Goal: Task Accomplishment & Management: Complete application form

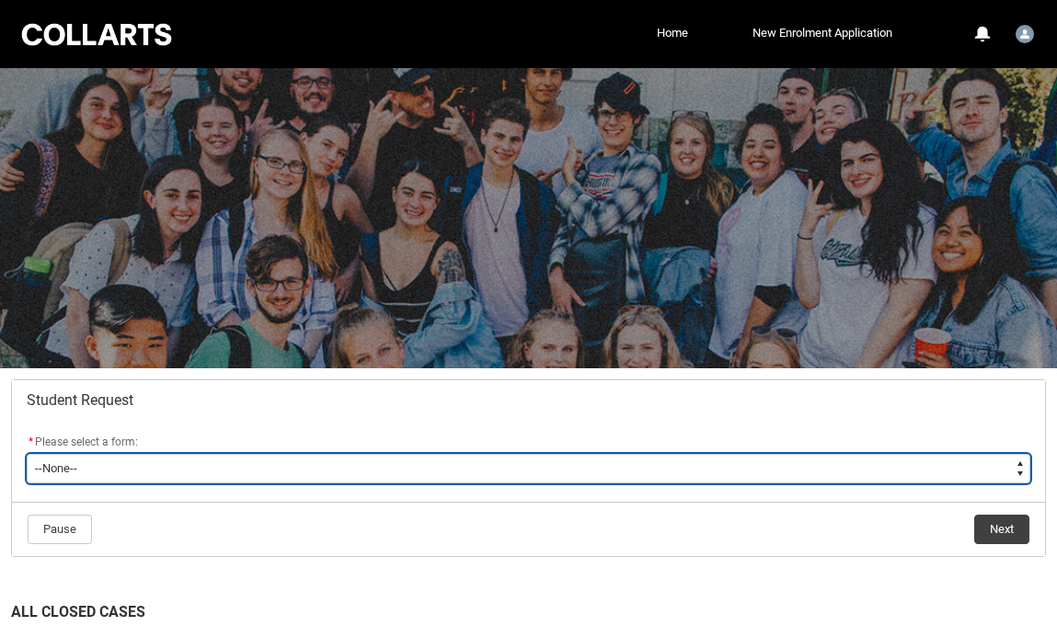
click at [932, 470] on select "--None-- Academic Transcript Application to Appeal Assignment Extension Change …" at bounding box center [529, 468] width 1004 height 29
type lightning-select "Assignment_Extension_Choice"
click at [27, 454] on select "--None-- Academic Transcript Application to Appeal Assignment Extension Change …" at bounding box center [529, 468] width 1004 height 29
select select "Assignment_Extension_Choice"
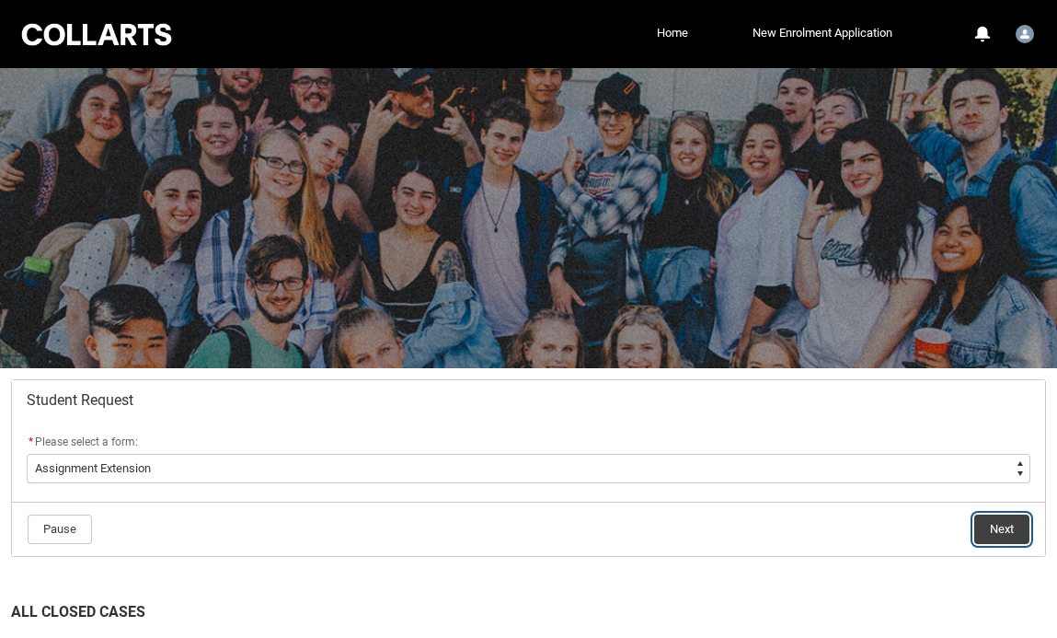
click at [1005, 523] on button "Next" at bounding box center [1001, 528] width 55 height 29
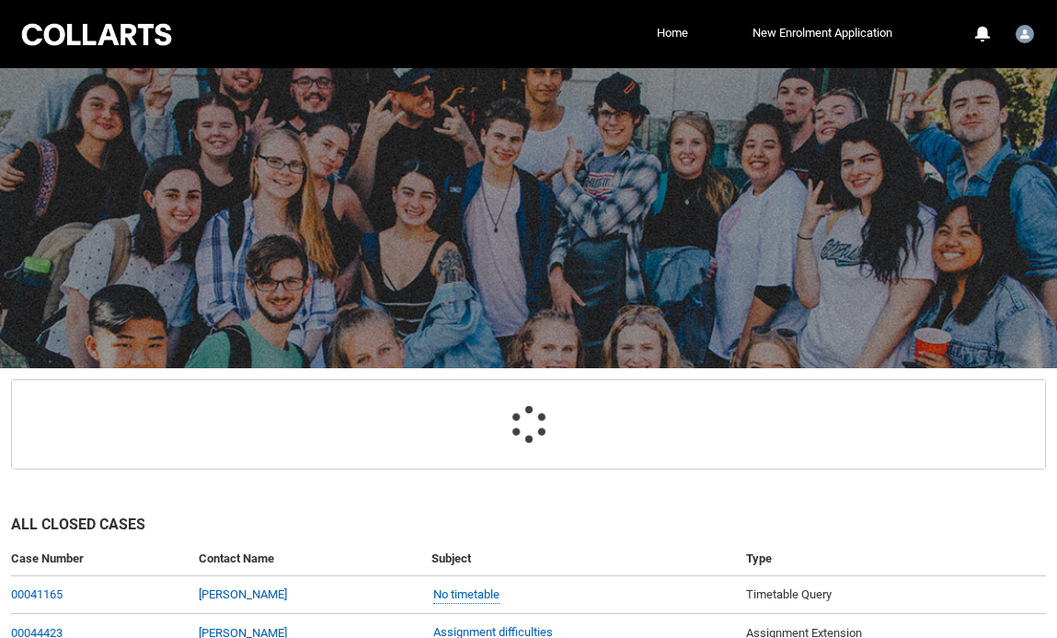
scroll to position [196, 0]
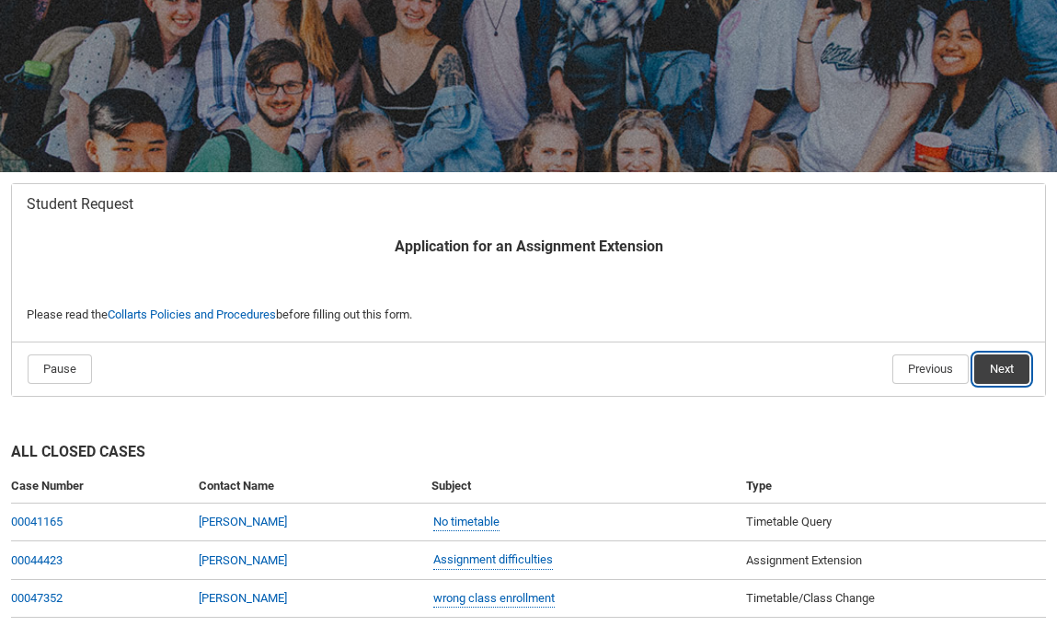
click at [1016, 365] on button "Next" at bounding box center [1001, 368] width 55 height 29
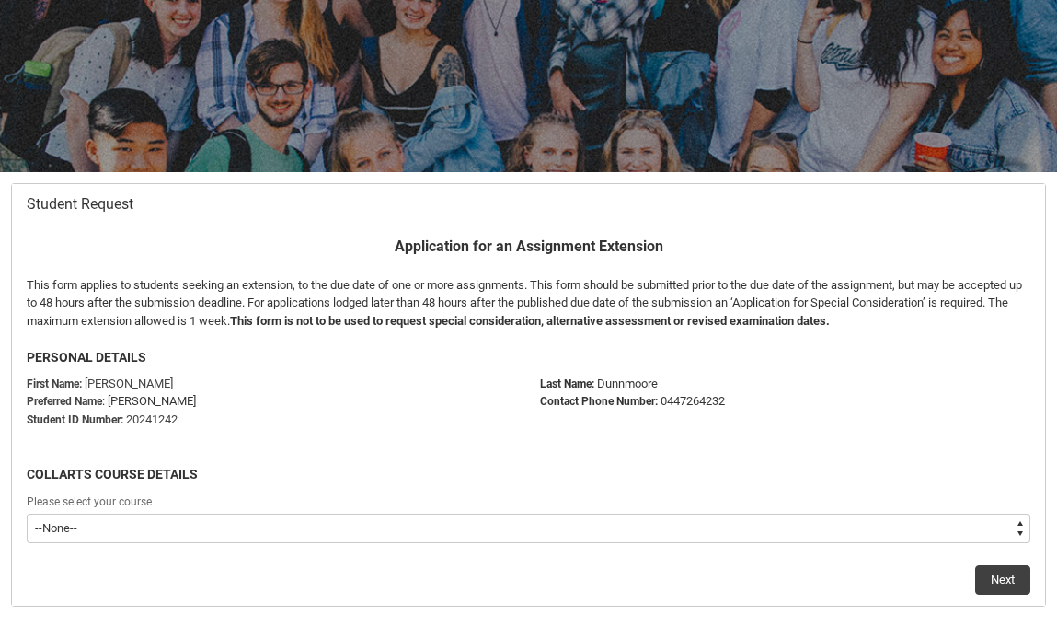
click at [174, 534] on select "--None-- Bachelor of 2D Animation" at bounding box center [529, 527] width 1004 height 29
type lightning-select "recordPicklist_ProgramEnrollment.a0jOZ000004sCZqYAM"
click at [27, 513] on select "--None-- Bachelor of 2D Animation" at bounding box center [529, 527] width 1004 height 29
select select "recordPicklist_ProgramEnrollment.a0jOZ000004sCZqYAM"
click at [980, 581] on button "Next" at bounding box center [1002, 579] width 55 height 29
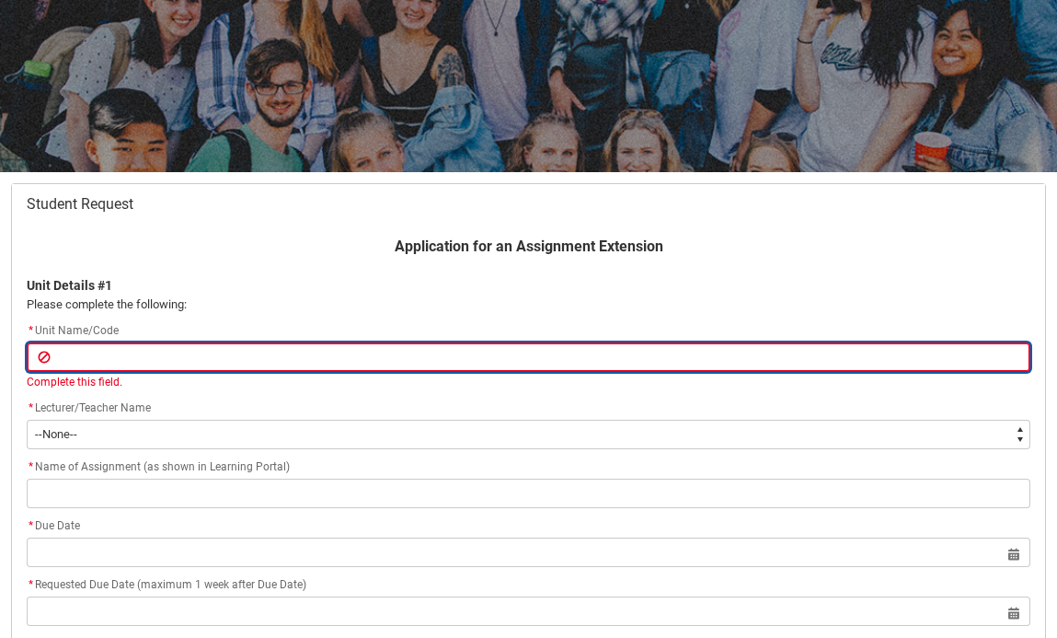
paste input "[CRFPPFS] Professional Portfolio"
type lightning-primitive-input-simple "[CRFPPFS] Professional Portfolio"
type input "[CRFPPFS] Professional Portfolio"
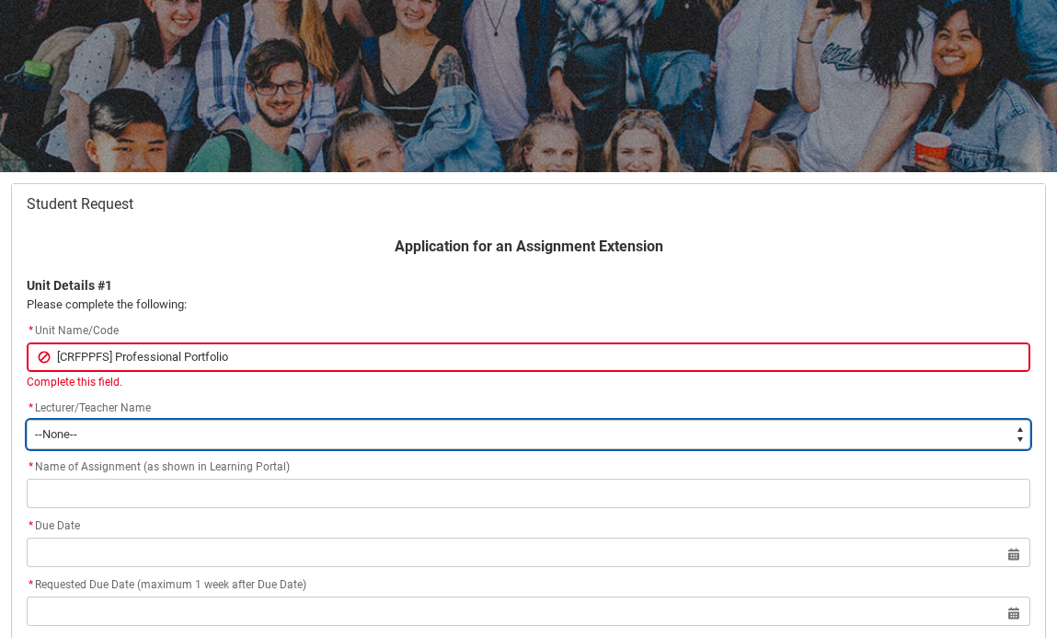
click at [203, 438] on div "Application for an Assignment Extension Unit Details #1 Please complete the fol…" at bounding box center [529, 472] width 1026 height 473
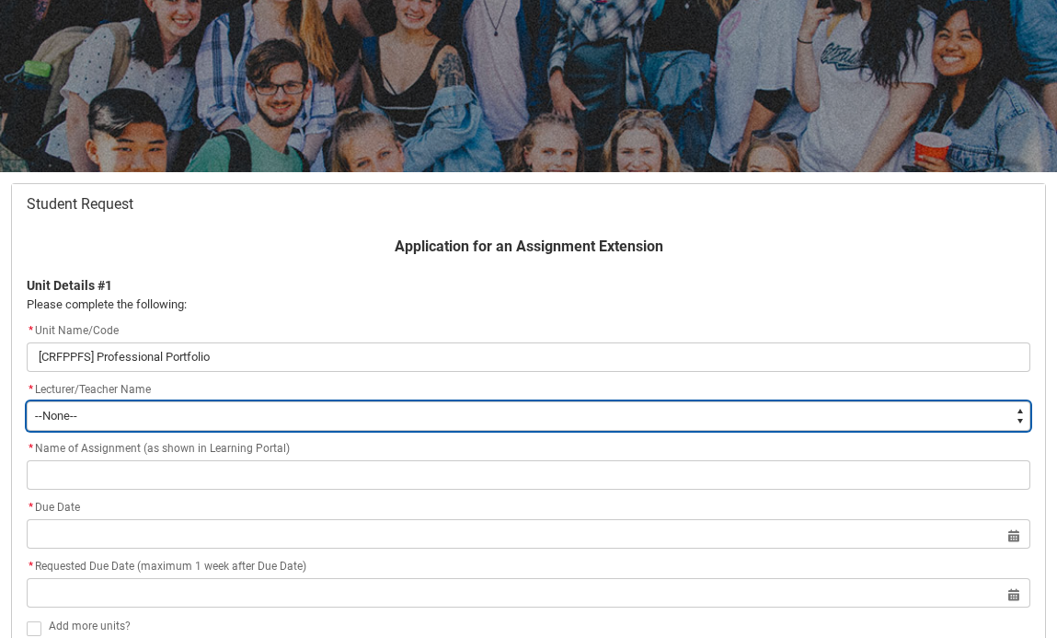
type lightning-select "Faculty_NamefromNtoZ.003OZ000008zG4sYAE"
click at [27, 401] on select "--None-- Aaron Walker Adam King Adam McKenzie Adriana Perri Adrienne Couper-Smi…" at bounding box center [529, 415] width 1004 height 29
select select "Faculty_NamefromNtoZ.003OZ000008zG4sYAE"
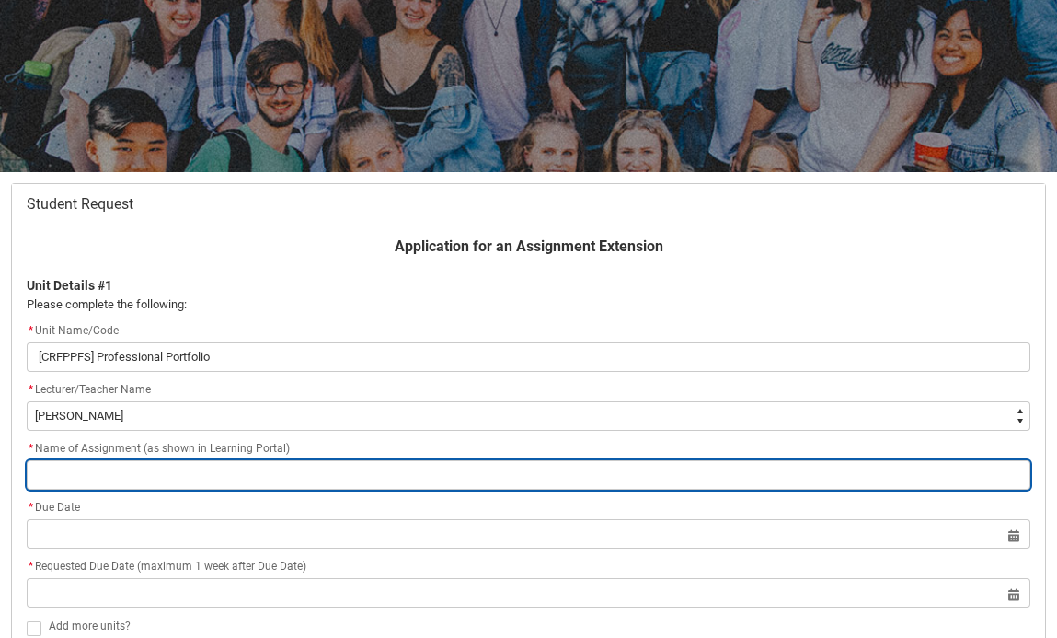
click at [161, 485] on input "Redu_Student_Request flow" at bounding box center [529, 474] width 1004 height 29
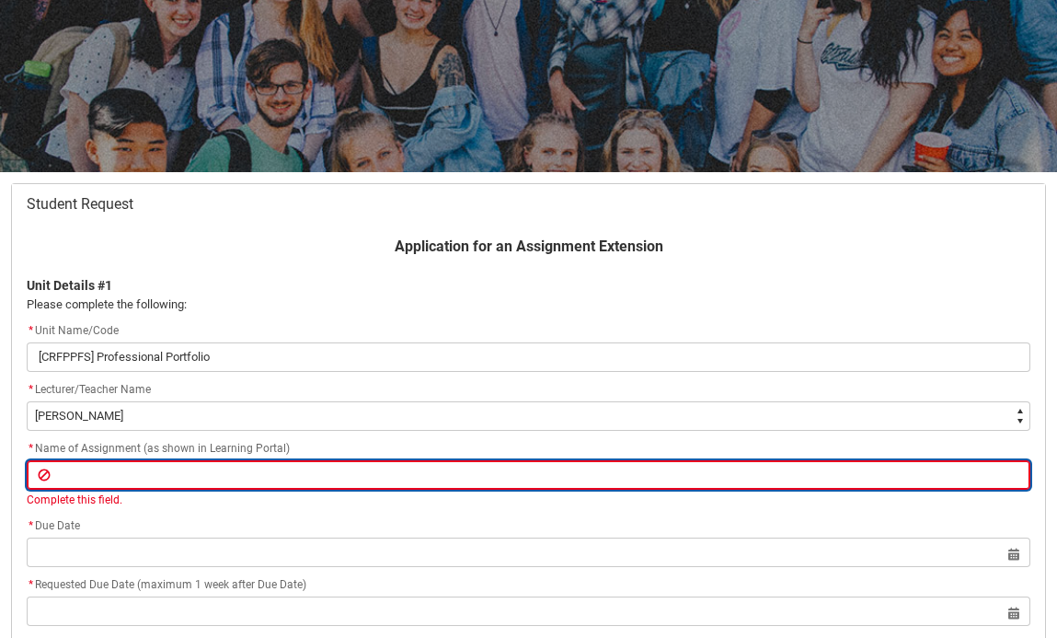
paste input "Assessment 1 - Portfolio Skills Audit"
type lightning-primitive-input-simple "Assessment 1 - Portfolio Skills Audit"
type input "Assessment 1 - Portfolio Skills Audit"
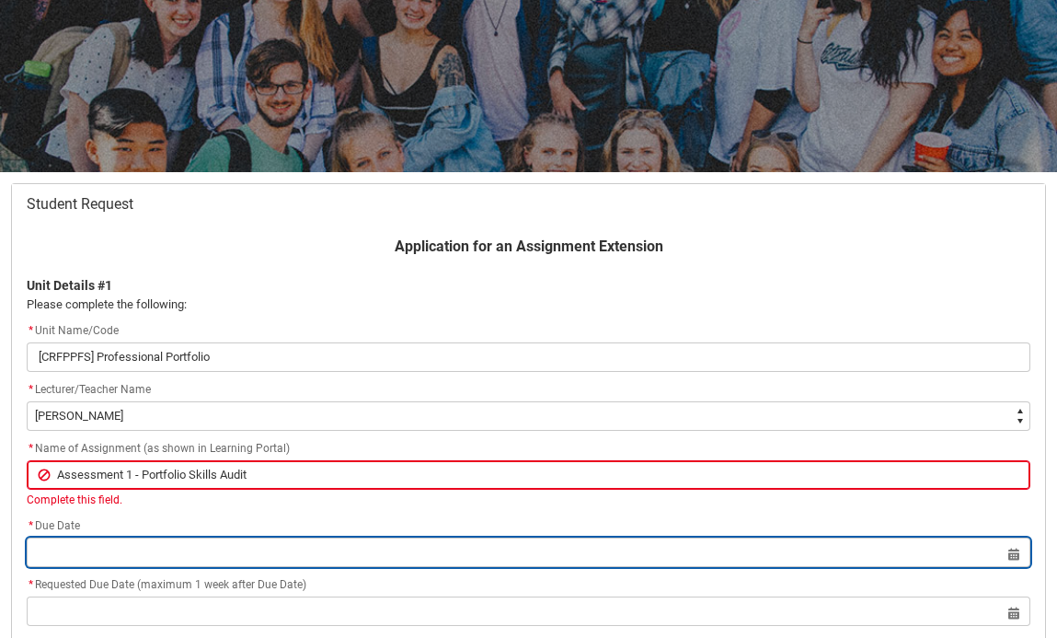
click at [149, 558] on lightning-datepicker "Select a date for Format: 31 Dec 2024" at bounding box center [529, 552] width 1004 height 14
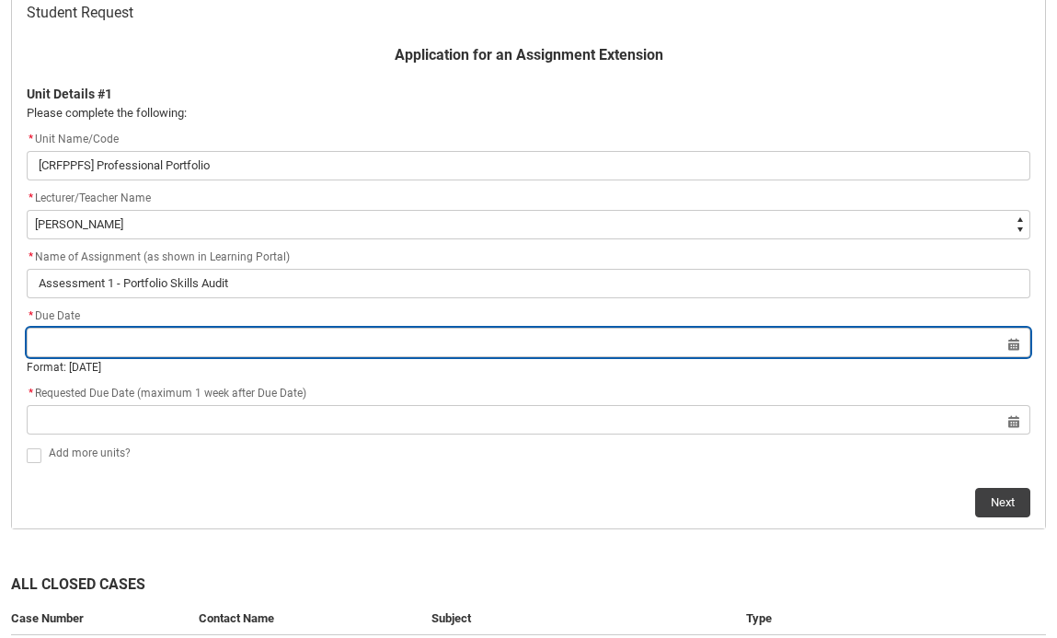
scroll to position [412, 0]
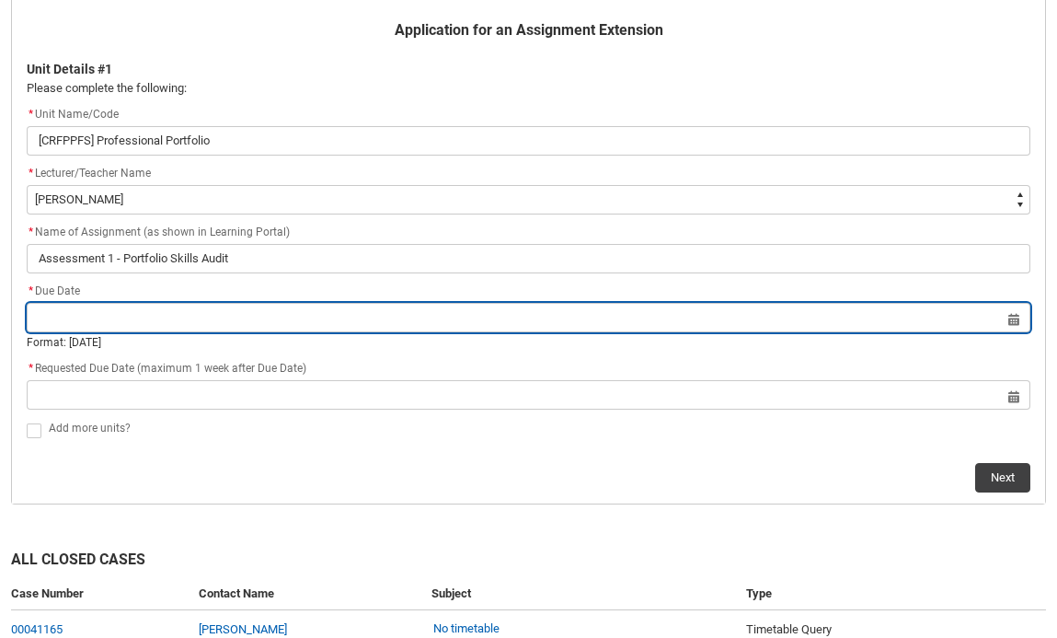
click at [1017, 312] on input "Redu_Student_Request flow" at bounding box center [529, 317] width 1004 height 29
select select "2025"
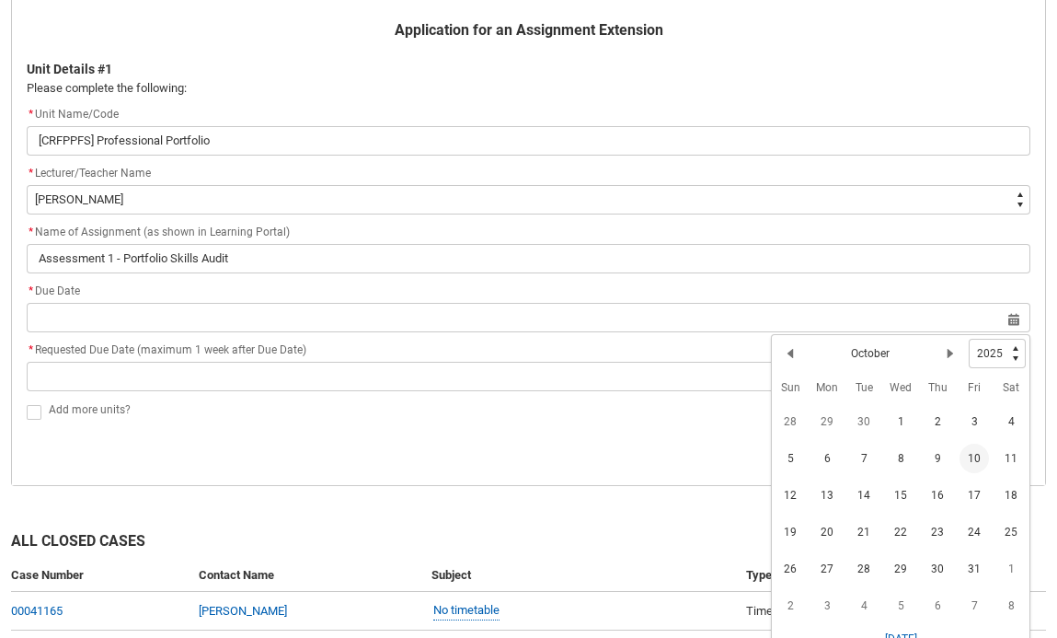
click at [974, 457] on span "10" at bounding box center [974, 457] width 29 height 29
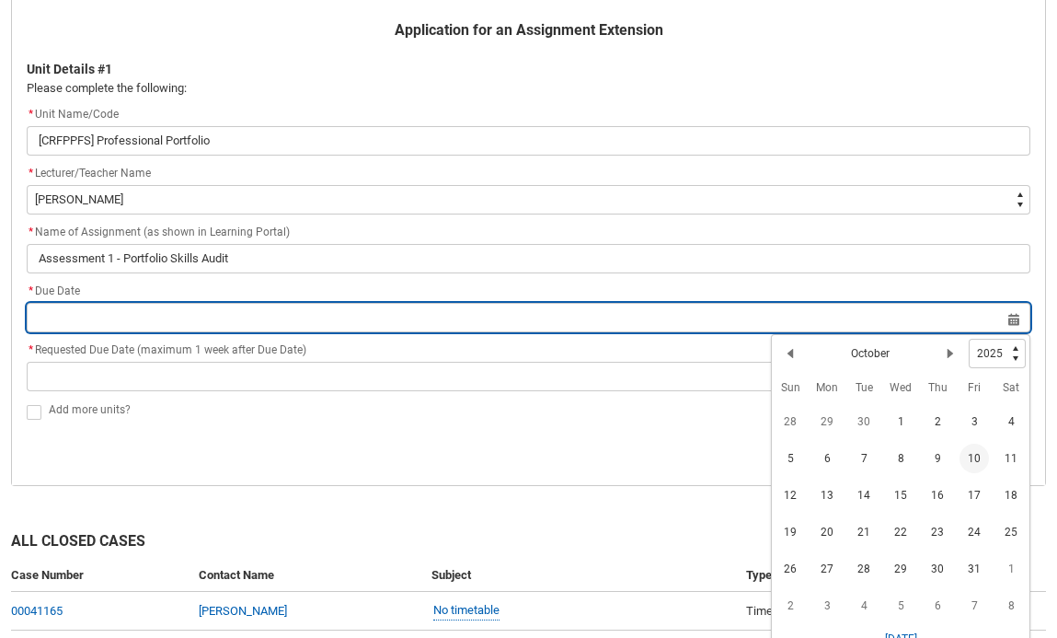
type lightning-datepicker "2025-10-10"
type lightning-input "2025-10-10"
type input "10 Oct 2025"
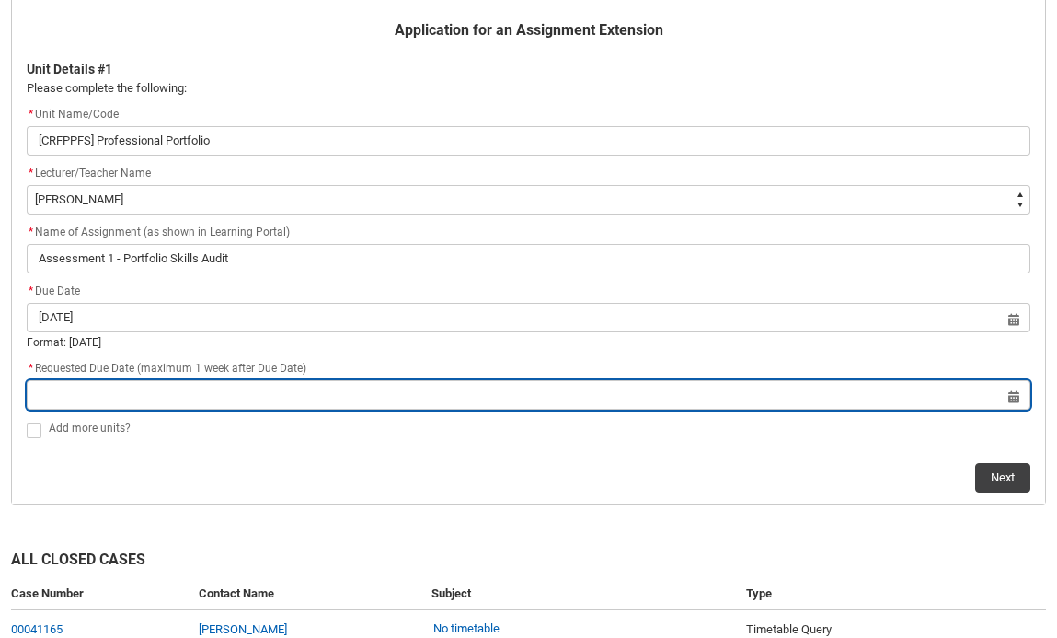
click at [1010, 387] on input "Redu_Student_Request flow" at bounding box center [529, 394] width 1004 height 29
select select "2025"
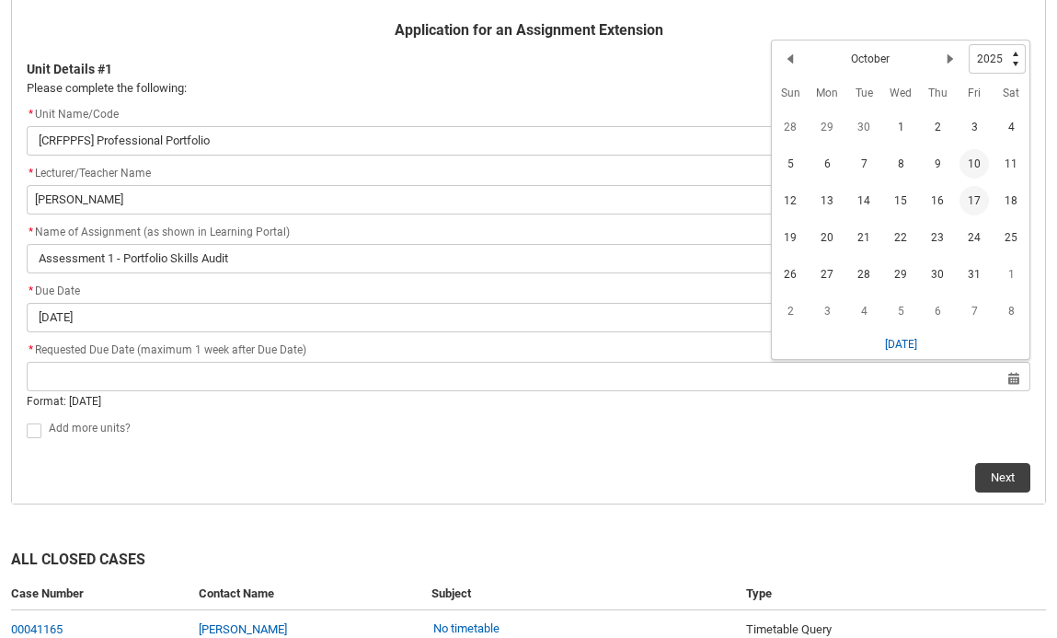
click at [971, 193] on span "17" at bounding box center [974, 200] width 29 height 29
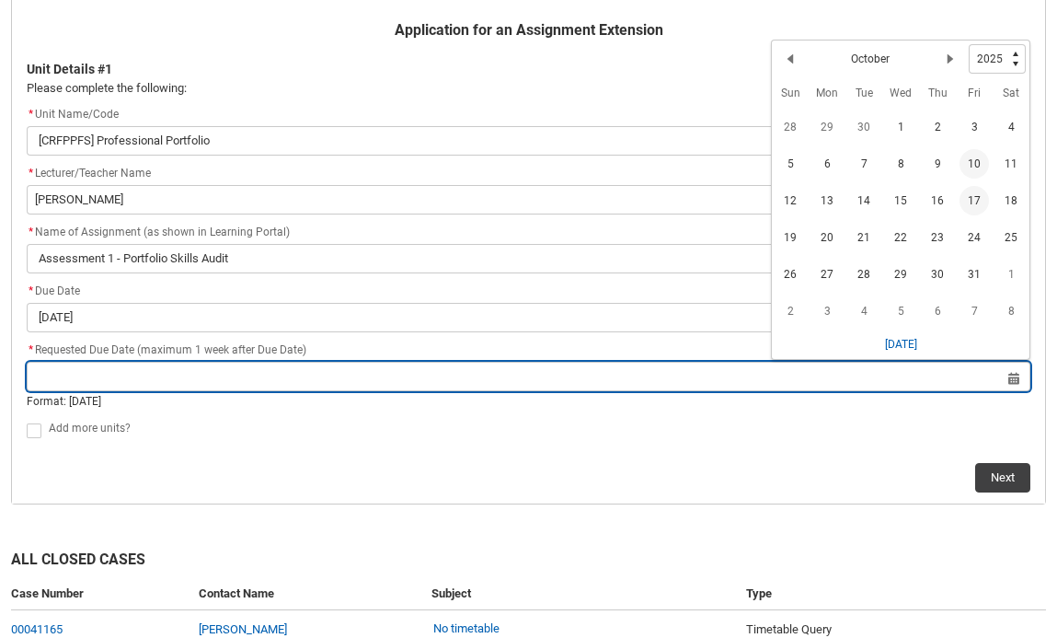
type lightning-datepicker "2025-10-17"
type lightning-input "2025-10-17"
type input "17 Oct 2025"
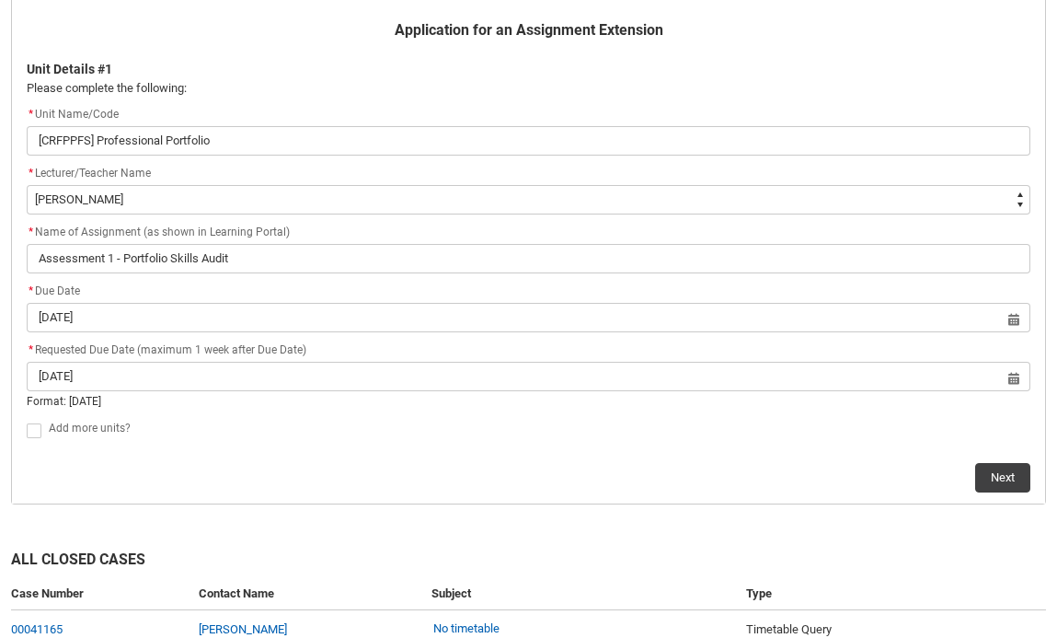
click at [625, 466] on div "Next" at bounding box center [529, 470] width 1004 height 44
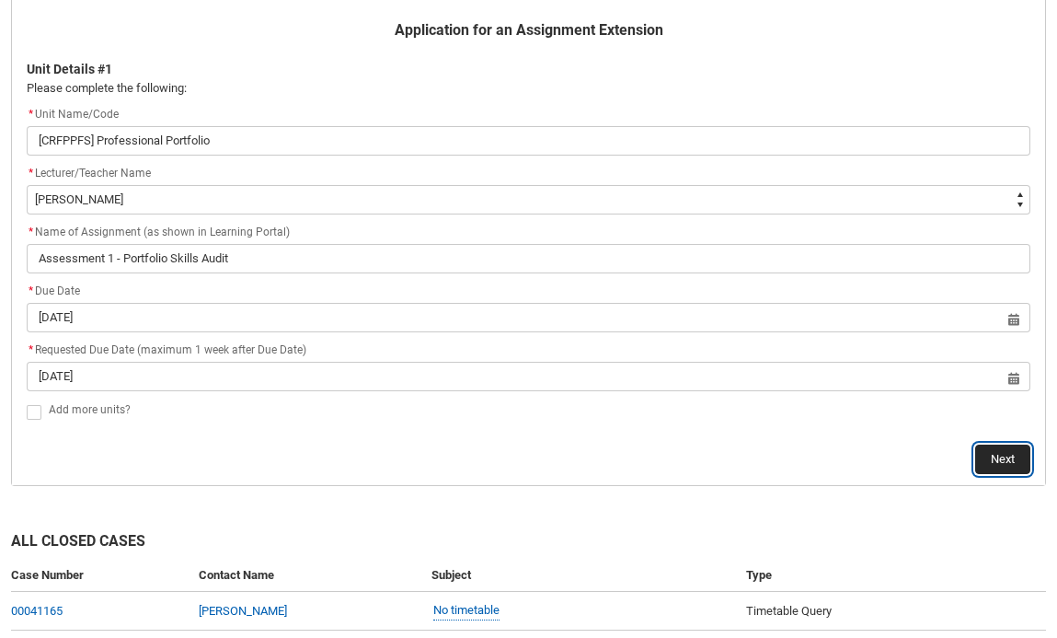
click at [998, 458] on button "Next" at bounding box center [1002, 458] width 55 height 29
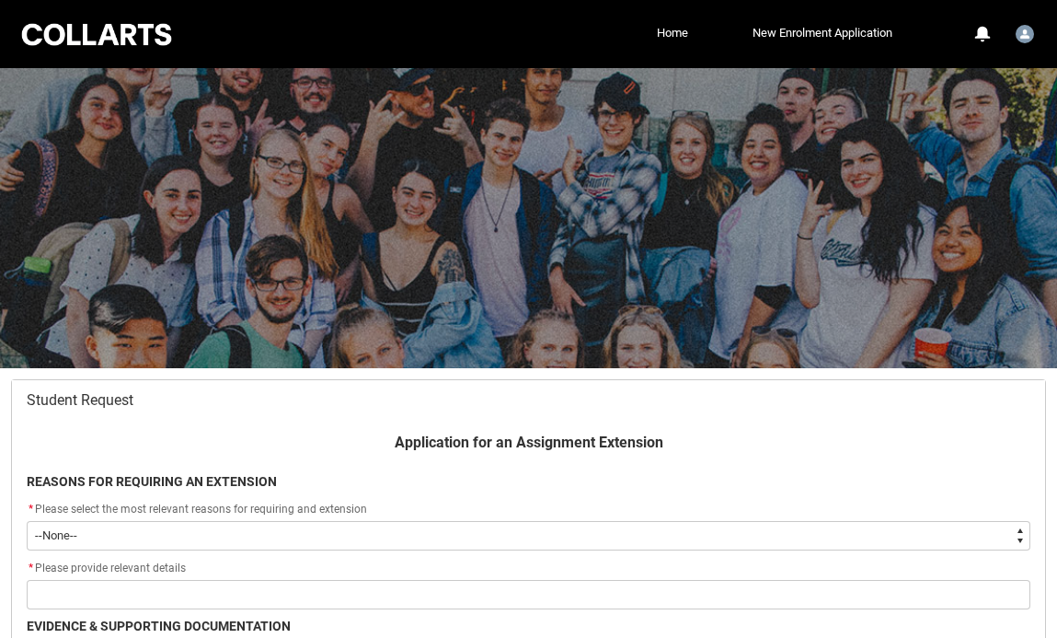
scroll to position [196, 0]
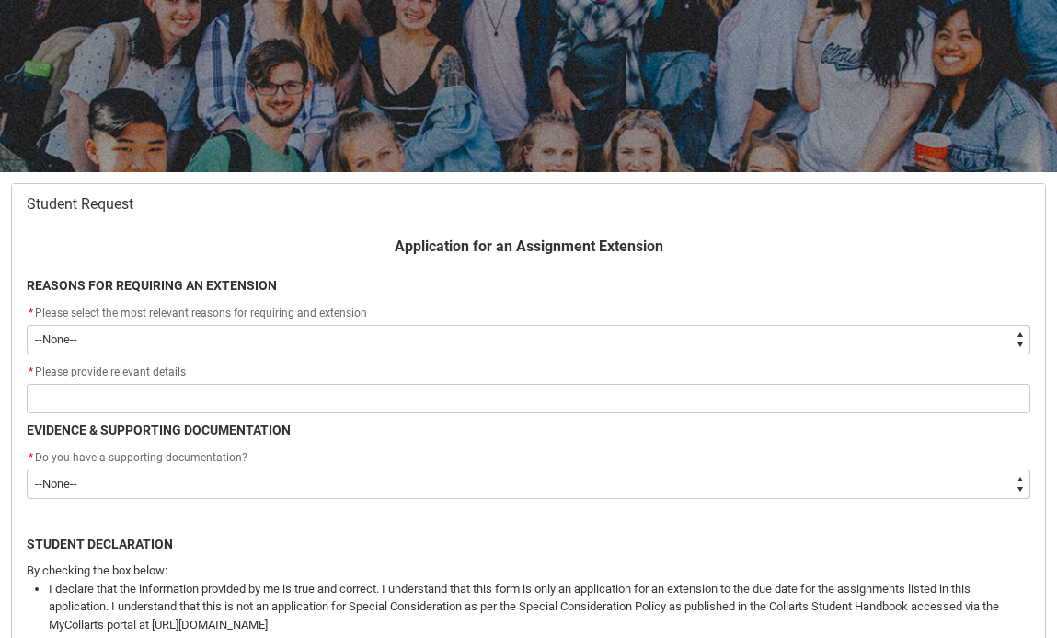
click at [356, 343] on select "--None-- Medical Reasons Work obligations Family obligations Academic Difficult…" at bounding box center [529, 339] width 1004 height 29
type lightning-select "choice_AssignmentExtension_Reason_MedicalReasons"
click at [27, 325] on select "--None-- Medical Reasons Work obligations Family obligations Academic Difficult…" at bounding box center [529, 339] width 1004 height 29
select select "choice_AssignmentExtension_Reason_MedicalReasons"
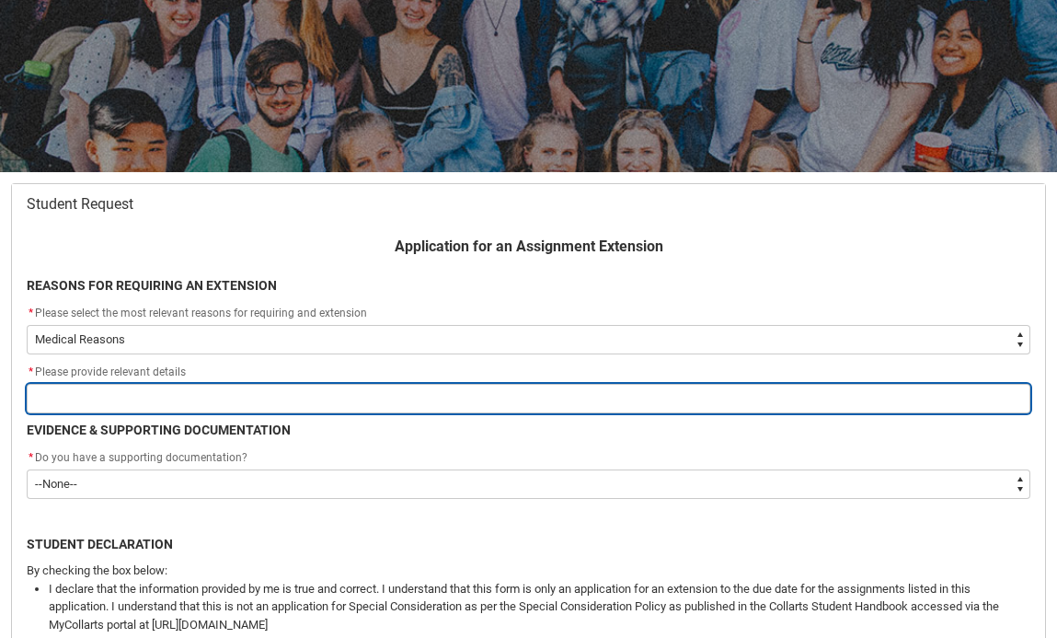
click at [169, 405] on input "Redu_Student_Request flow" at bounding box center [529, 398] width 1004 height 29
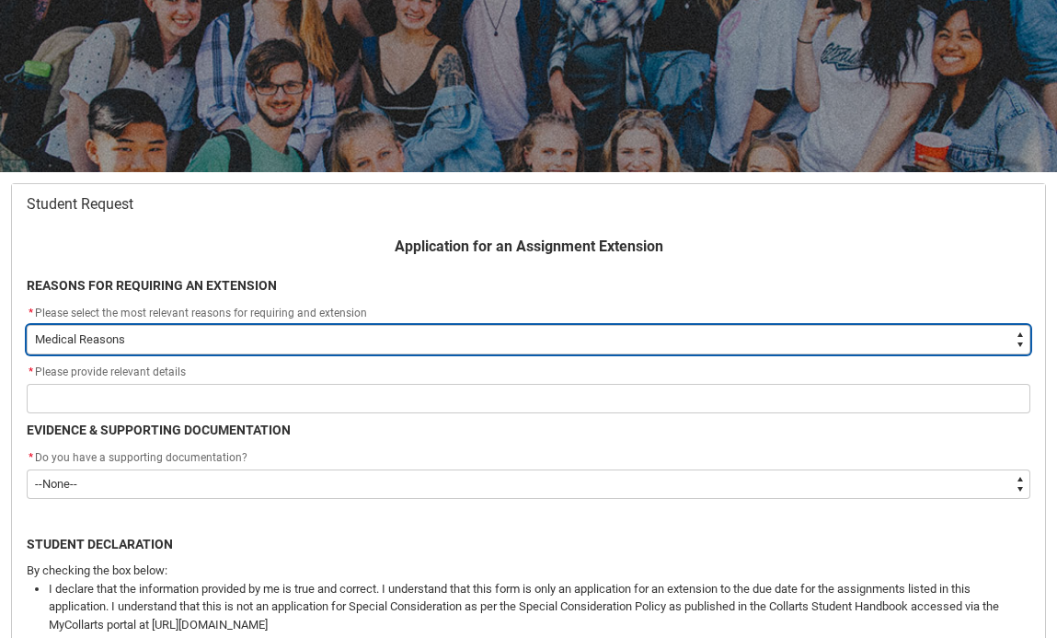
click at [176, 338] on select "--None-- Medical Reasons Work obligations Family obligations Academic Difficult…" at bounding box center [529, 339] width 1004 height 29
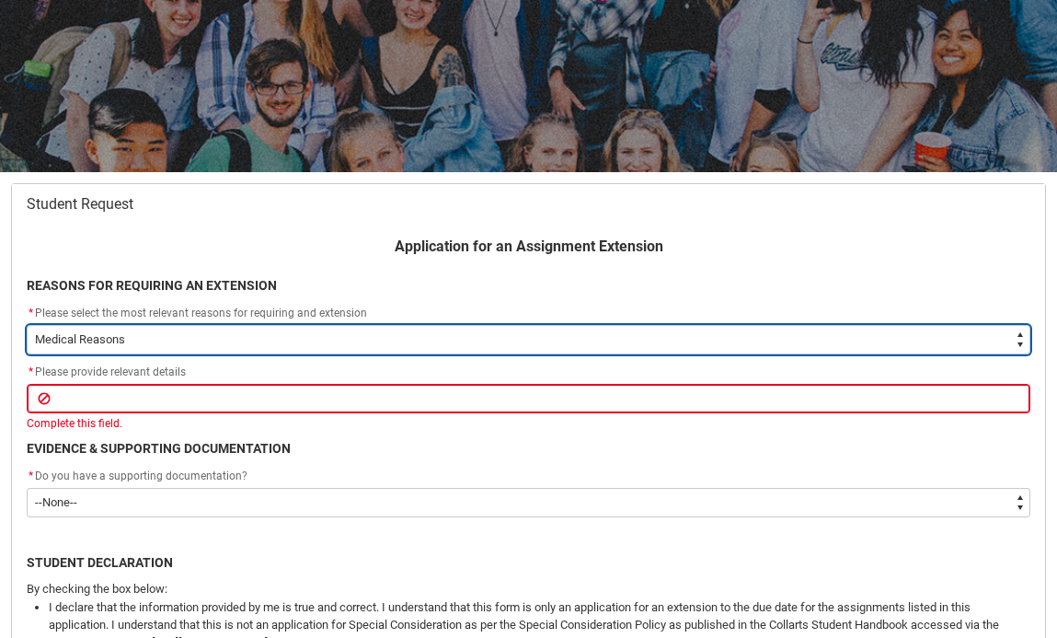
type lightning-select "choice_AssignmentExtension_Reason_Academic"
click at [27, 325] on select "--None-- Medical Reasons Work obligations Family obligations Academic Difficult…" at bounding box center [529, 339] width 1004 height 29
select select "choice_AssignmentExtension_Reason_Academic"
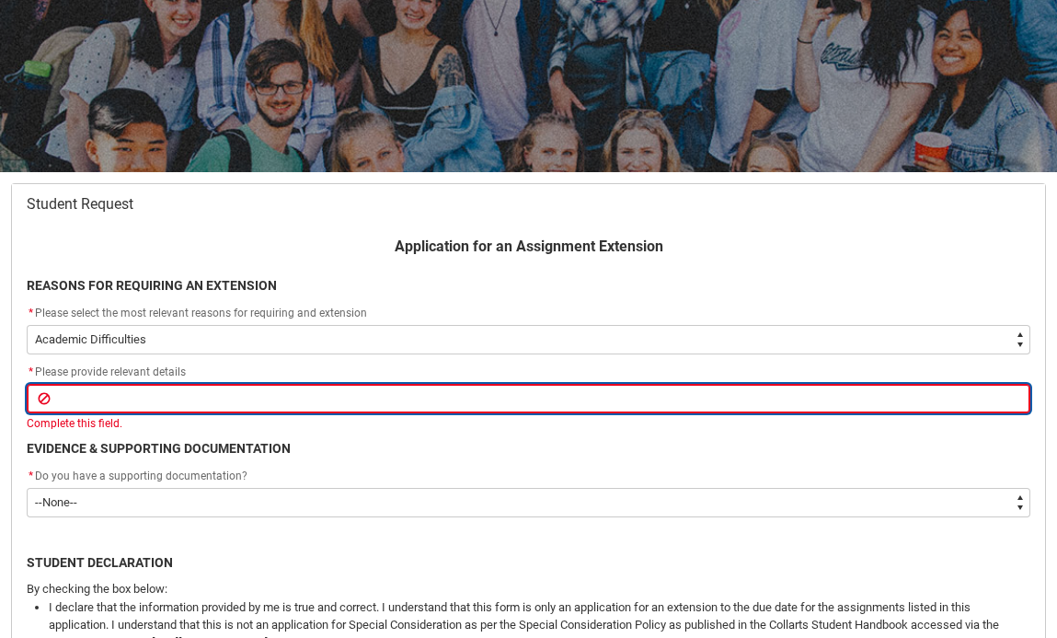
click at [162, 390] on input "Redu_Student_Request flow" at bounding box center [529, 398] width 1004 height 29
type lightning-primitive-input-simple "P"
type input "P"
type lightning-primitive-input-simple "Pe"
type input "Pe"
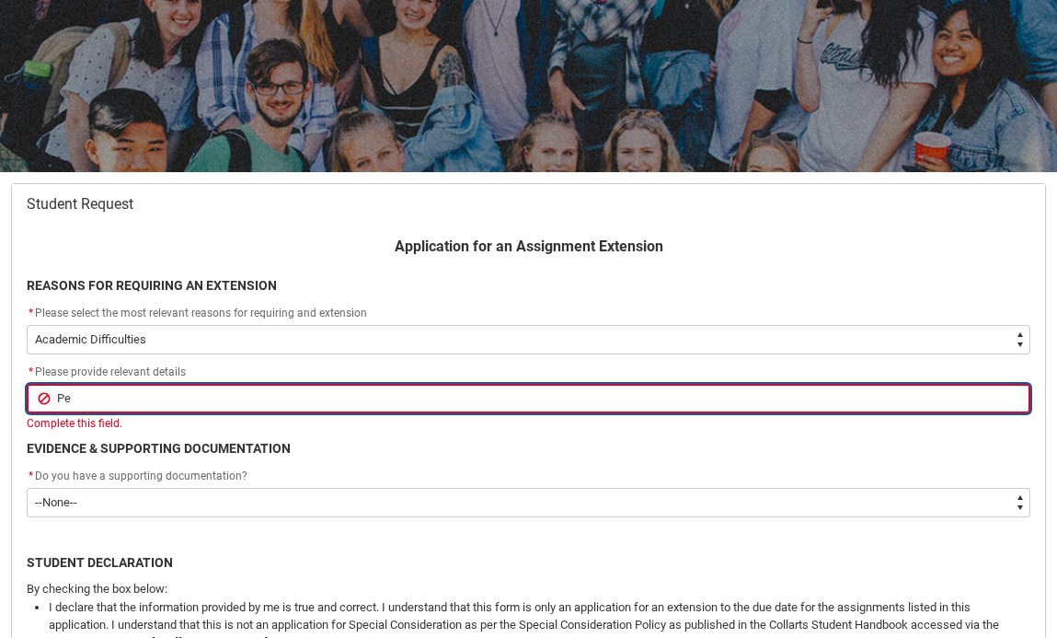
type lightning-primitive-input-simple "Per"
type input "Per"
type lightning-primitive-input-simple "Pers"
type input "Pers"
type lightning-primitive-input-simple "Perso"
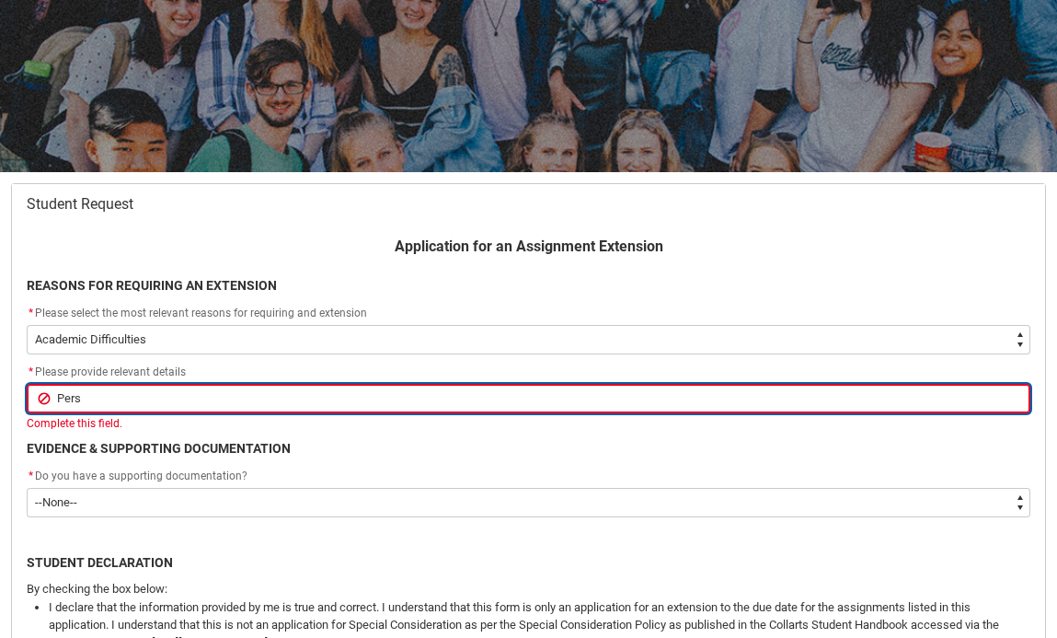
type input "Perso"
type lightning-primitive-input-simple "Person"
type input "Person"
type lightning-primitive-input-simple "Persona"
type input "Persona"
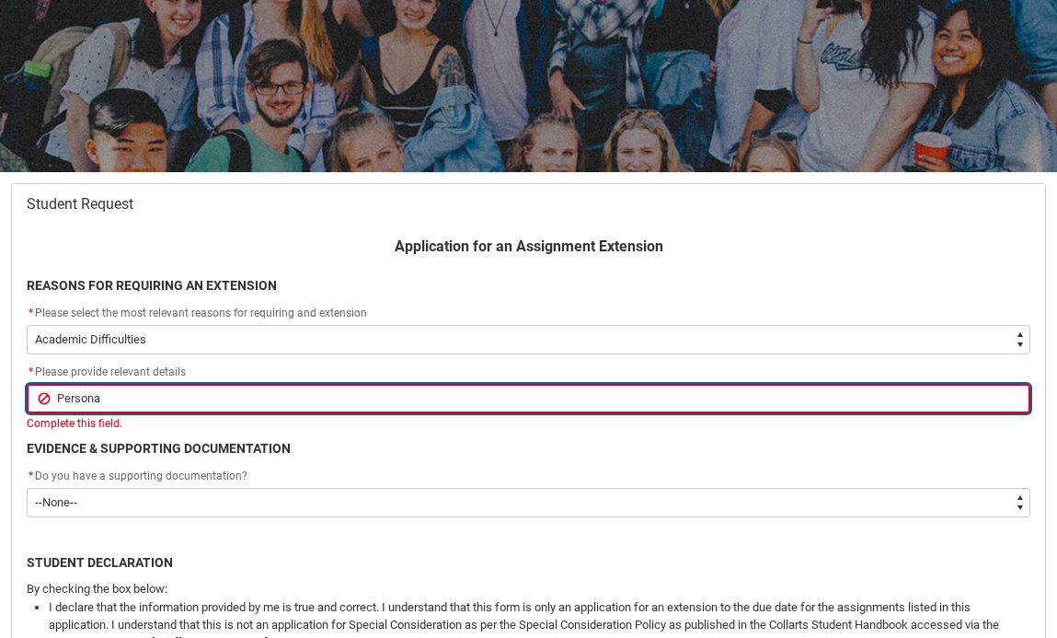
type lightning-primitive-input-simple "Personal"
type input "Personal"
type lightning-primitive-input-simple "Personal"
type input "Personal"
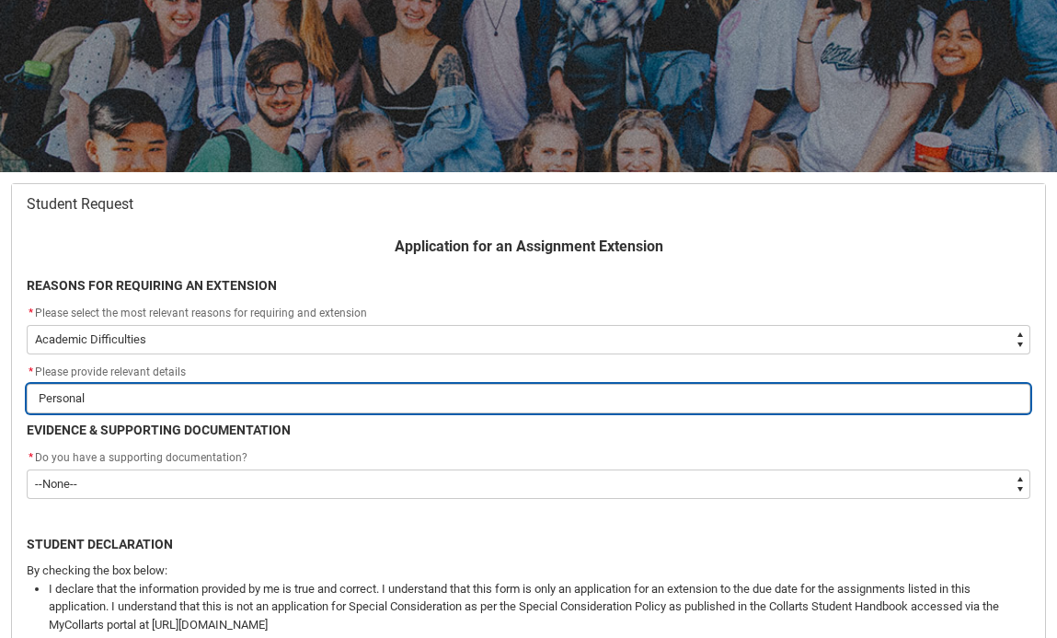
type lightning-primitive-input-simple "Personal i"
type input "Personal i"
type lightning-primitive-input-simple "Personal is"
type input "Personal is"
type lightning-primitive-input-simple "Personal iss"
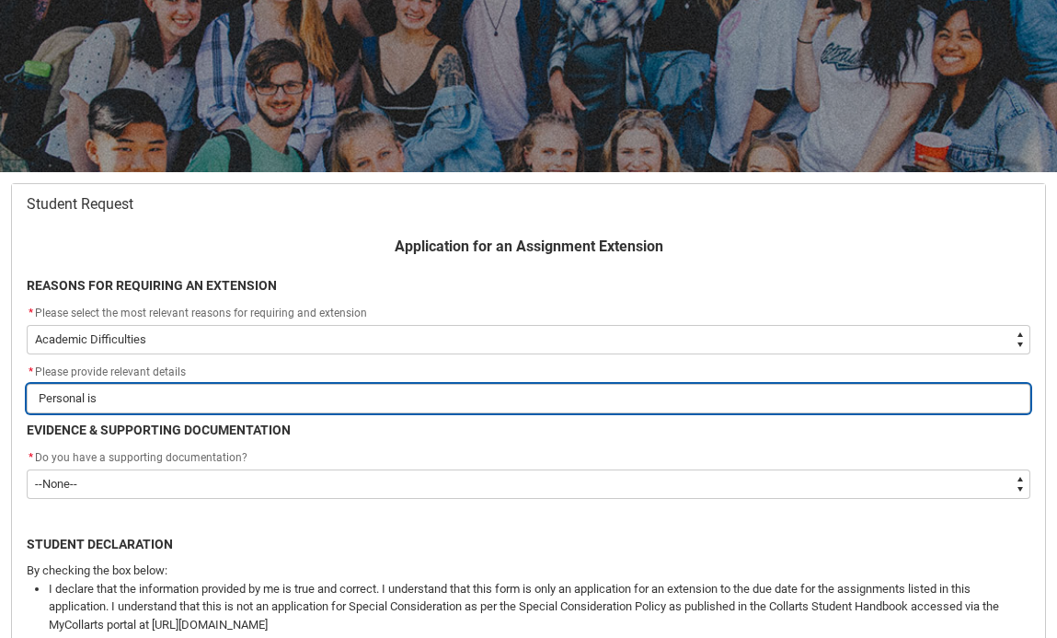
type input "Personal iss"
type lightning-primitive-input-simple "Personal issu"
type input "Personal issu"
type lightning-primitive-input-simple "Personal issue"
type input "Personal issue"
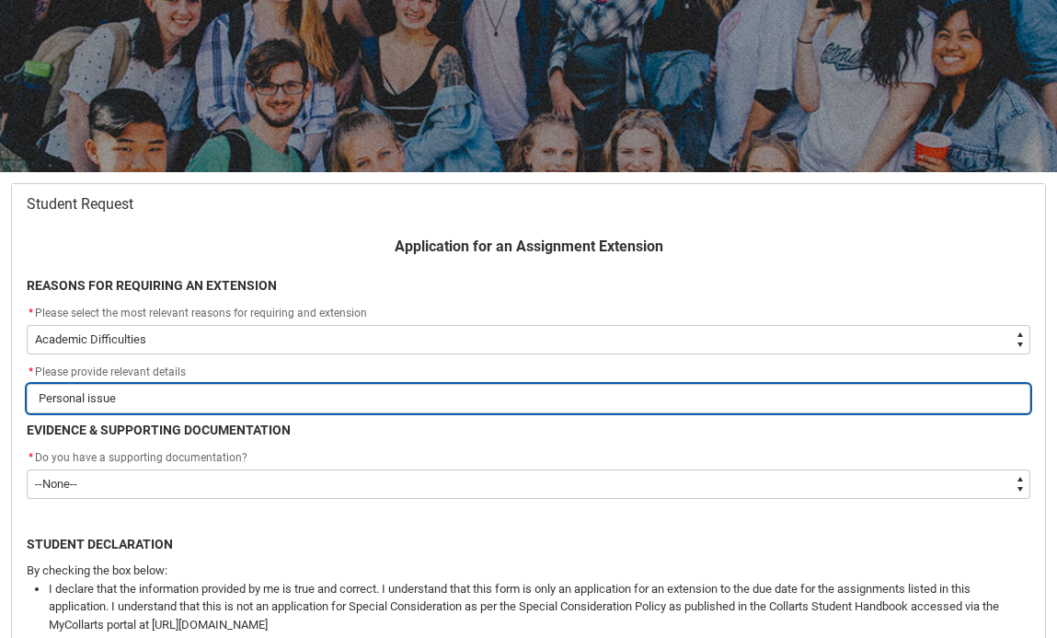
type lightning-primitive-input-simple "Personal issue"
type input "Personal issue"
type lightning-primitive-input-simple "Personal issue h"
type input "Personal issue h"
type lightning-primitive-input-simple "Personal issue ha"
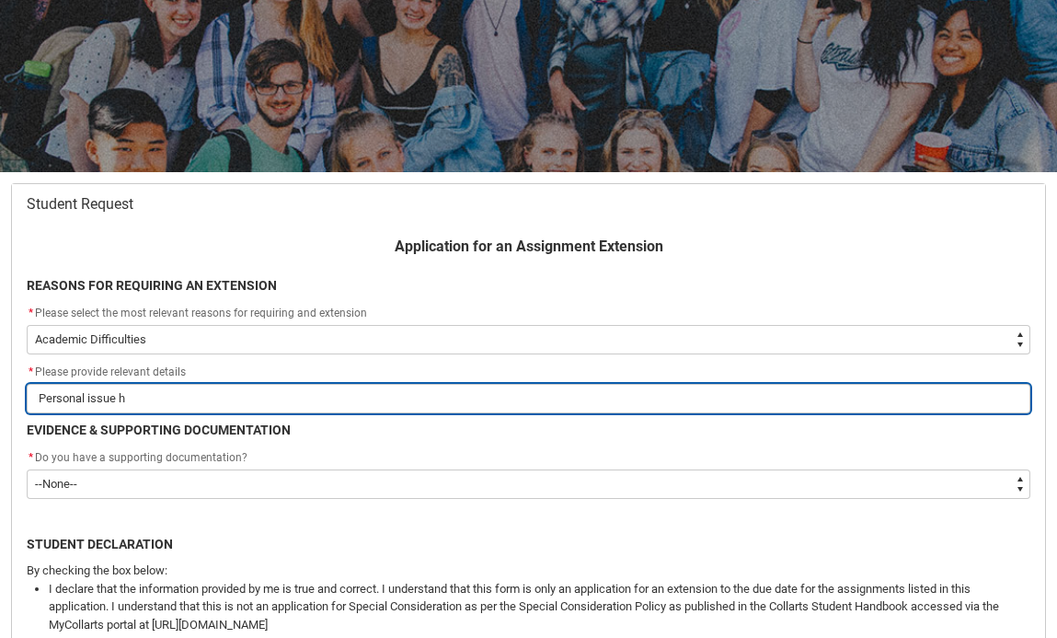
type input "Personal issue ha"
type lightning-primitive-input-simple "Personal issue has"
type input "Personal issue has"
type lightning-primitive-input-simple "Personal issue has"
type input "Personal issue has"
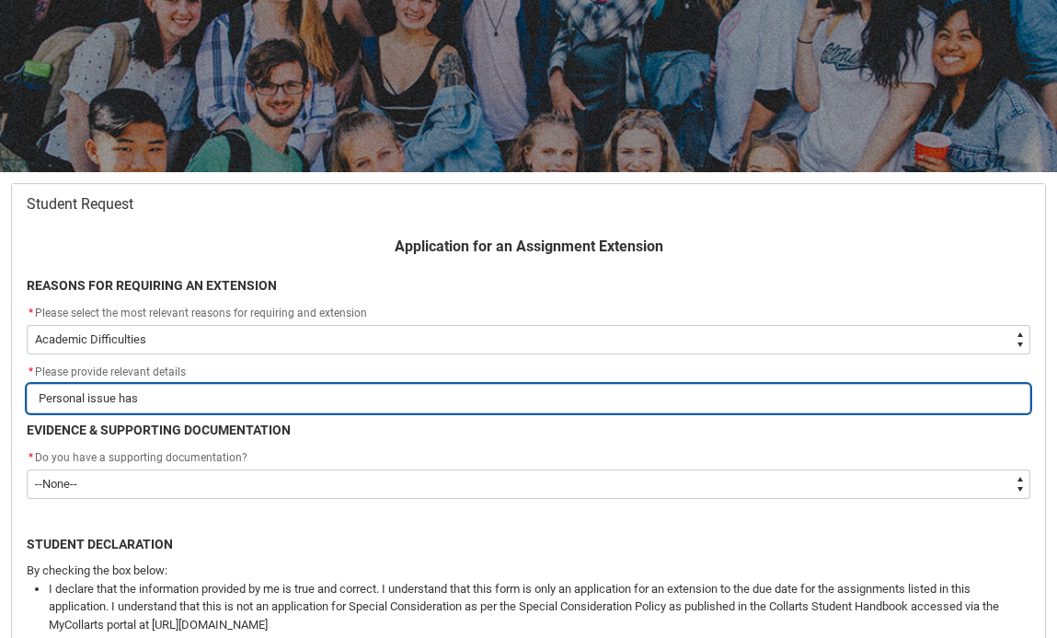
type lightning-primitive-input-simple "Personal issue has c"
type input "Personal issue has c"
type lightning-primitive-input-simple "Personal issue has co"
type input "Personal issue has co"
type lightning-primitive-input-simple "Personal issue has com"
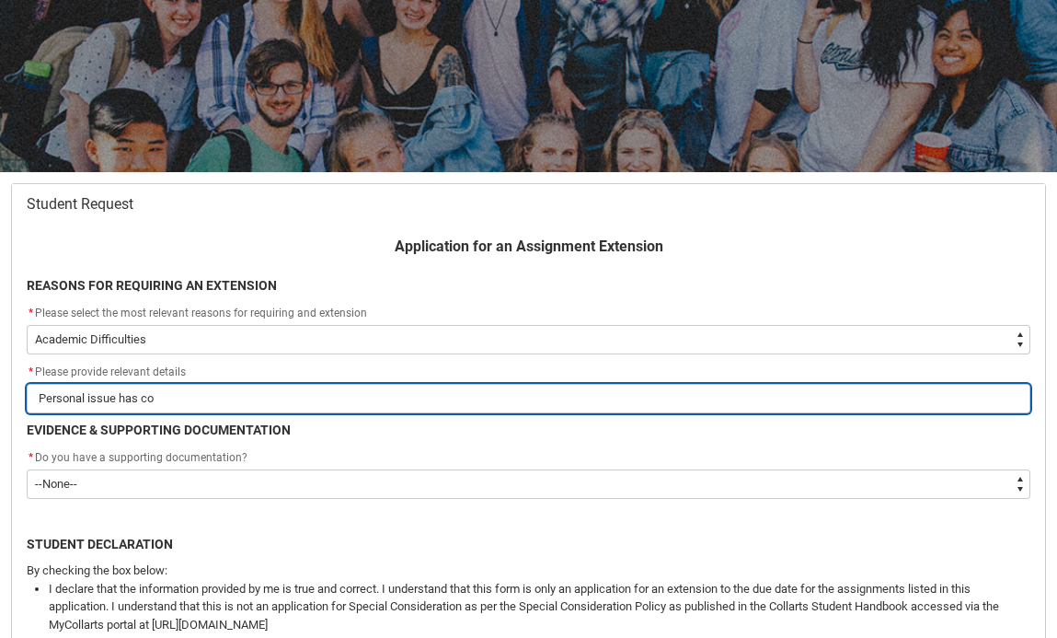
type input "Personal issue has com"
type lightning-primitive-input-simple "Personal issue has come"
type input "Personal issue has come"
type lightning-primitive-input-simple "Personal issue has come"
type input "Personal issue has come"
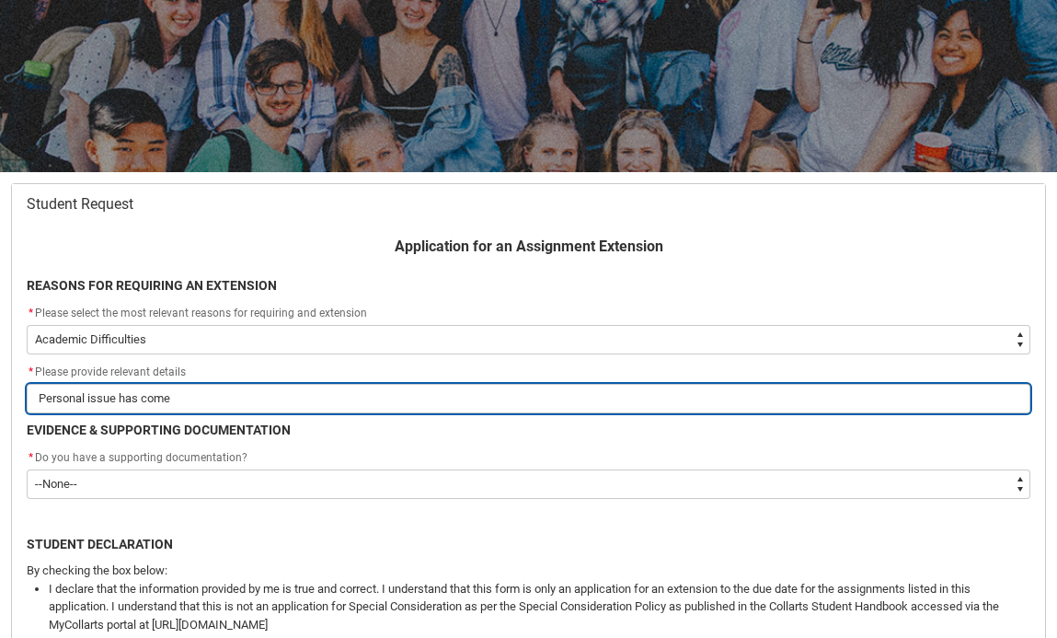
type lightning-primitive-input-simple "Personal issue has come u"
type input "Personal issue has come u"
type lightning-primitive-input-simple "Personal issue has come up"
type input "Personal issue has come up"
type lightning-primitive-input-simple "Personal issue has come up"
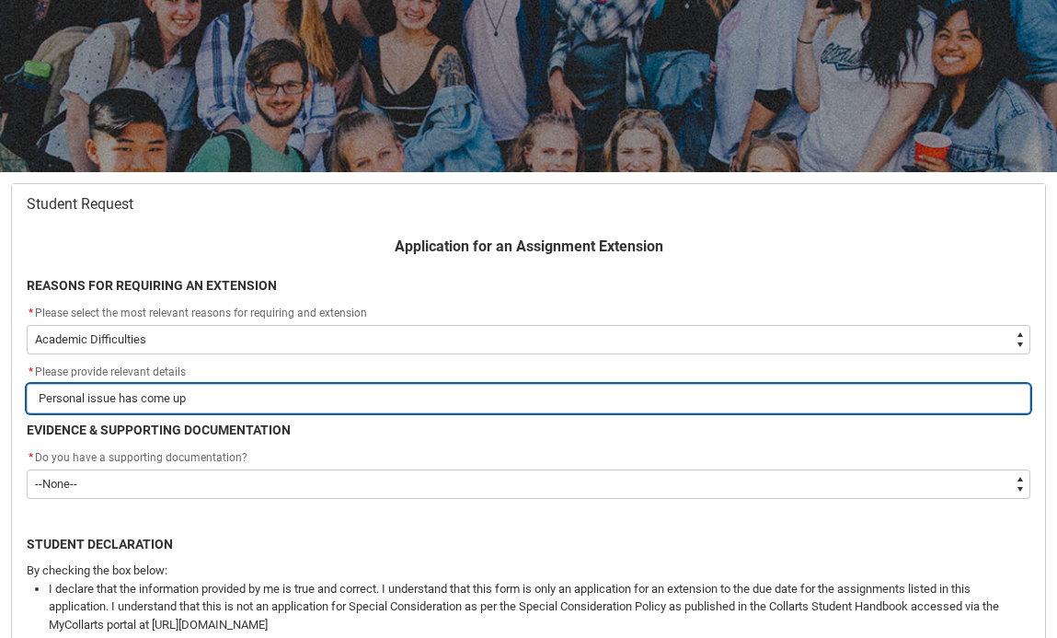
type input "Personal issue has come up"
type lightning-primitive-input-simple "Personal issue has come up t"
type input "Personal issue has come up t"
type lightning-primitive-input-simple "Personal issue has come up th"
type input "Personal issue has come up th"
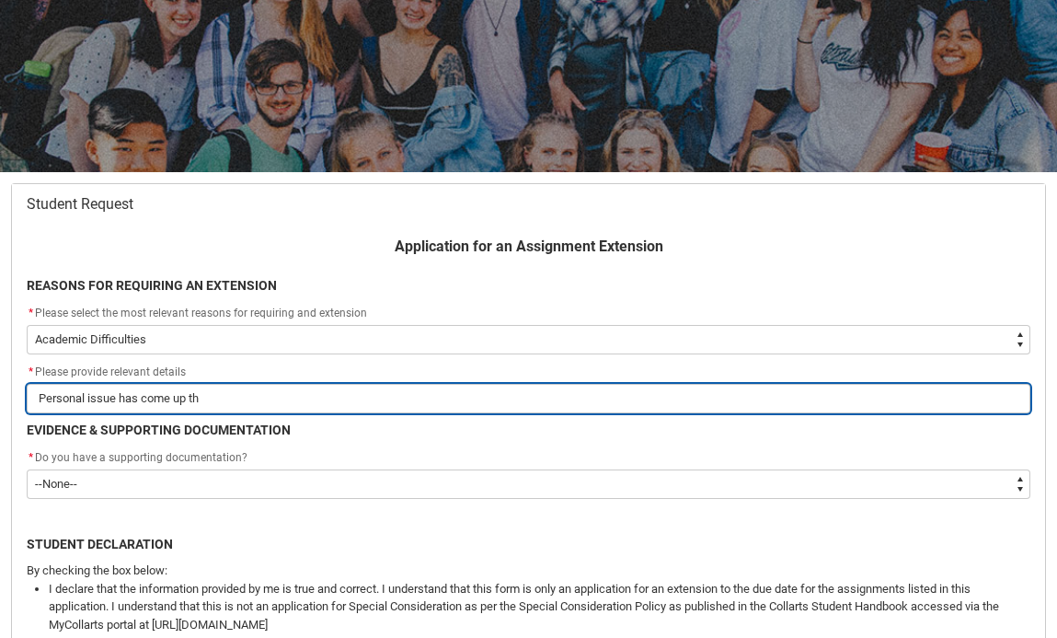
type lightning-primitive-input-simple "Personal issue has come up tha"
type input "Personal issue has come up tha"
type lightning-primitive-input-simple "Personal issue has come up that"
type input "Personal issue has come up that"
type lightning-primitive-input-simple "Personal issue has come up that"
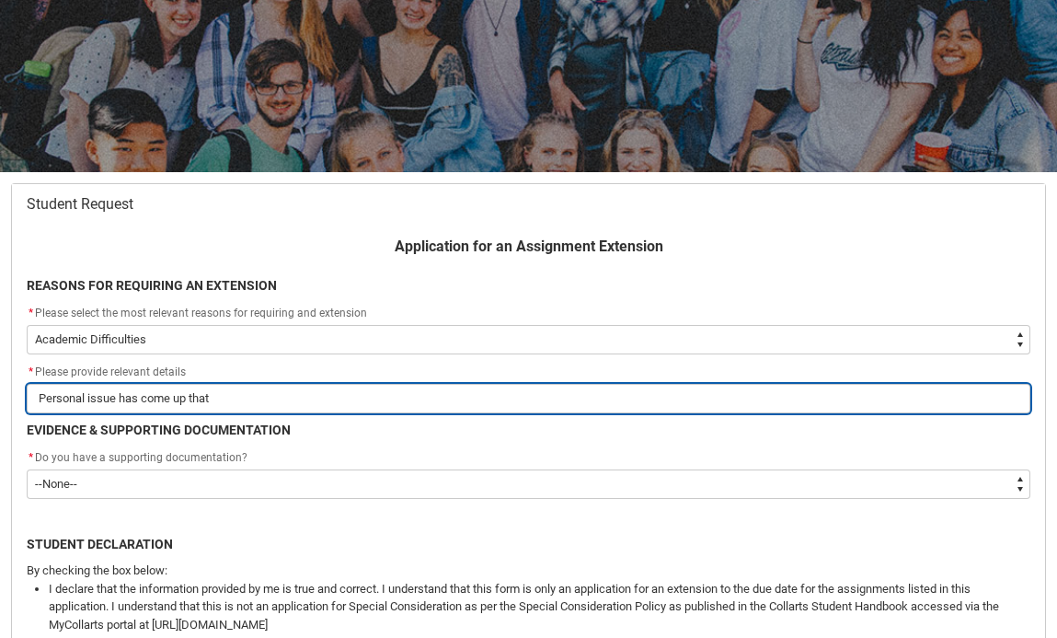
type input "Personal issue has come up that"
type lightning-primitive-input-simple "Personal issue has come up that h"
type input "Personal issue has come up that h"
type lightning-primitive-input-simple "Personal issue has come up that ha"
type input "Personal issue has come up that ha"
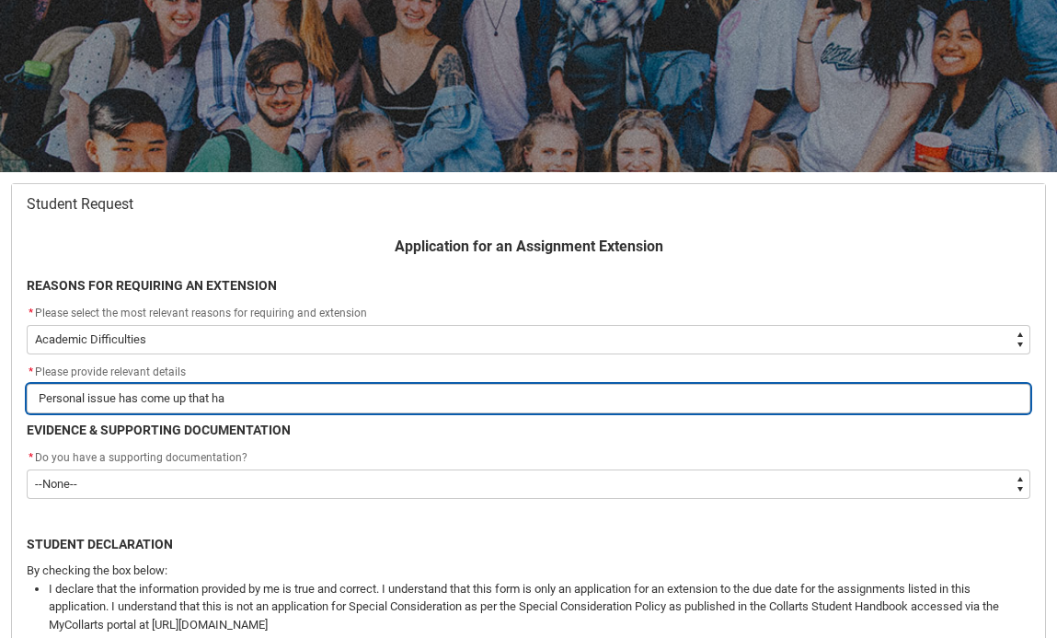
type lightning-primitive-input-simple "Personal issue has come up that has"
type input "Personal issue has come up that has"
type lightning-primitive-input-simple "Personal issue has come up that has"
type input "Personal issue has come up that has"
type lightning-primitive-input-simple "Personal issue has come up that has i"
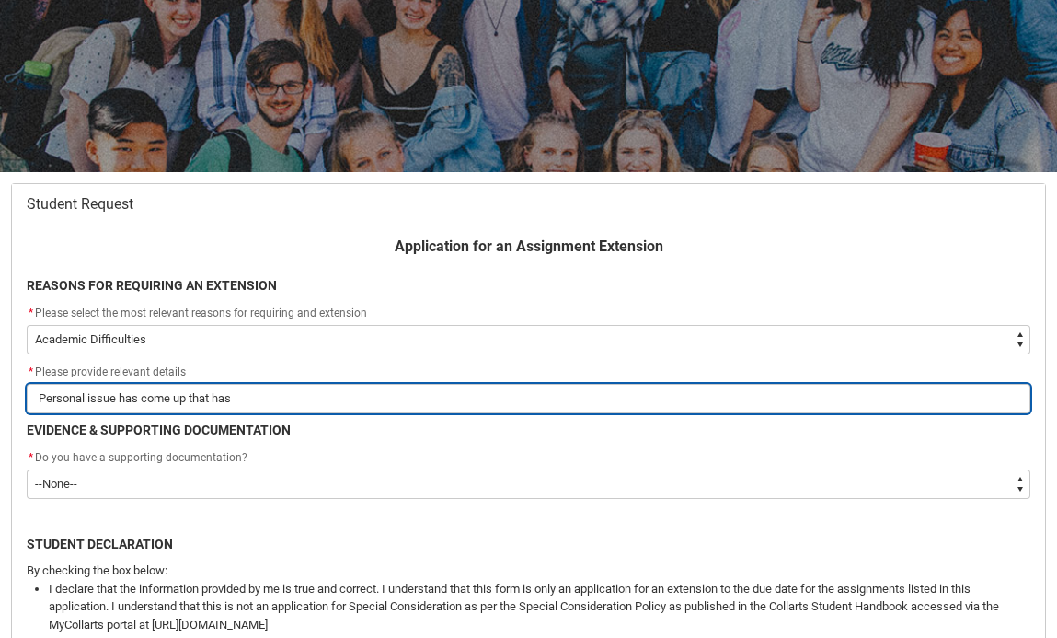
type input "Personal issue has come up that has i"
type lightning-primitive-input-simple "Personal issue has come up that has im"
type input "Personal issue has come up that has im"
type lightning-primitive-input-simple "Personal issue has come up that has imp"
type input "Personal issue has come up that has imp"
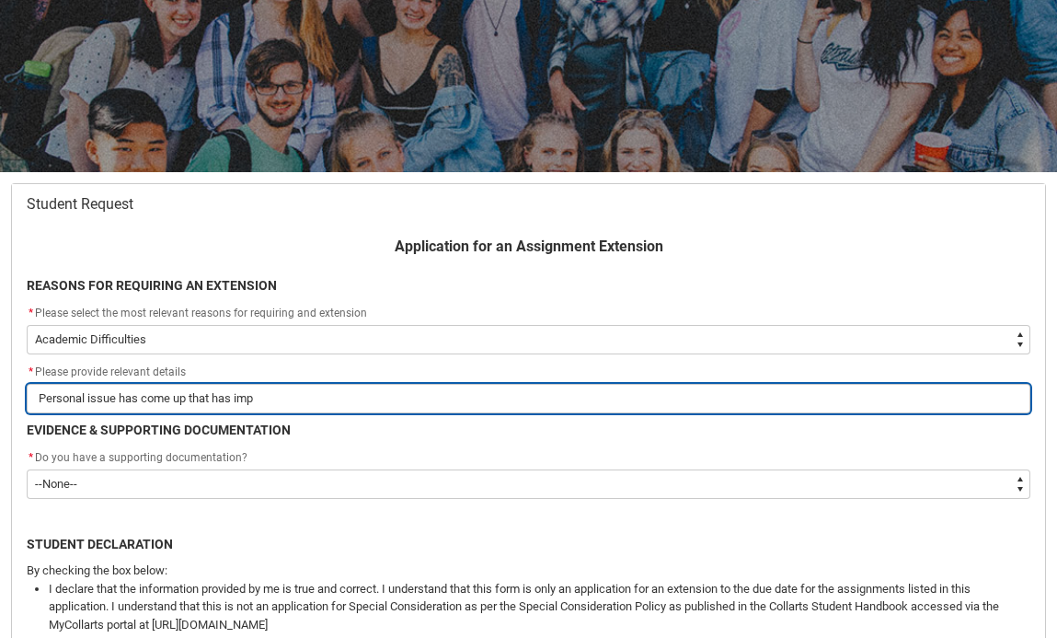
type lightning-primitive-input-simple "Personal issue has come up that has impa"
type input "Personal issue has come up that has impa"
type lightning-primitive-input-simple "Personal issue has come up that has impac"
type input "Personal issue has come up that has impac"
type lightning-primitive-input-simple "Personal issue has come up that has impact"
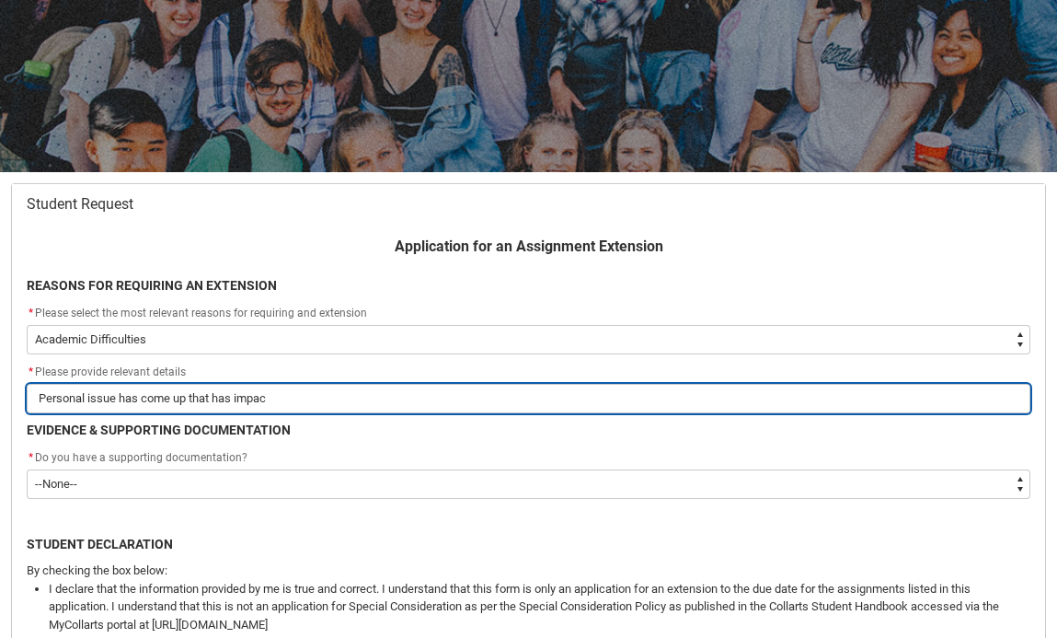
type input "Personal issue has come up that has impact"
type lightning-primitive-input-simple "Personal issue has come up that has impacte"
type input "Personal issue has come up that has impacte"
type lightning-primitive-input-simple "Personal issue has come up that has impacted"
type input "Personal issue has come up that has impacted"
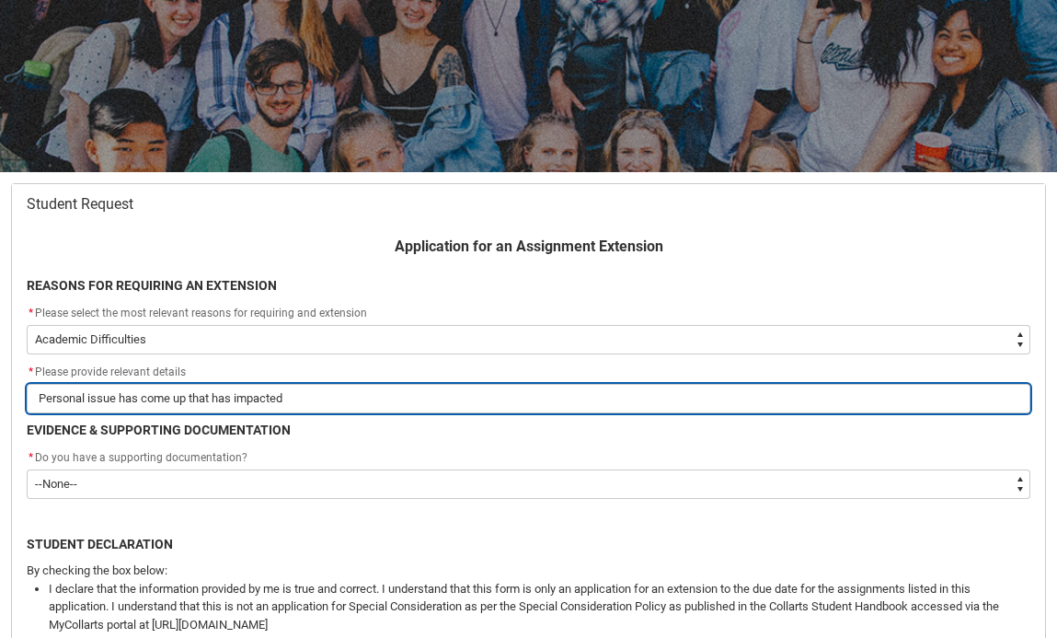
type lightning-primitive-input-simple "Personal issue has come up that has impacted"
type input "Personal issue has come up that has impacted"
type lightning-primitive-input-simple "Personal issue has come up that has impacted m"
type input "Personal issue has come up that has impacted m"
type lightning-primitive-input-simple "Personal issue has come up that has impacted me"
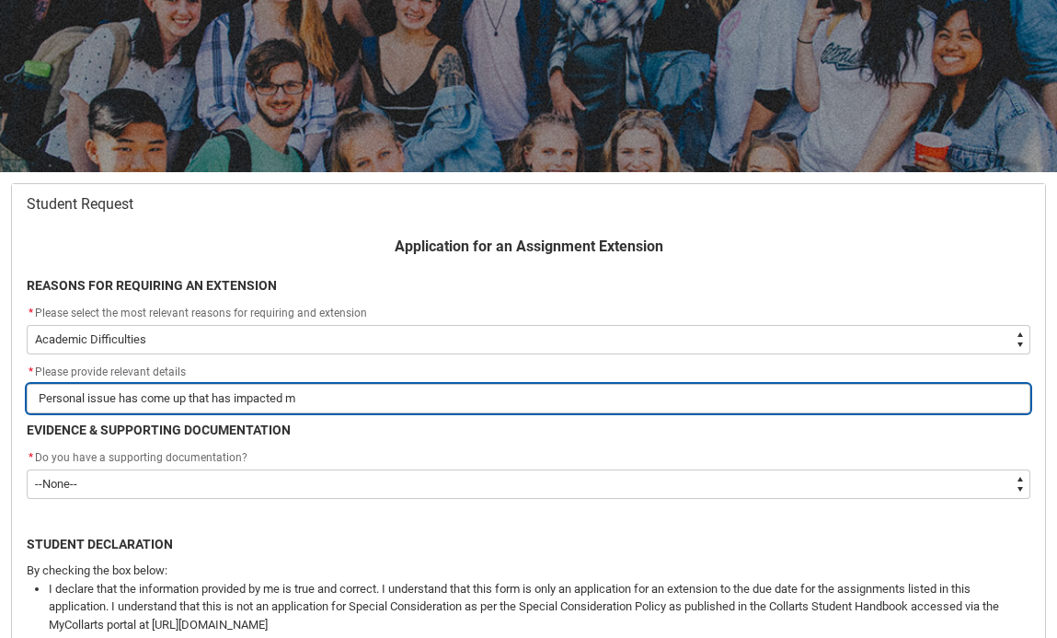
type input "Personal issue has come up that has impacted me"
type lightning-primitive-input-simple "Personal issue has come up that has impacted men"
type input "Personal issue has come up that has impacted men"
type lightning-primitive-input-simple "Personal issue has come up that has impacted ment"
type input "Personal issue has come up that has impacted ment"
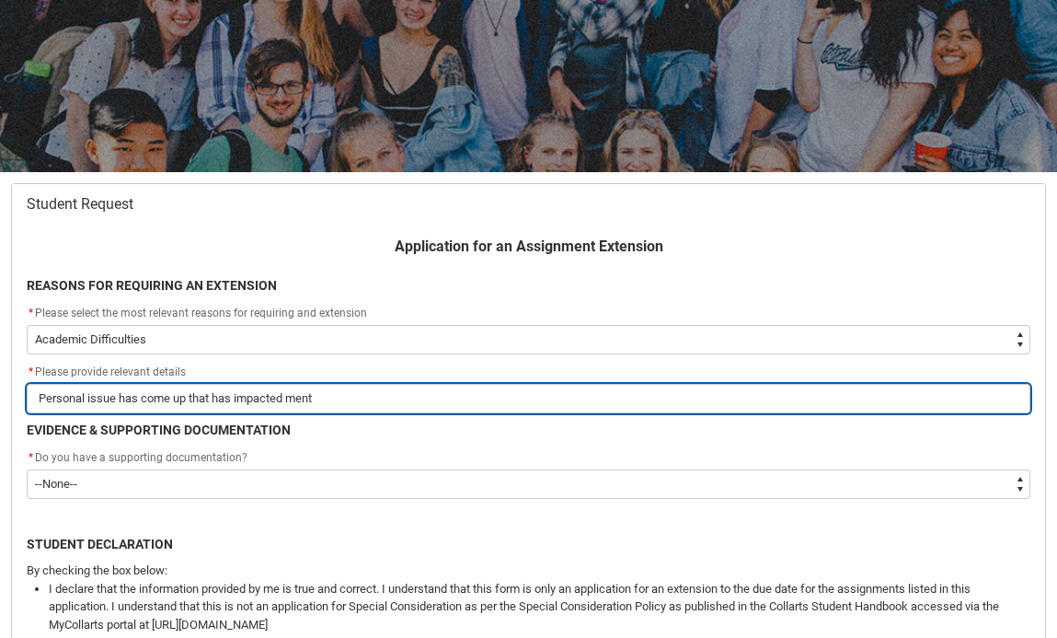
type lightning-primitive-input-simple "Personal issue has come up that has impacted menta"
type input "Personal issue has come up that has impacted menta"
type lightning-primitive-input-simple "Personal issue has come up that has impacted mental"
type input "Personal issue has come up that has impacted mental"
type lightning-primitive-input-simple "Personal issue has come up that has impacted mental"
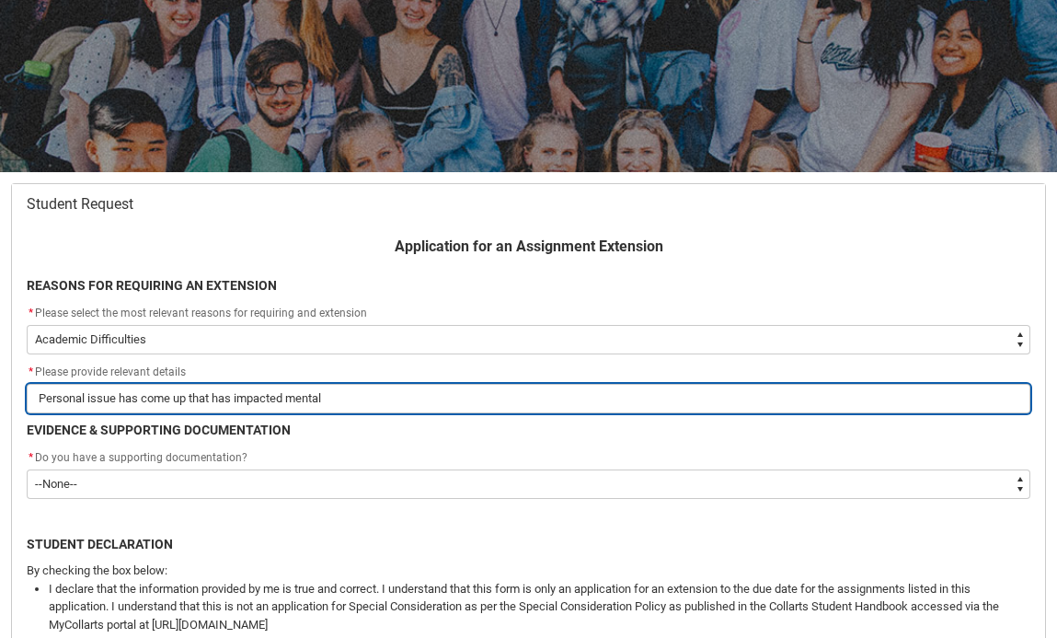
type input "Personal issue has come up that has impacted mental"
type lightning-primitive-input-simple "Personal issue has come up that has impacted mental h"
type input "Personal issue has come up that has impacted mental h"
type lightning-primitive-input-simple "Personal issue has come up that has impacted mental he"
type input "Personal issue has come up that has impacted mental he"
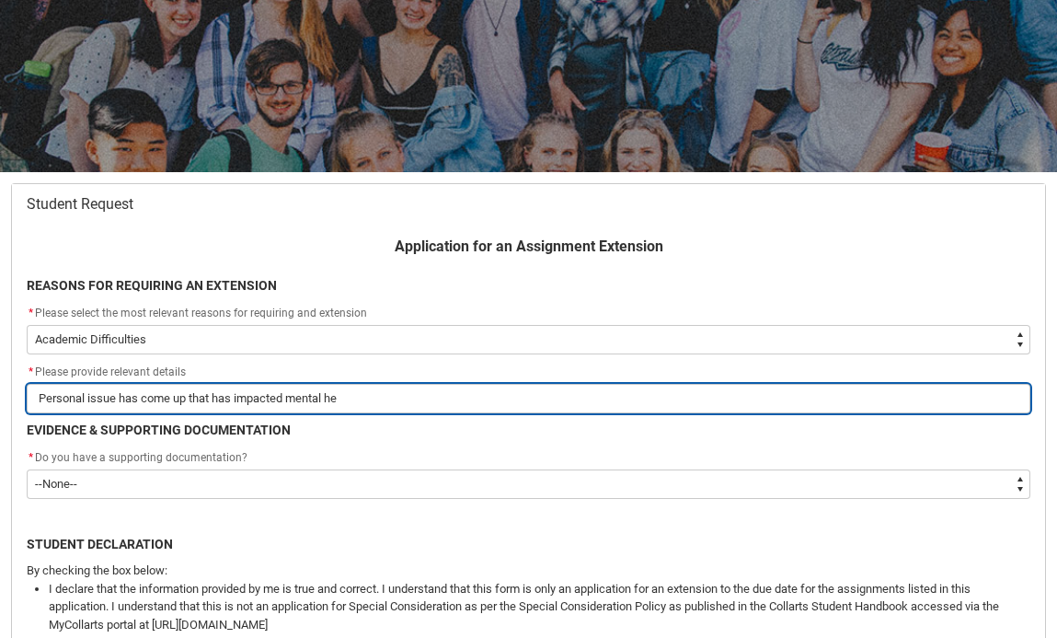
type lightning-primitive-input-simple "Personal issue has come up that has impacted mental hea"
type input "Personal issue has come up that has impacted mental hea"
type lightning-primitive-input-simple "Personal issue has come up that has impacted mental heal"
type input "Personal issue has come up that has impacted mental heal"
type lightning-primitive-input-simple "Personal issue has come up that has impacted mental healt"
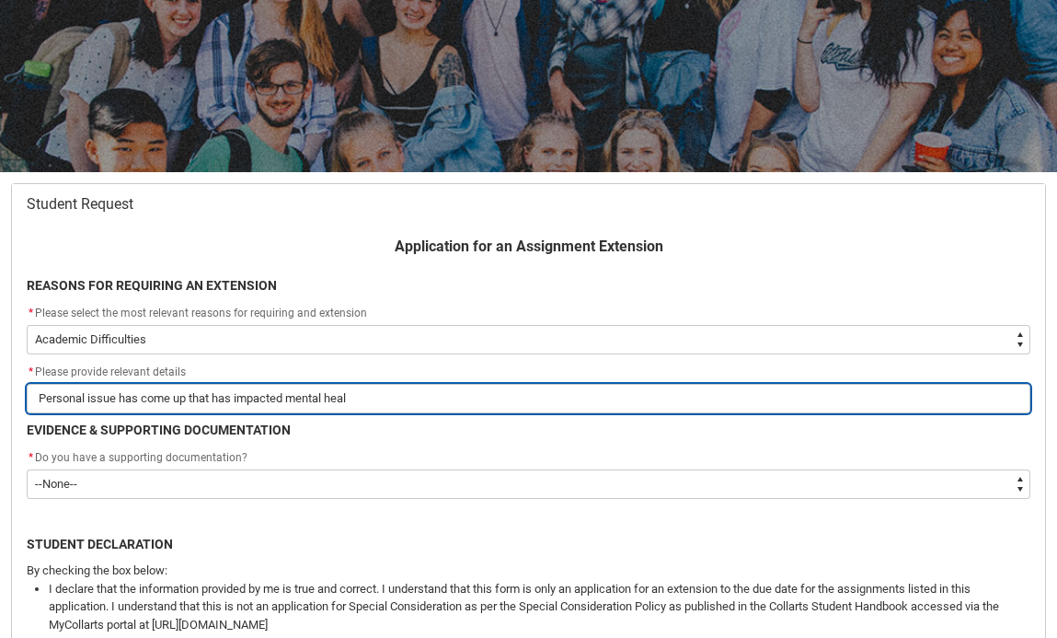
type input "Personal issue has come up that has impacted mental healt"
type lightning-primitive-input-simple "Personal issue has come up that has impacted mental health"
type input "Personal issue has come up that has impacted mental health"
type lightning-primitive-input-simple "Personal issue has come up that has impacted mental health"
type input "Personal issue has come up that has impacted mental health"
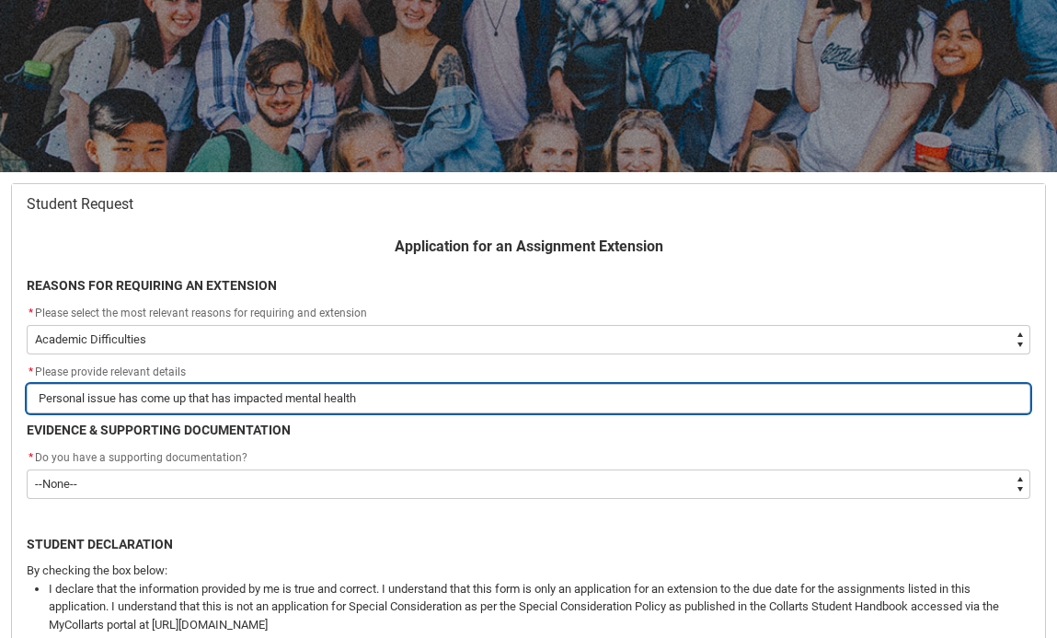
type lightning-primitive-input-simple "Personal issue has come up that has impacted mental health a"
type input "Personal issue has come up that has impacted mental health a"
type lightning-primitive-input-simple "Personal issue has come up that has impacted mental health an"
type input "Personal issue has come up that has impacted mental health an"
type lightning-primitive-input-simple "Personal issue has come up that has impacted mental health and"
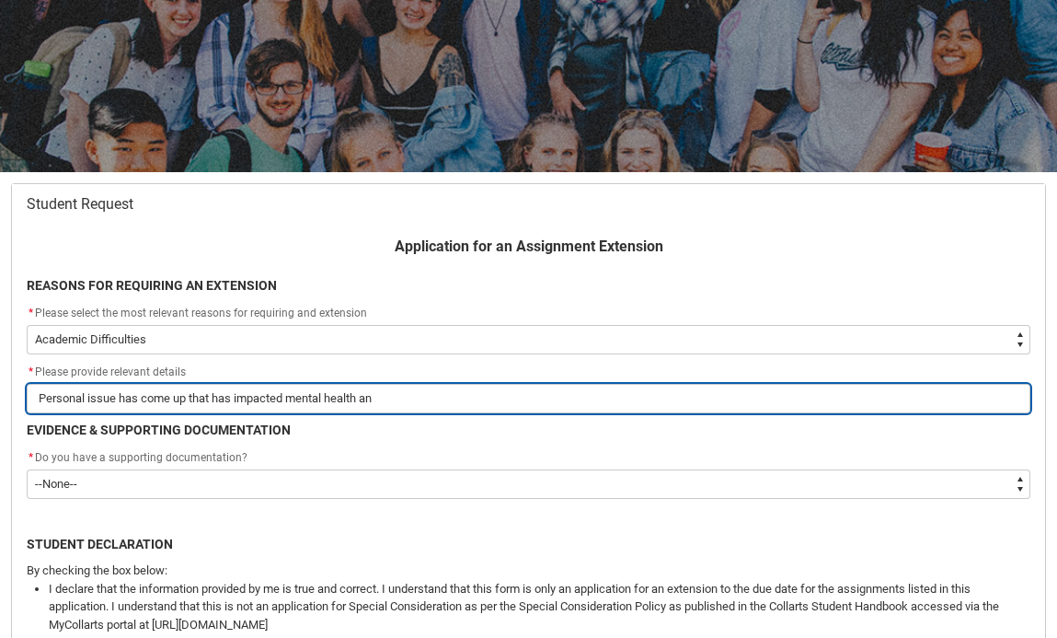
type input "Personal issue has come up that has impacted mental health and"
type lightning-primitive-input-simple "Personal issue has come up that has impacted mental health and"
type input "Personal issue has come up that has impacted mental health and"
type lightning-primitive-input-simple "Personal issue has come up that has impacted mental health and a"
type input "Personal issue has come up that has impacted mental health and a"
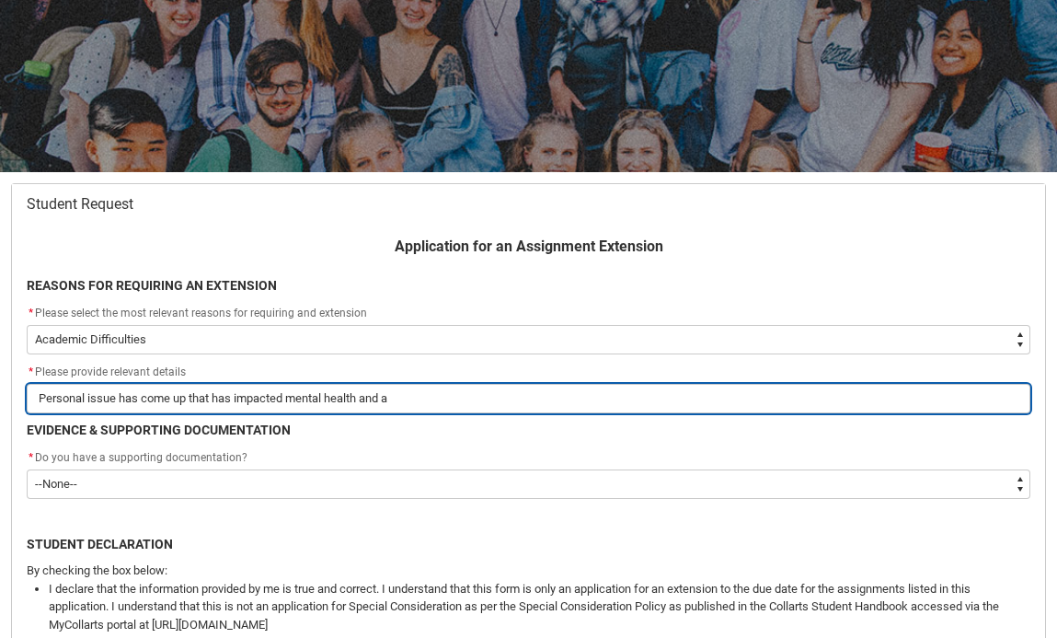
type lightning-primitive-input-simple "Personal issue has come up that has impacted mental health and ab"
type input "Personal issue has come up that has impacted mental health and ab"
type lightning-primitive-input-simple "Personal issue has come up that has impacted mental health and abo"
type input "Personal issue has come up that has impacted mental health and abo"
type lightning-primitive-input-simple "Personal issue has come up that has impacted mental health and ab"
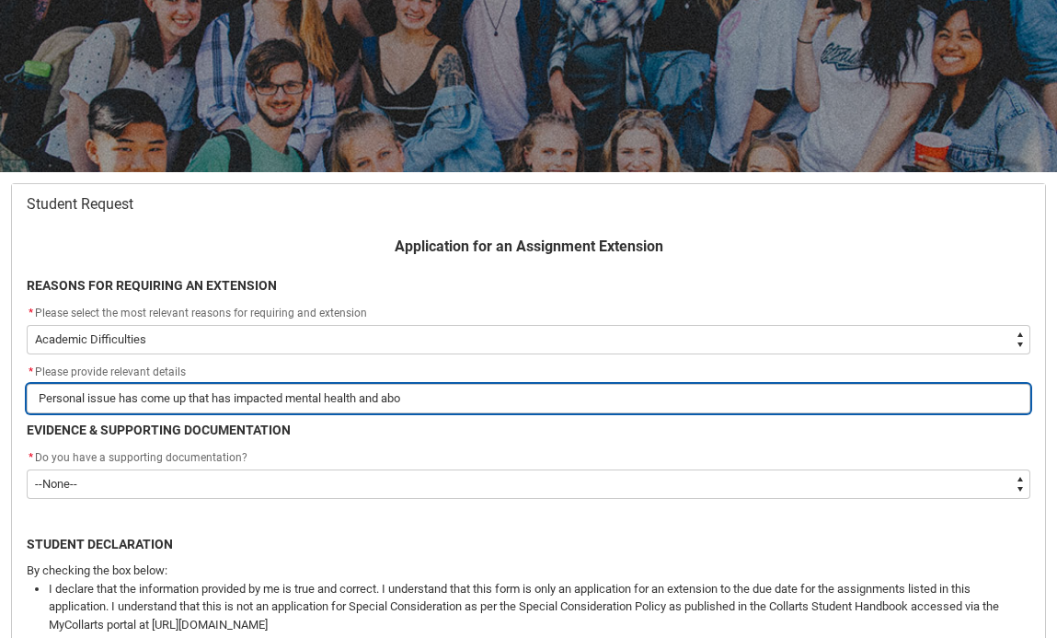
type input "Personal issue has come up that has impacted mental health and ab"
type lightning-primitive-input-simple "Personal issue has come up that has impacted mental health and abi"
type input "Personal issue has come up that has impacted mental health and abi"
type lightning-primitive-input-simple "Personal issue has come up that has impacted mental health and abil"
type input "Personal issue has come up that has impacted mental health and abil"
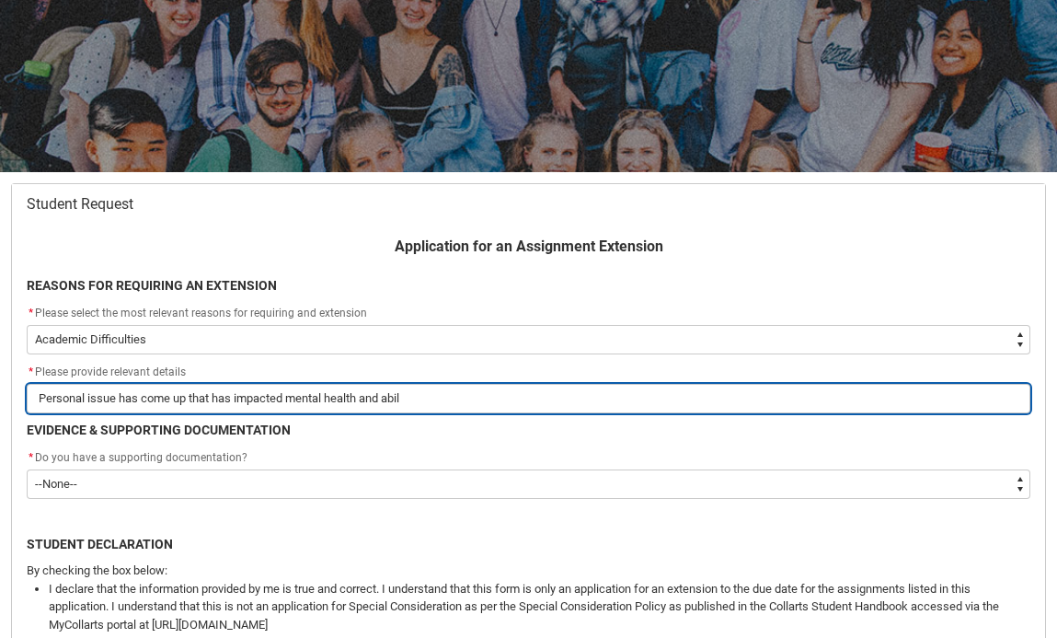
type lightning-primitive-input-simple "Personal issue has come up that has impacted mental health and abili"
type input "Personal issue has come up that has impacted mental health and abili"
type lightning-primitive-input-simple "Personal issue has come up that has impacted mental health and abilit"
type input "Personal issue has come up that has impacted mental health and abilit"
type lightning-primitive-input-simple "Personal issue has come up that has impacted mental health and ability"
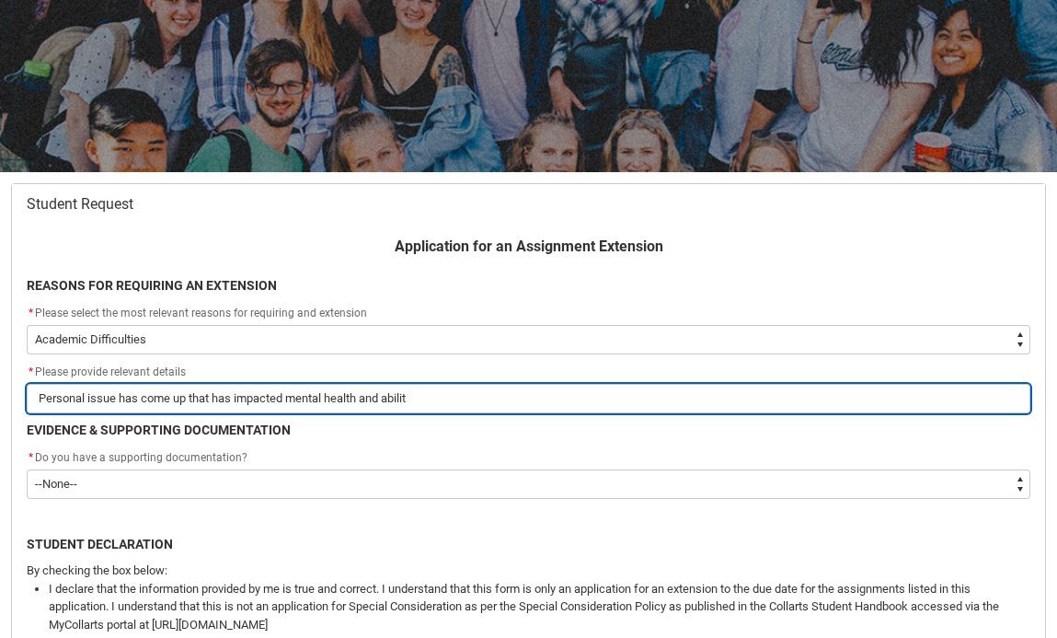
type input "Personal issue has come up that has impacted mental health and ability"
type lightning-primitive-input-simple "Personal issue has come up that has impacted mental health and ability"
type input "Personal issue has come up that has impacted mental health and ability"
type lightning-primitive-input-simple "Personal issue has come up that has impacted mental health and ability t"
type input "Personal issue has come up that has impacted mental health and ability t"
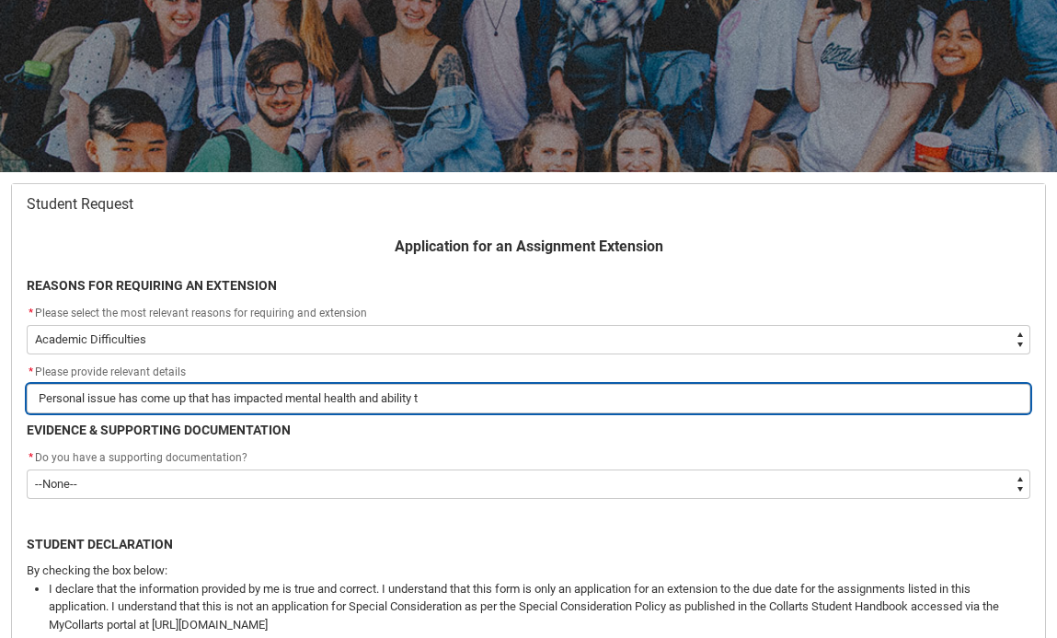
type lightning-primitive-input-simple "Personal issue has come up that has impacted mental health and ability to"
type input "Personal issue has come up that has impacted mental health and ability to"
type lightning-primitive-input-simple "Personal issue has come up that has impacted mental health and ability to"
type input "Personal issue has come up that has impacted mental health and ability to"
type lightning-primitive-input-simple "Personal issue has come up that has impacted mental health and ability to w"
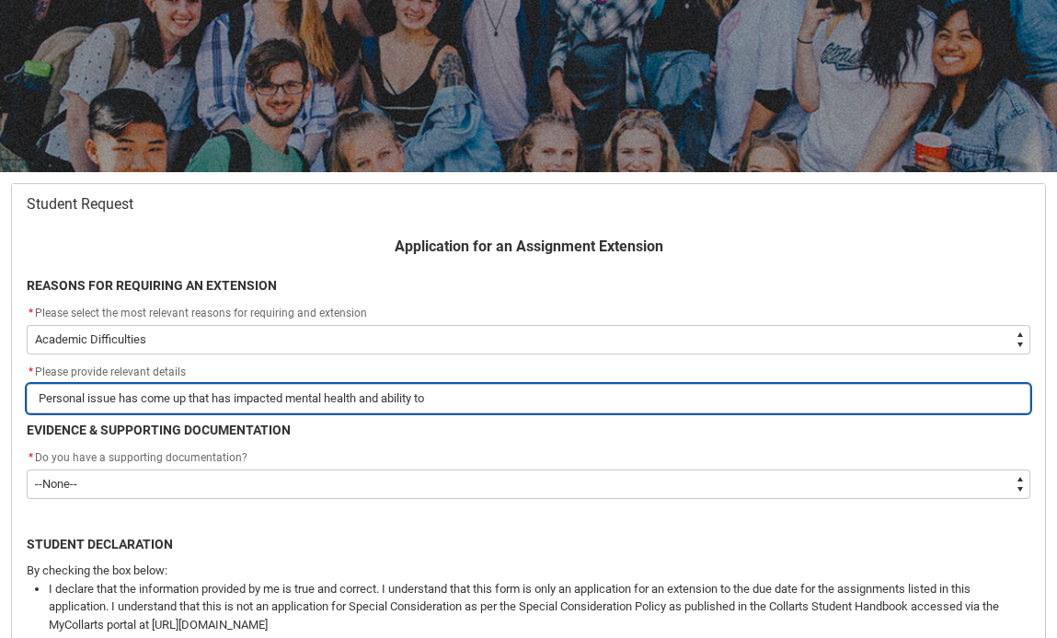
type input "Personal issue has come up that has impacted mental health and ability to w"
type lightning-primitive-input-simple "Personal issue has come up that has impacted mental health and ability to wo"
type input "Personal issue has come up that has impacted mental health and ability to wo"
type lightning-primitive-input-simple "Personal issue has come up that has impacted mental health and ability to wor"
type input "Personal issue has come up that has impacted mental health and ability to wor"
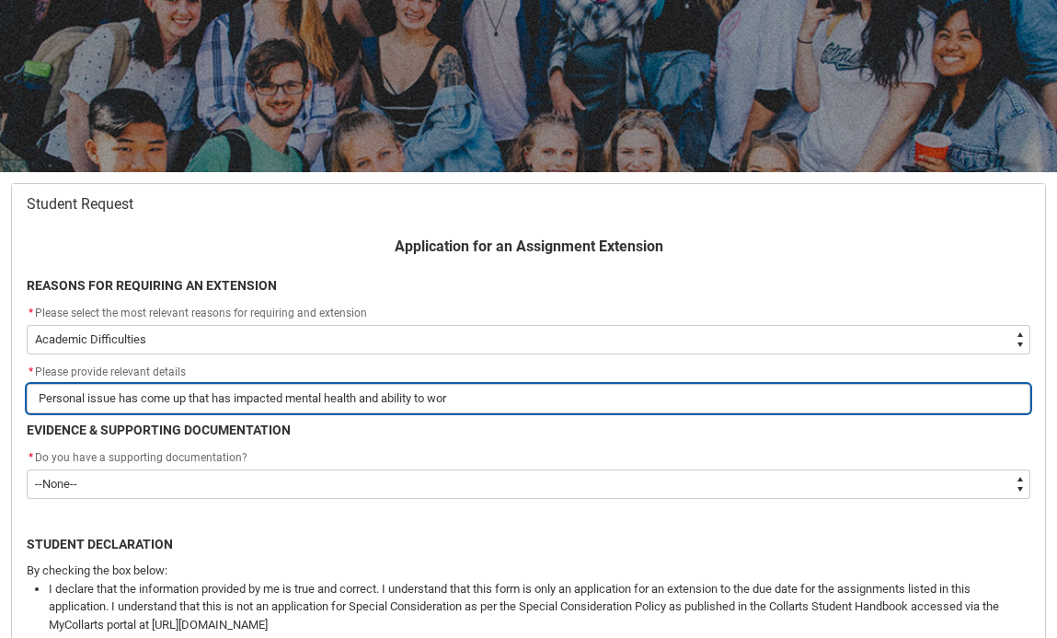
type lightning-primitive-input-simple "Personal issue has come up that has impacted mental health and ability to work"
type input "Personal issue has come up that has impacted mental health and ability to work"
type lightning-primitive-input-simple "Personal issue has come up that has impacted mental health and ability to work"
type input "Personal issue has come up that has impacted mental health and ability to work"
drag, startPoint x: 522, startPoint y: 403, endPoint x: 23, endPoint y: 400, distance: 498.7
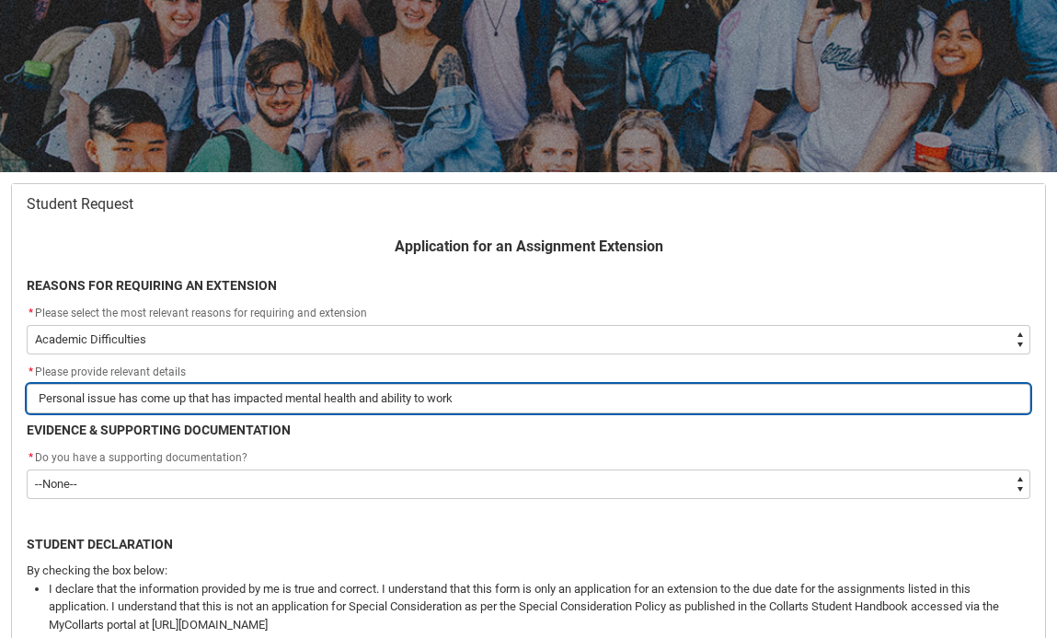
click at [23, 400] on flowruntime-screen-field "* Please provide relevant details Personal issue has come up that has impacted …" at bounding box center [529, 391] width 1026 height 59
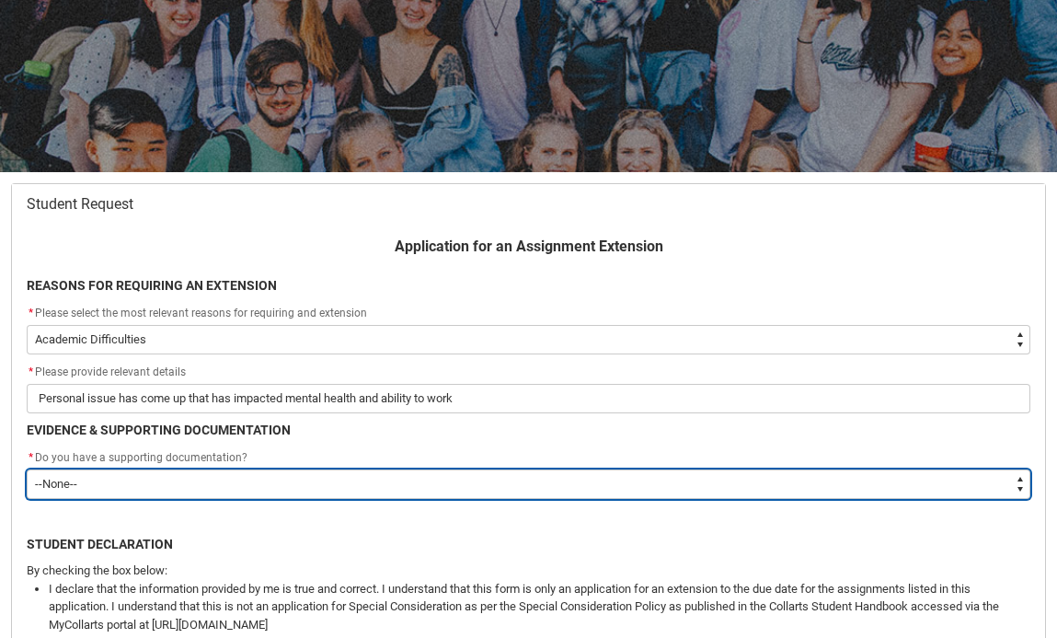
click at [213, 478] on select "--None-- Yes No" at bounding box center [529, 483] width 1004 height 29
type lightning-select "Yes"
click at [27, 469] on select "--None-- Yes No" at bounding box center [529, 483] width 1004 height 29
select select "Yes"
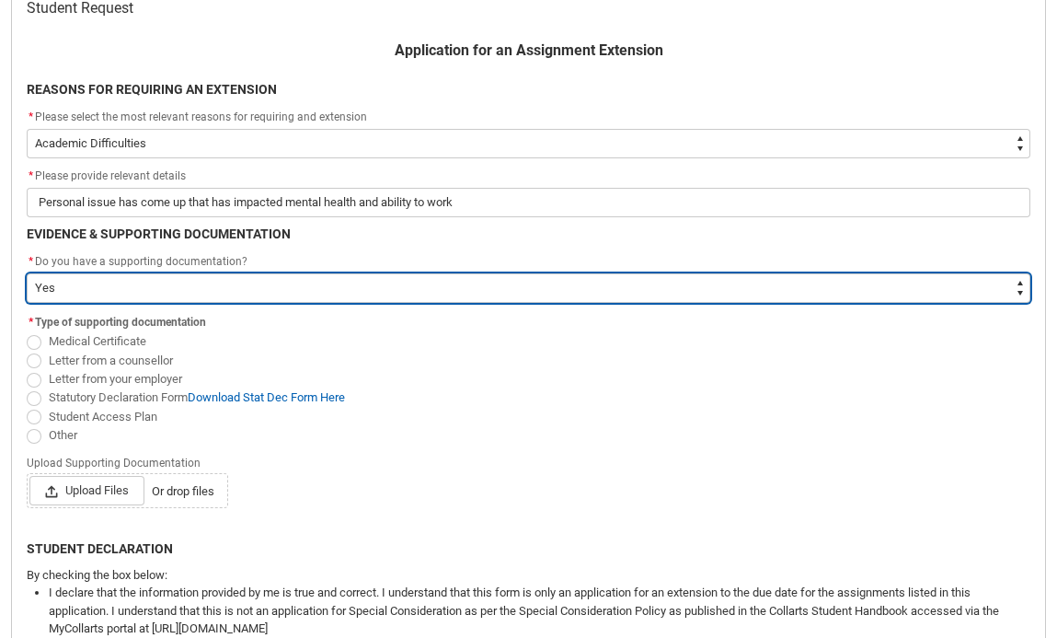
scroll to position [395, 0]
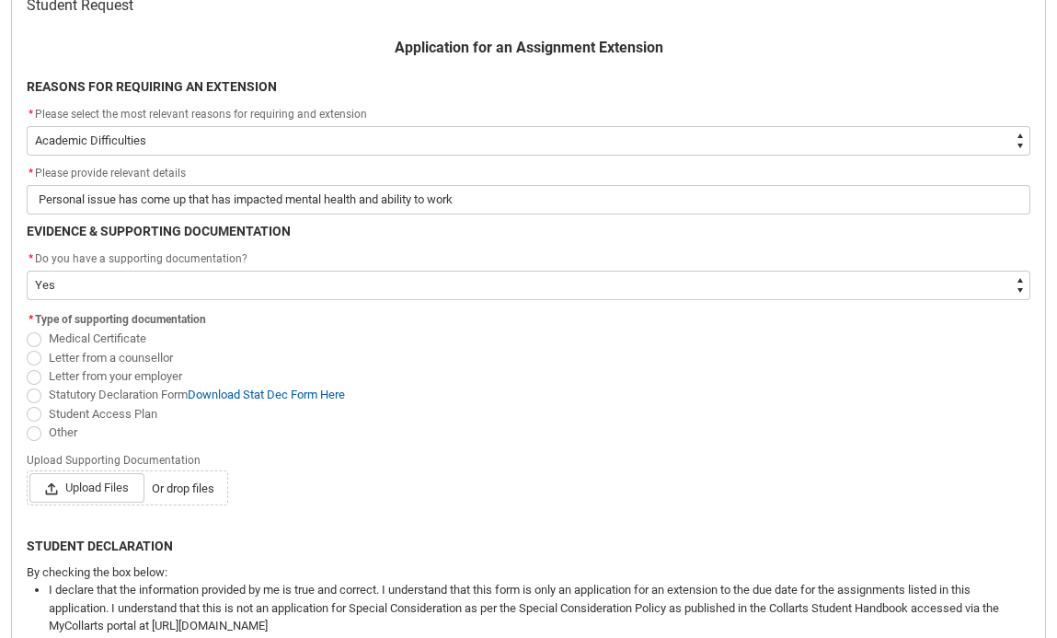
click at [33, 411] on span "Redu_Student_Request flow" at bounding box center [34, 414] width 15 height 15
click at [27, 404] on input "Student Access Plan" at bounding box center [26, 403] width 1 height 1
radio input "true"
click at [94, 484] on span "Upload Files" at bounding box center [86, 487] width 115 height 29
click at [29, 473] on input "Upload Files Or drop files" at bounding box center [29, 472] width 1 height 1
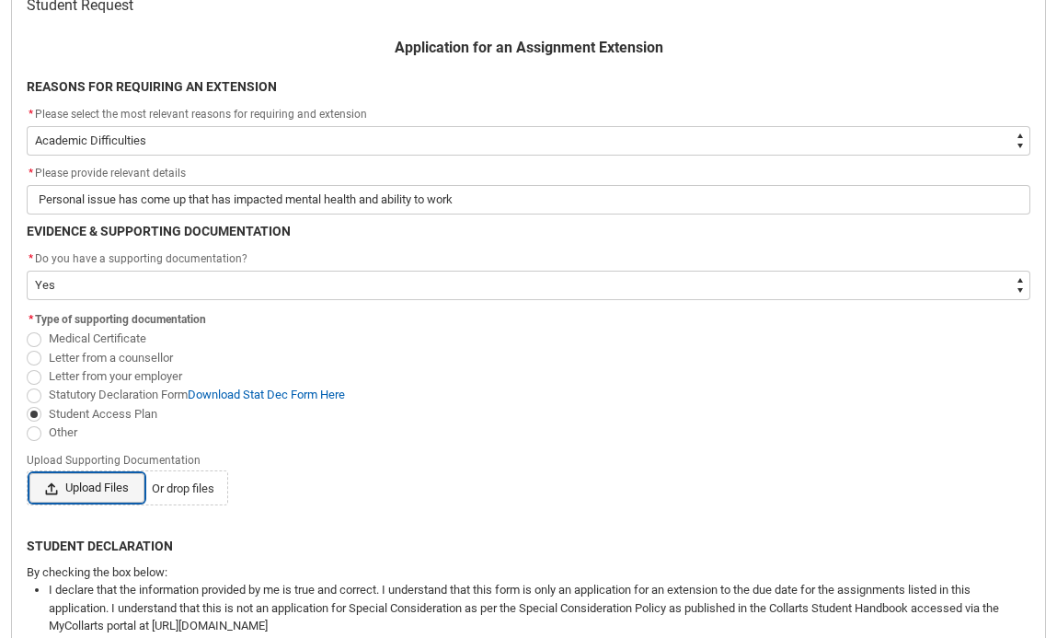
type lightning-input "C:\fakepath\Zoe Dunnmoore - Student Access Plan (1).docx.pdf"
type input "C:\fakepath\Zoe Dunnmoore - Student Access Plan (1).docx.pdf"
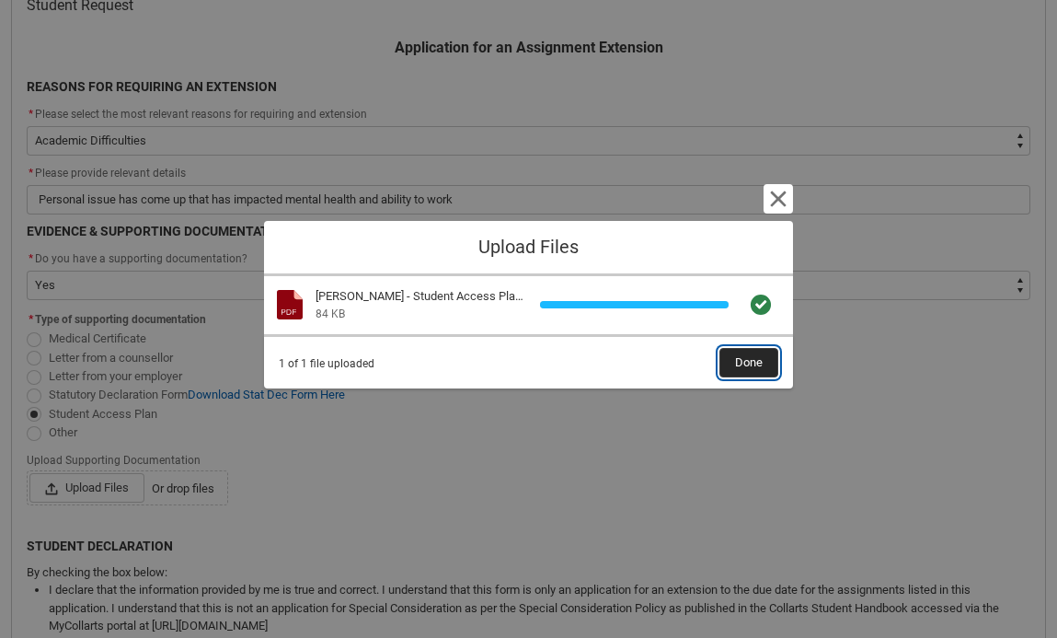
click at [732, 366] on button "Done" at bounding box center [748, 362] width 59 height 29
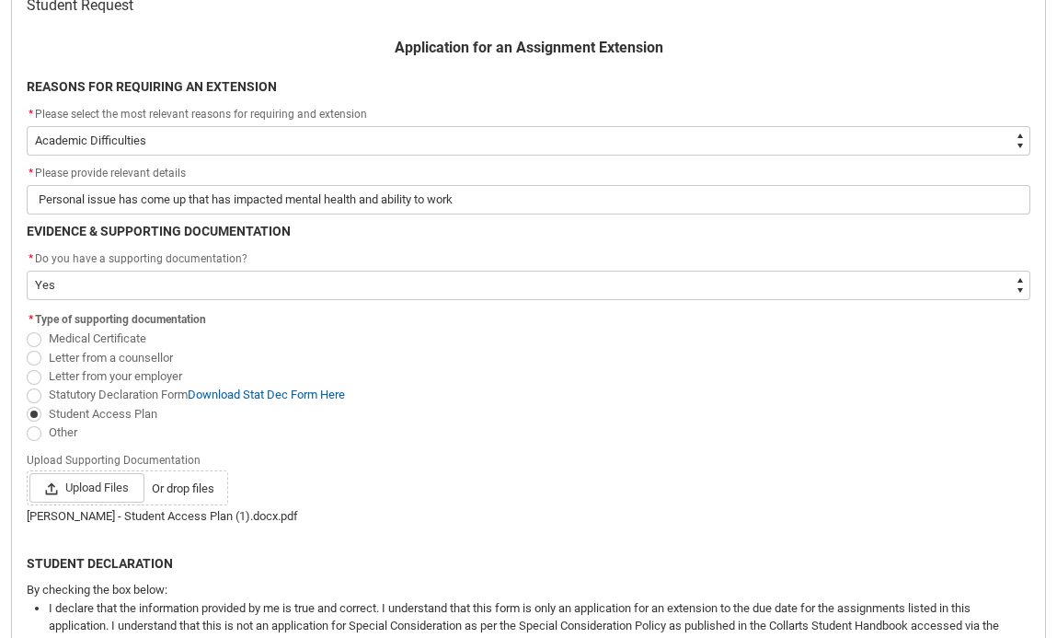
click at [163, 520] on div "Zoe Dunnmoore - Student Access Plan (1).docx.pdf" at bounding box center [529, 516] width 1004 height 18
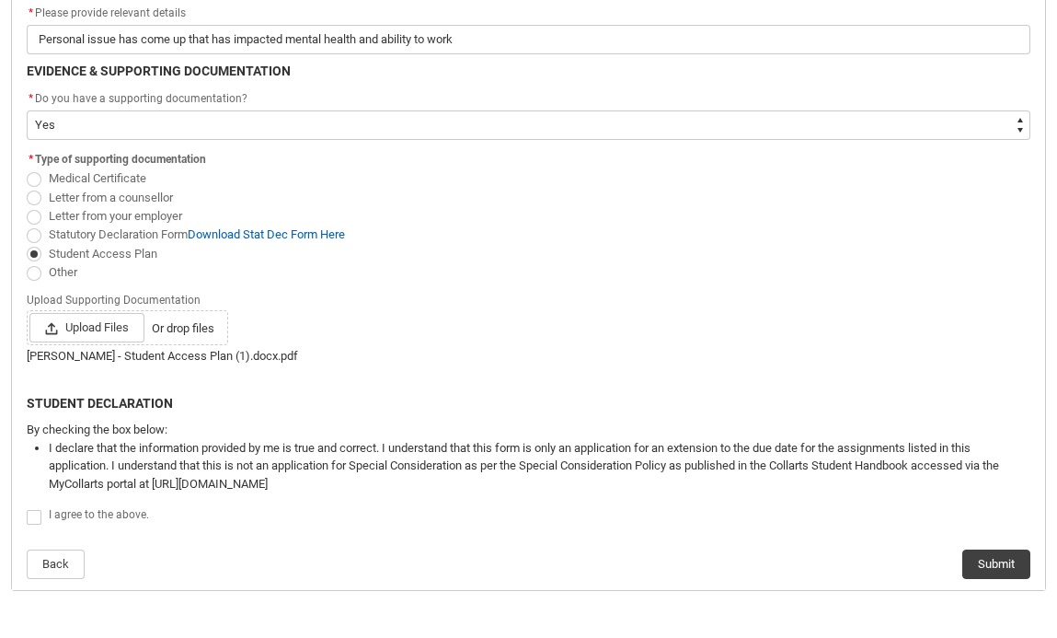
scroll to position [563, 0]
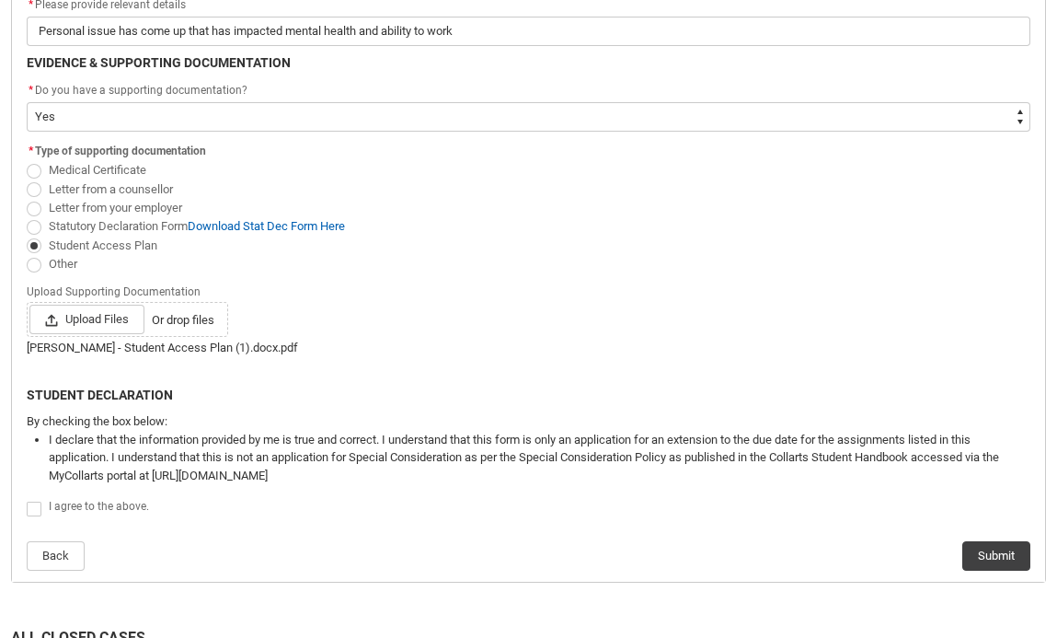
click at [35, 505] on span "Redu_Student_Request flow" at bounding box center [34, 508] width 15 height 15
click at [27, 499] on input "Redu_Student_Request flow" at bounding box center [26, 498] width 1 height 1
type lightning-input "true"
checkbox input "true"
click at [1012, 558] on button "Submit" at bounding box center [996, 555] width 68 height 29
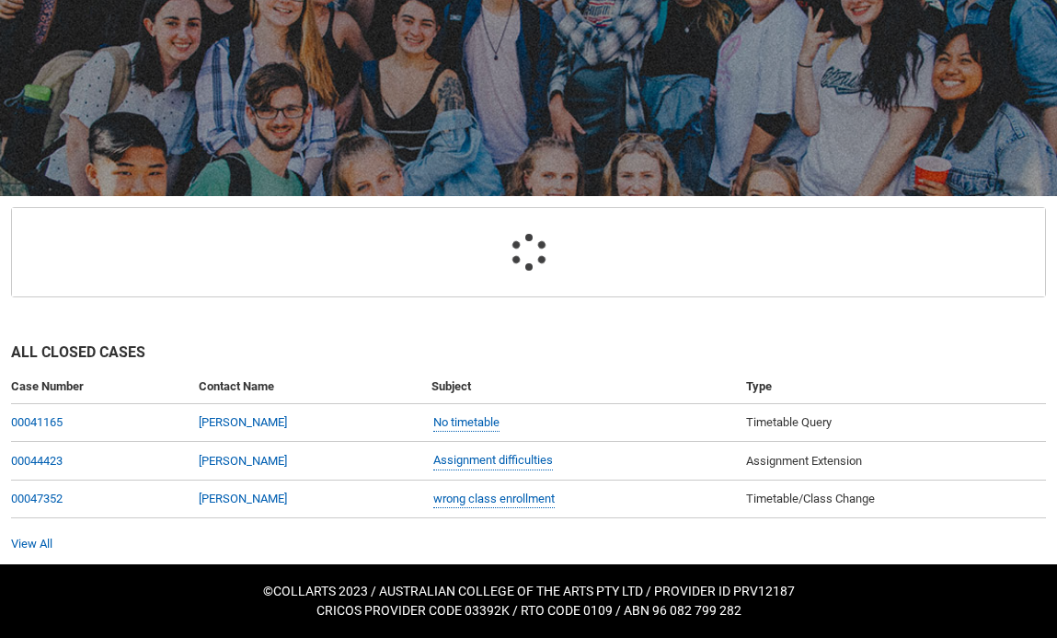
scroll to position [196, 0]
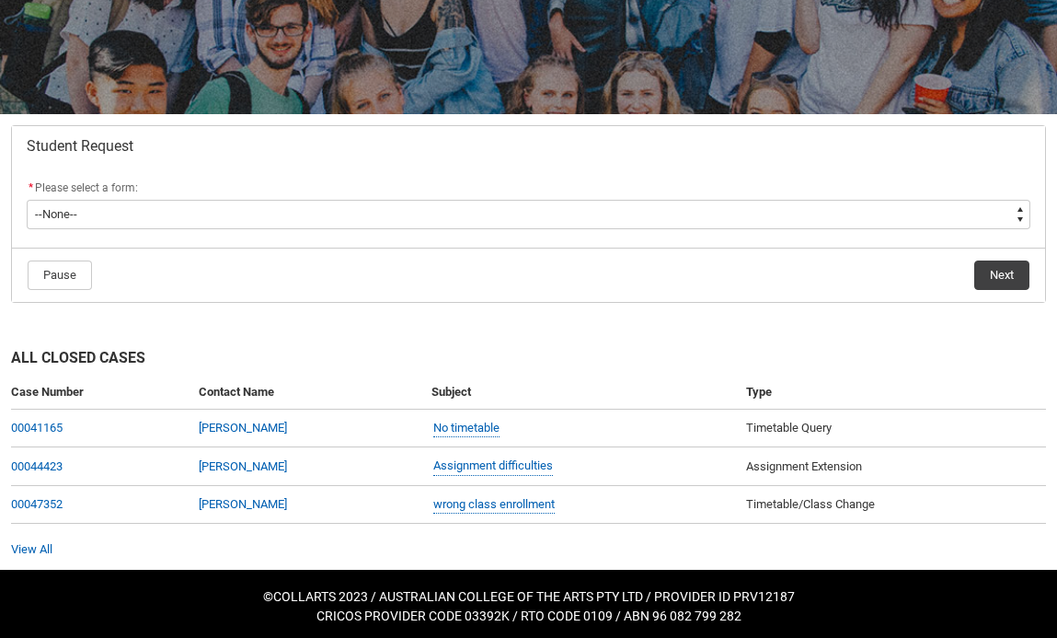
scroll to position [256, 0]
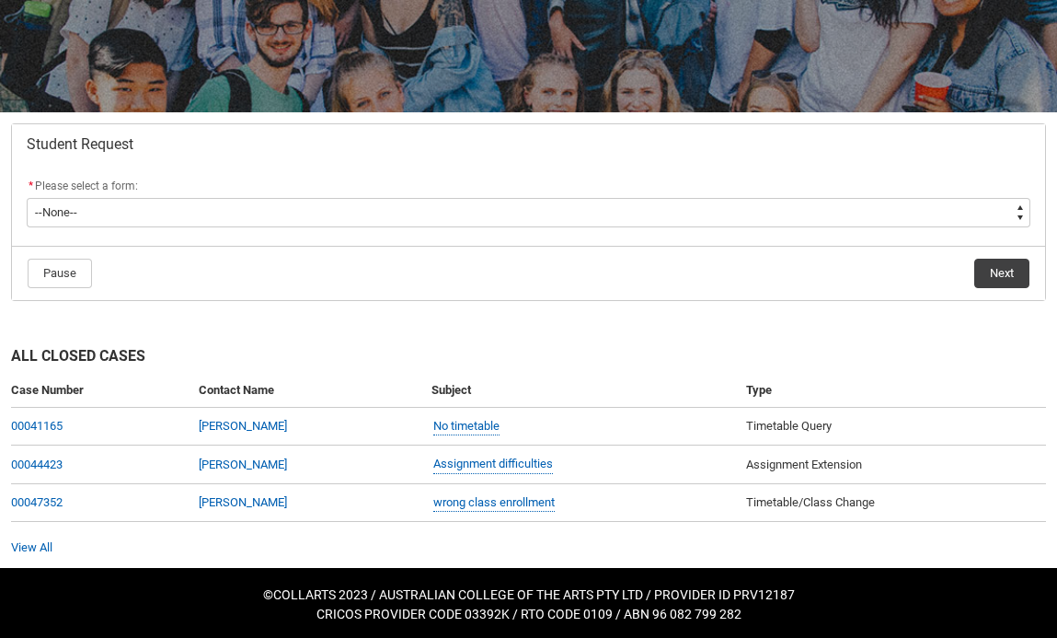
click at [264, 227] on flowruntime-screen-field "* Please select a form: * --None-- Academic Transcript Application to Appeal As…" at bounding box center [529, 205] width 1026 height 59
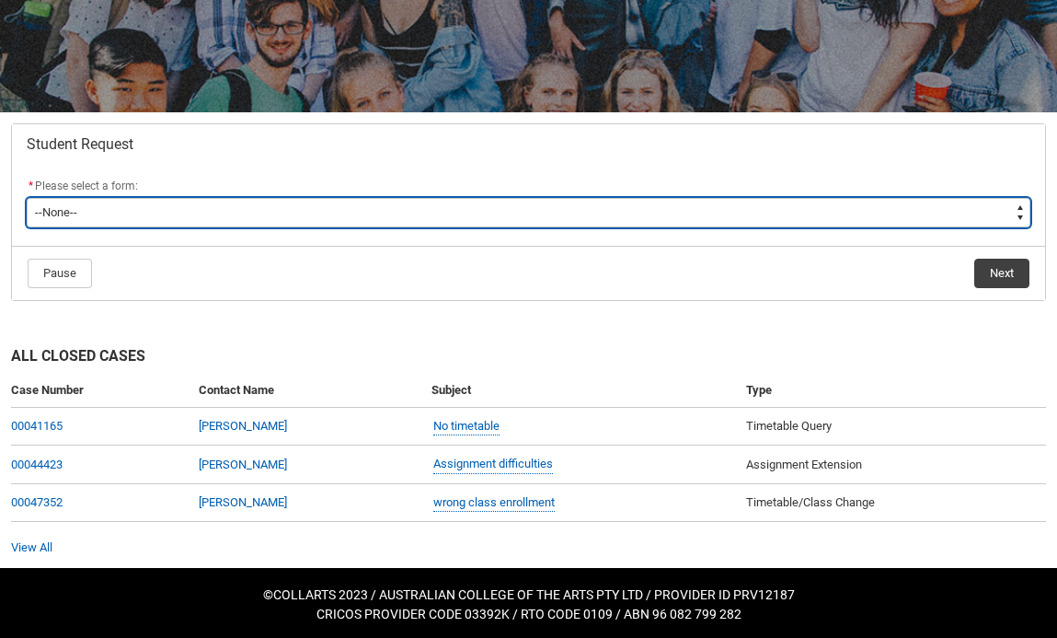
click at [247, 213] on select "--None-- Academic Transcript Application to Appeal Assignment Extension Change …" at bounding box center [529, 212] width 1004 height 29
type lightning-select "Assignment_Extension_Choice"
click at [27, 198] on select "--None-- Academic Transcript Application to Appeal Assignment Extension Change …" at bounding box center [529, 212] width 1004 height 29
select select "Assignment_Extension_Choice"
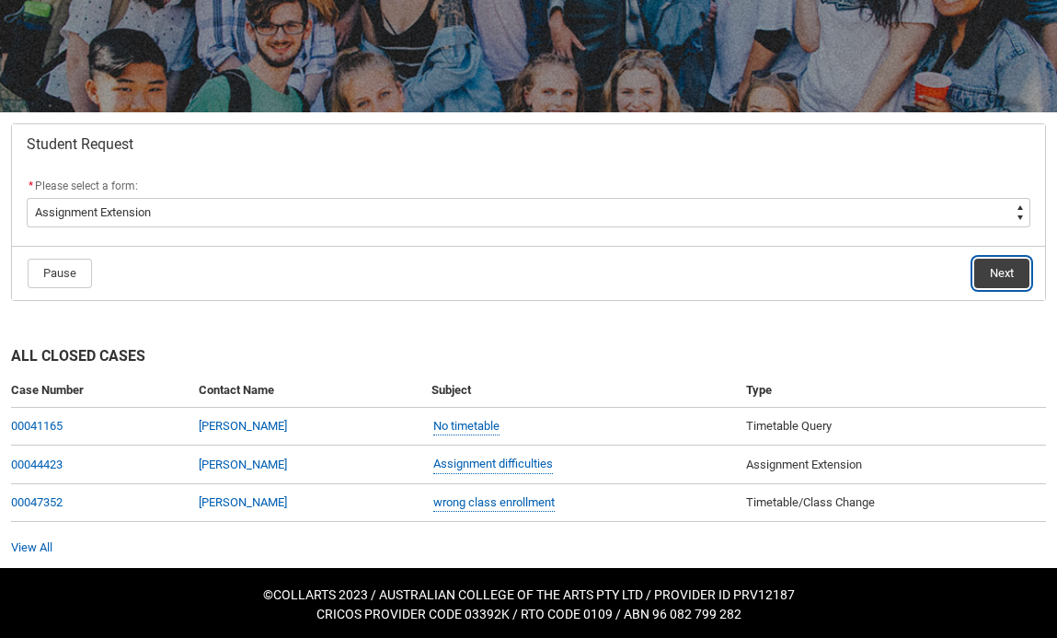
click at [1002, 275] on button "Next" at bounding box center [1001, 273] width 55 height 29
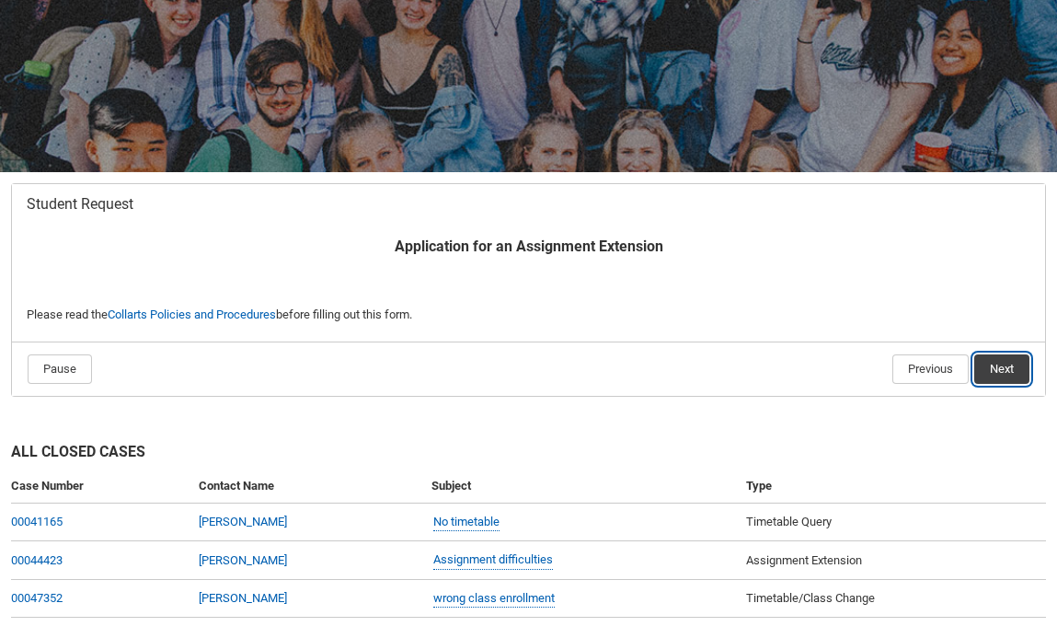
click at [1013, 375] on button "Next" at bounding box center [1001, 368] width 55 height 29
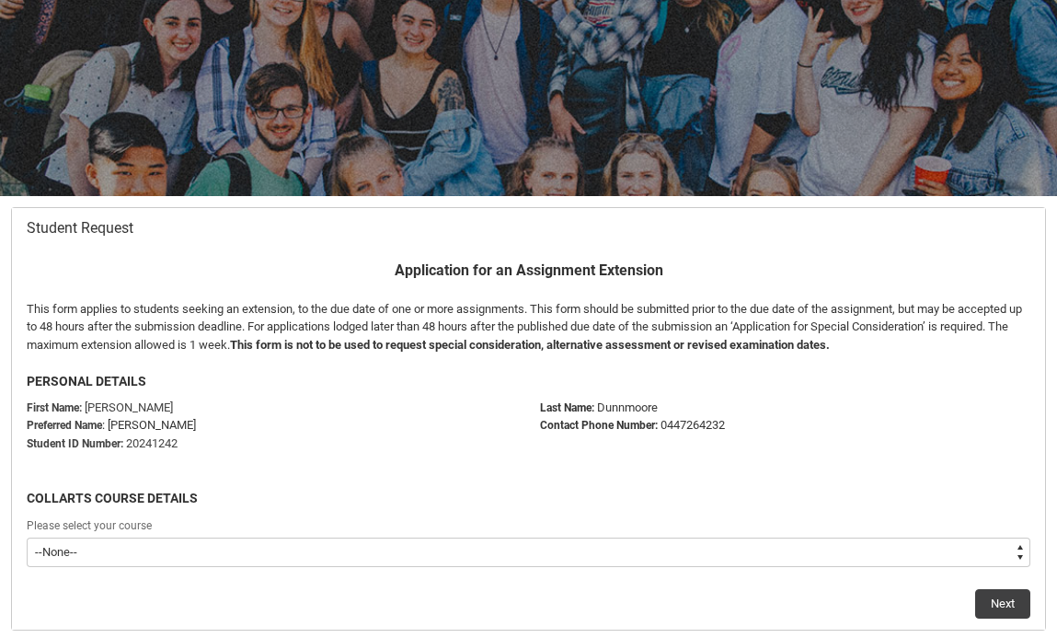
scroll to position [196, 0]
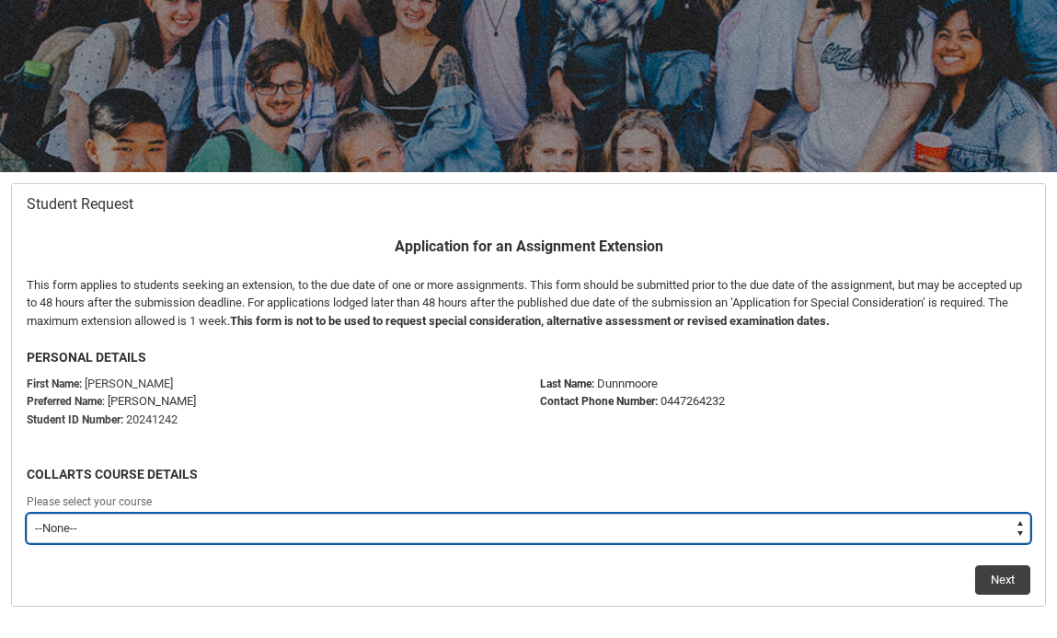
click at [348, 531] on select "--None-- Bachelor of 2D Animation" at bounding box center [529, 527] width 1004 height 29
type lightning-select "recordPicklist_ProgramEnrollment.a0jOZ000004sCZqYAM"
click at [27, 513] on select "--None-- Bachelor of 2D Animation" at bounding box center [529, 527] width 1004 height 29
select select "recordPicklist_ProgramEnrollment.a0jOZ000004sCZqYAM"
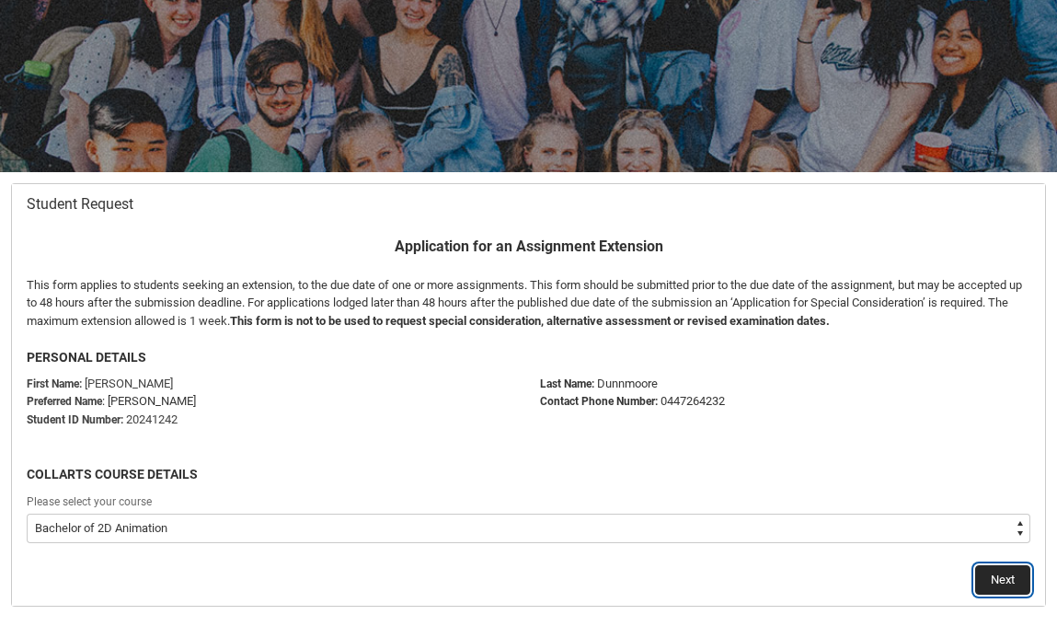
click at [978, 579] on button "Next" at bounding box center [1002, 579] width 55 height 29
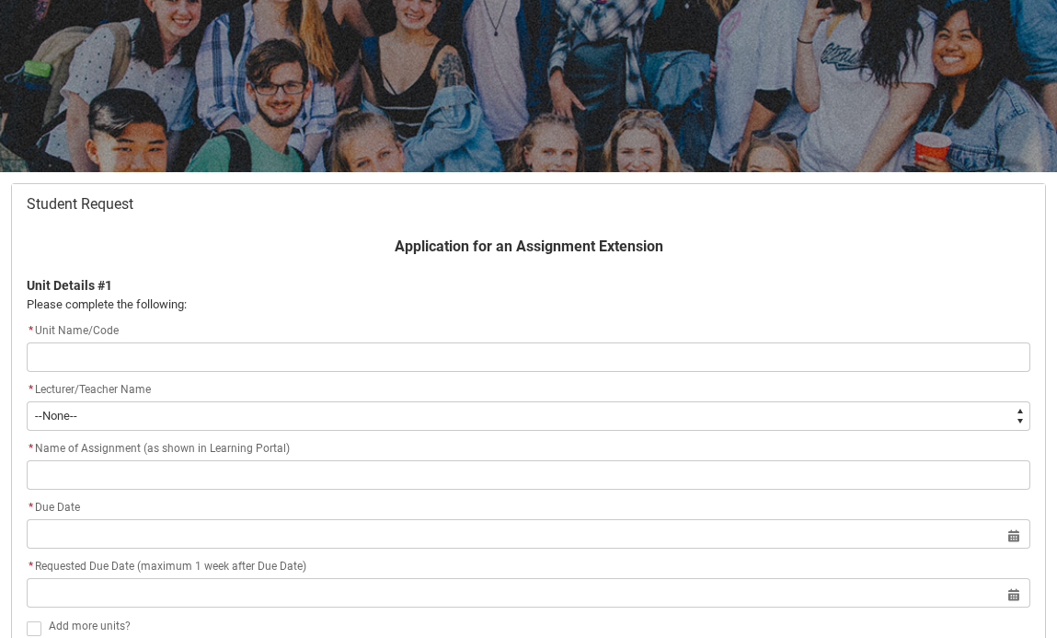
type lightning-primitive-input-simple "[SHCE] Creative Entrepreneurship"
type input "[SHCE] Creative Entrepreneurship"
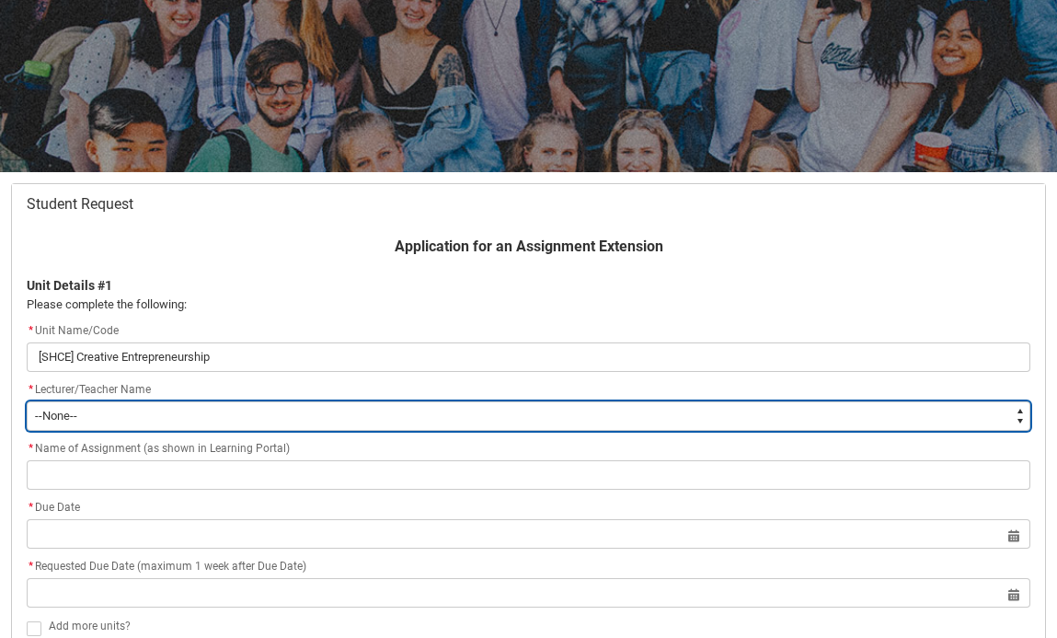
click at [368, 403] on select "--None-- Aaron Walker Adam King Adam McKenzie Adriana Perri Adrienne Couper-Smi…" at bounding box center [529, 415] width 1004 height 29
click at [353, 424] on select "--None-- Aaron Walker Adam King Adam McKenzie Adriana Perri Adrienne Couper-Smi…" at bounding box center [529, 415] width 1004 height 29
type lightning-select "Faculty_NamefromAtoM.003OZ000004j4DHYAY"
click at [27, 401] on select "--None-- Aaron Walker Adam King Adam McKenzie Adriana Perri Adrienne Couper-Smi…" at bounding box center [529, 415] width 1004 height 29
select select "Faculty_NamefromAtoM.003OZ000004j4DHYAY"
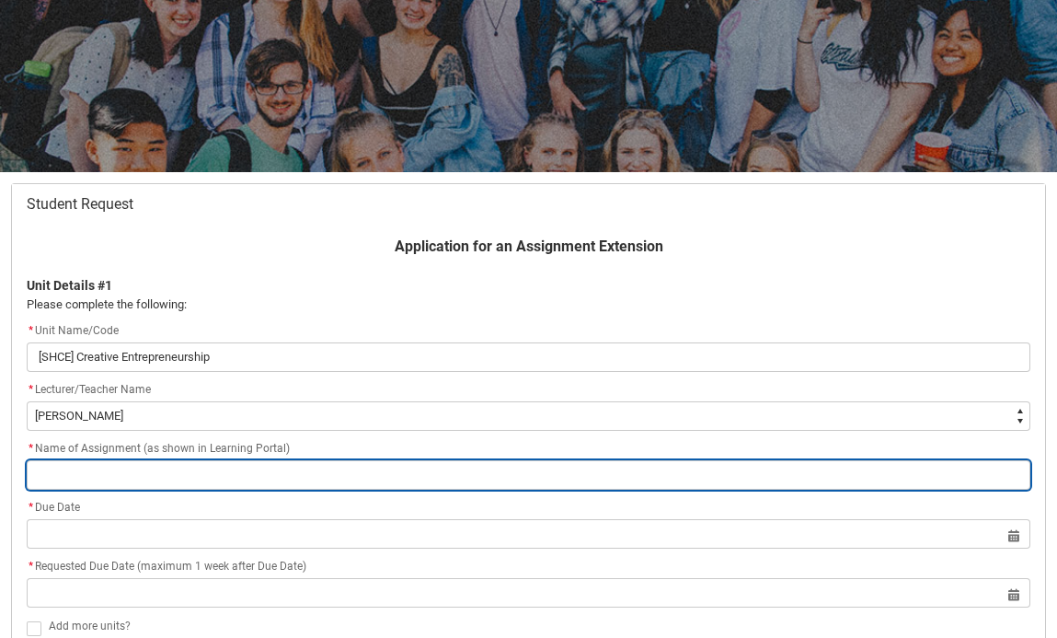
click at [134, 478] on input "Redu_Student_Request flow" at bounding box center [529, 474] width 1004 height 29
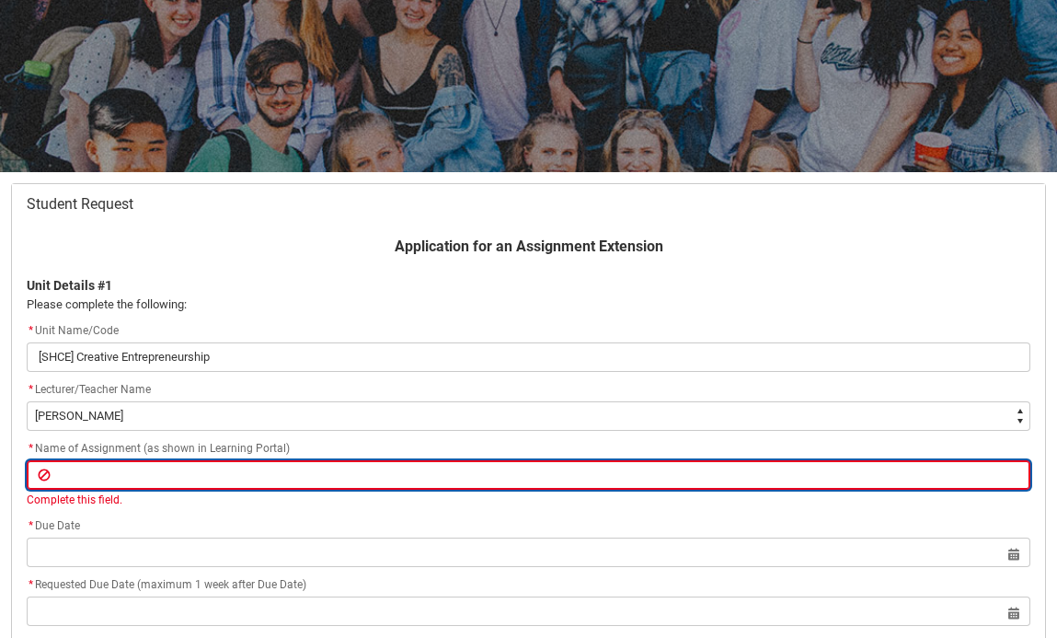
paste input "Assignment 1 - Entrepreneur Case Study Presentation"
type lightning-primitive-input-simple "Assignment 1 - Entrepreneur Case Study Presentation"
type input "Assignment 1 - Entrepreneur Case Study Presentation"
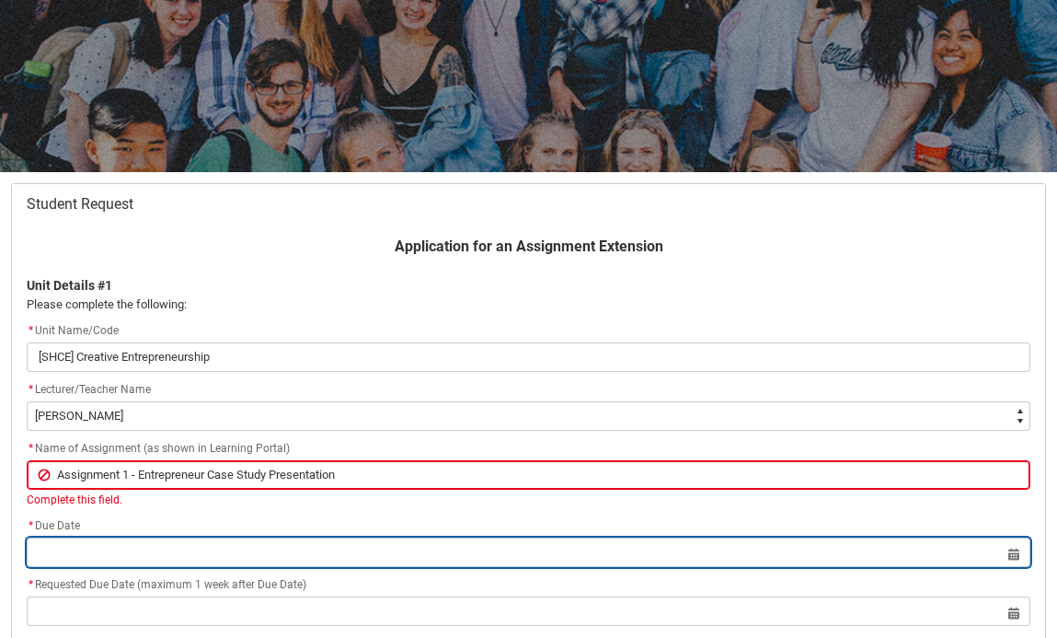
click at [229, 550] on lightning-datepicker "Select a date for Format: 31 Dec 2024" at bounding box center [529, 552] width 1004 height 14
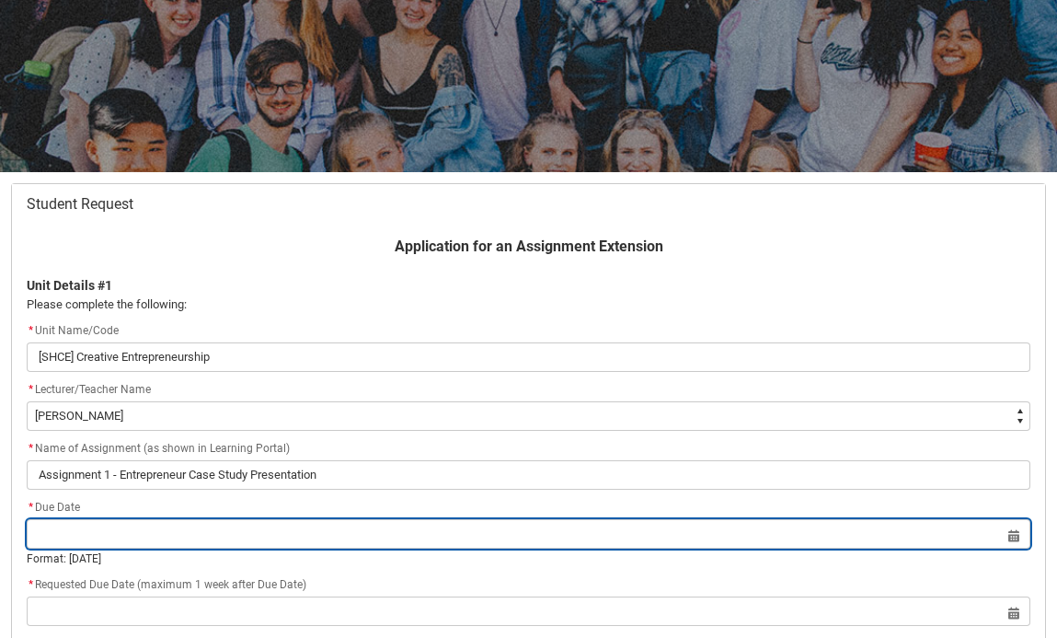
click at [295, 528] on input "Redu_Student_Request flow" at bounding box center [529, 533] width 1004 height 29
select select "2025"
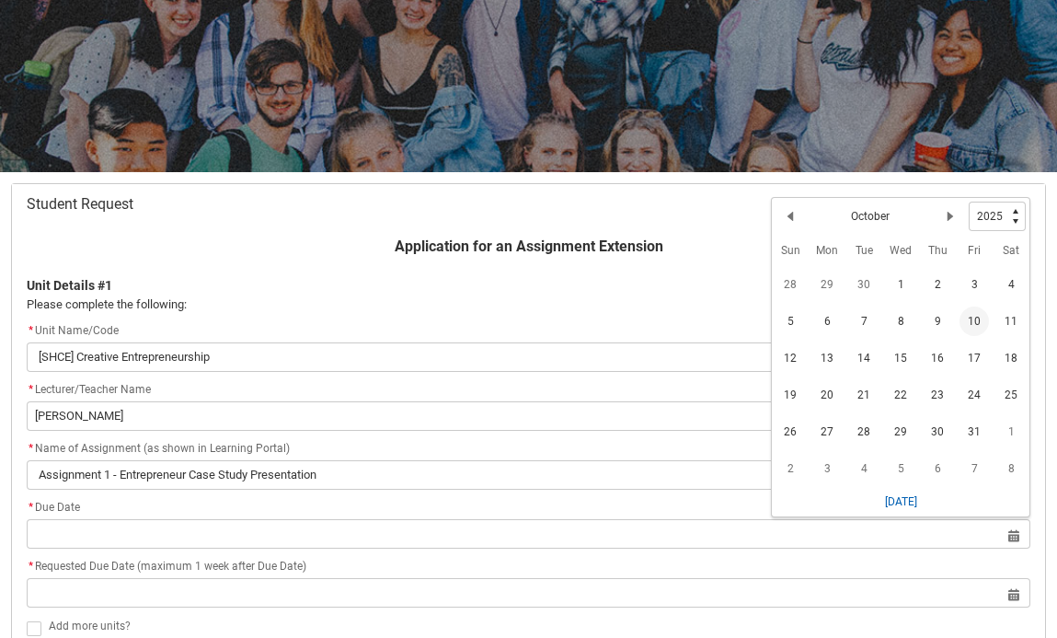
click at [971, 326] on span "10" at bounding box center [974, 320] width 29 height 29
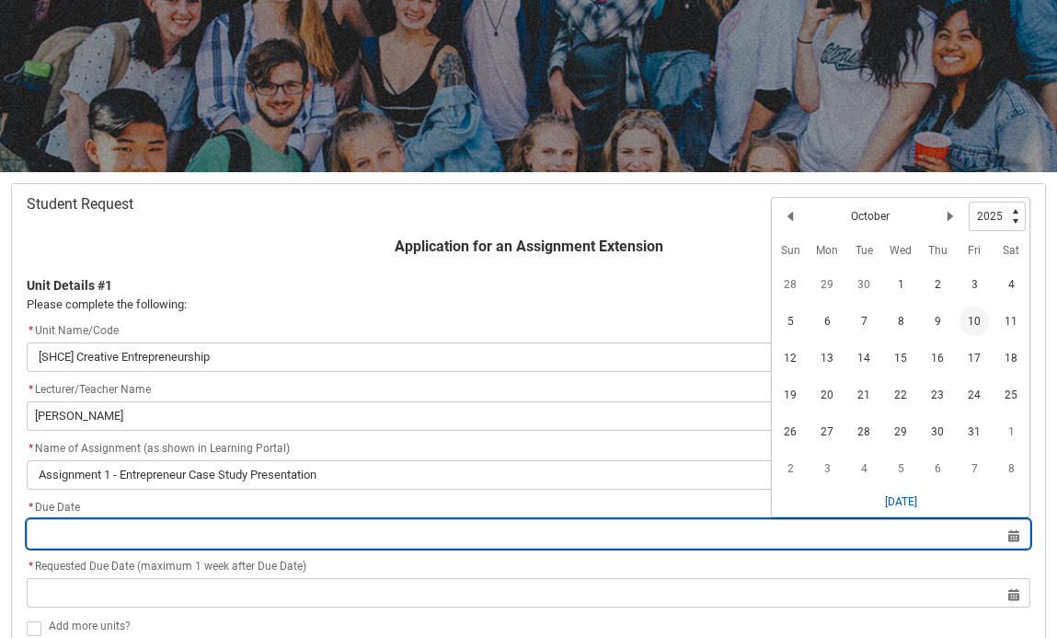
type lightning-datepicker "2025-10-10"
type lightning-input "2025-10-10"
type input "10 Oct 2025"
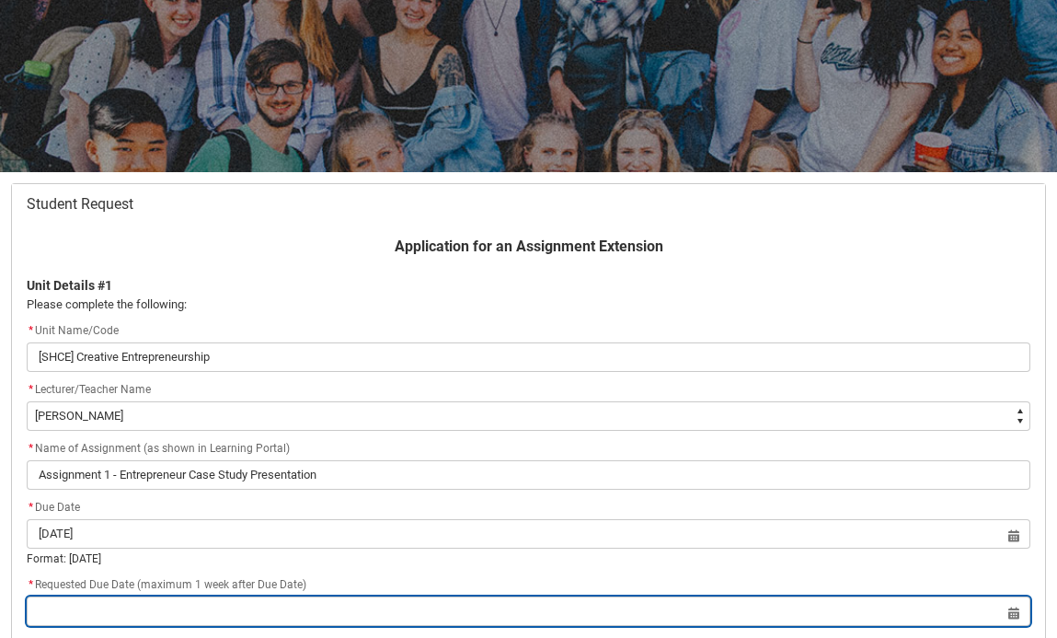
click at [955, 618] on input "Redu_Student_Request flow" at bounding box center [529, 610] width 1004 height 29
select select "2025"
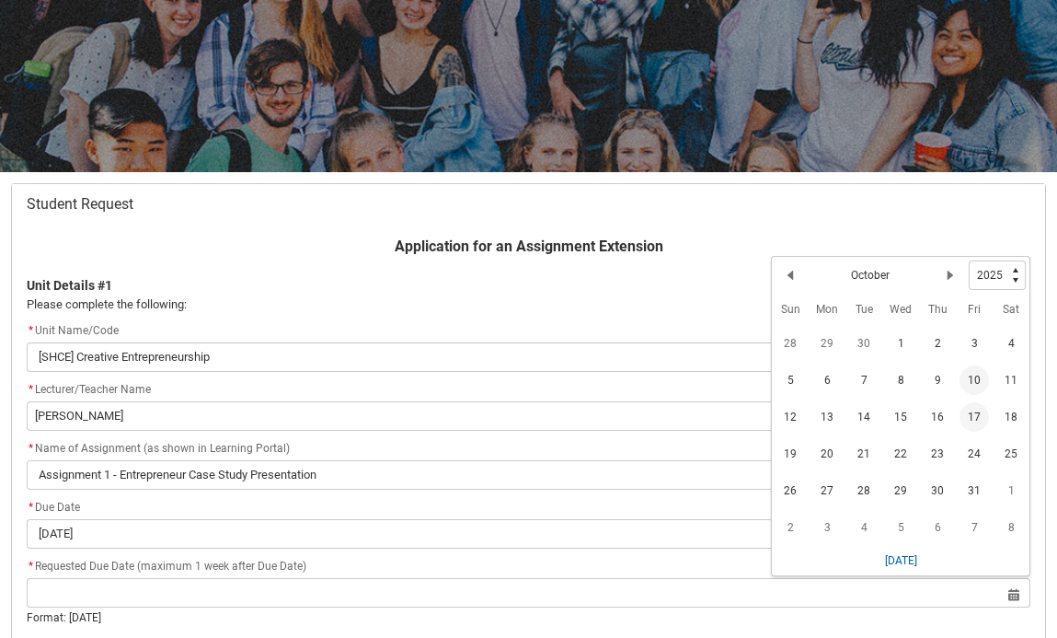
click at [980, 408] on span "17" at bounding box center [974, 416] width 29 height 29
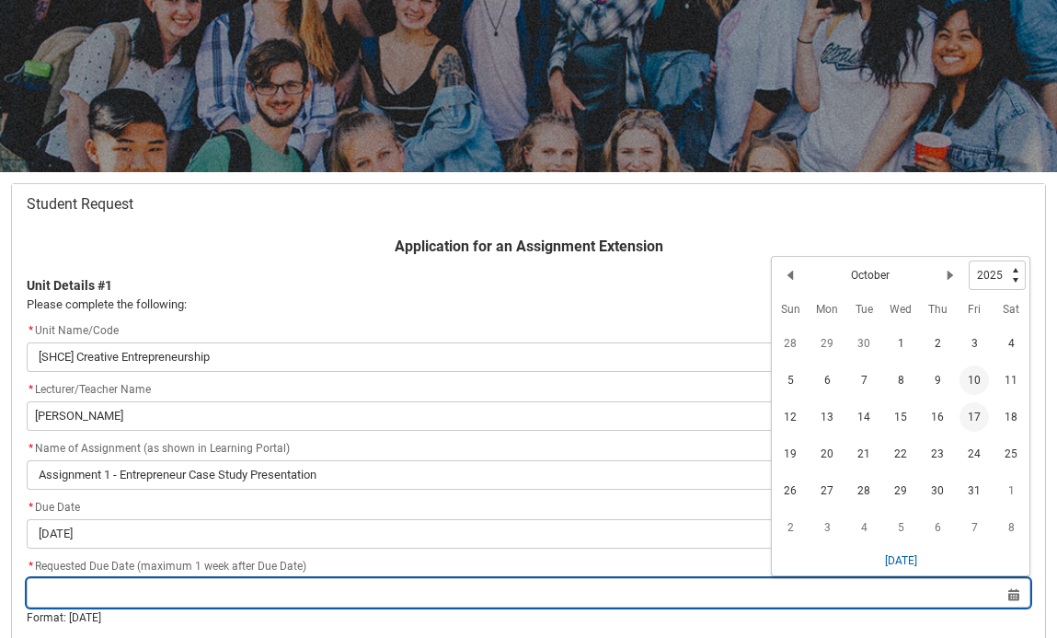
type lightning-datepicker "2025-10-17"
type lightning-input "2025-10-17"
type input "17 Oct 2025"
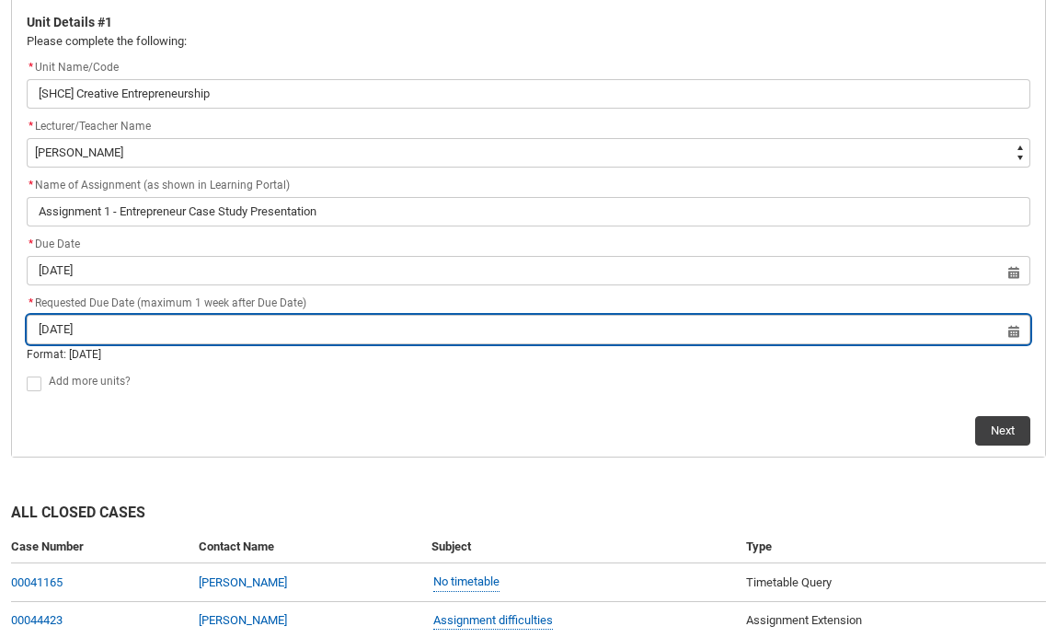
scroll to position [461, 0]
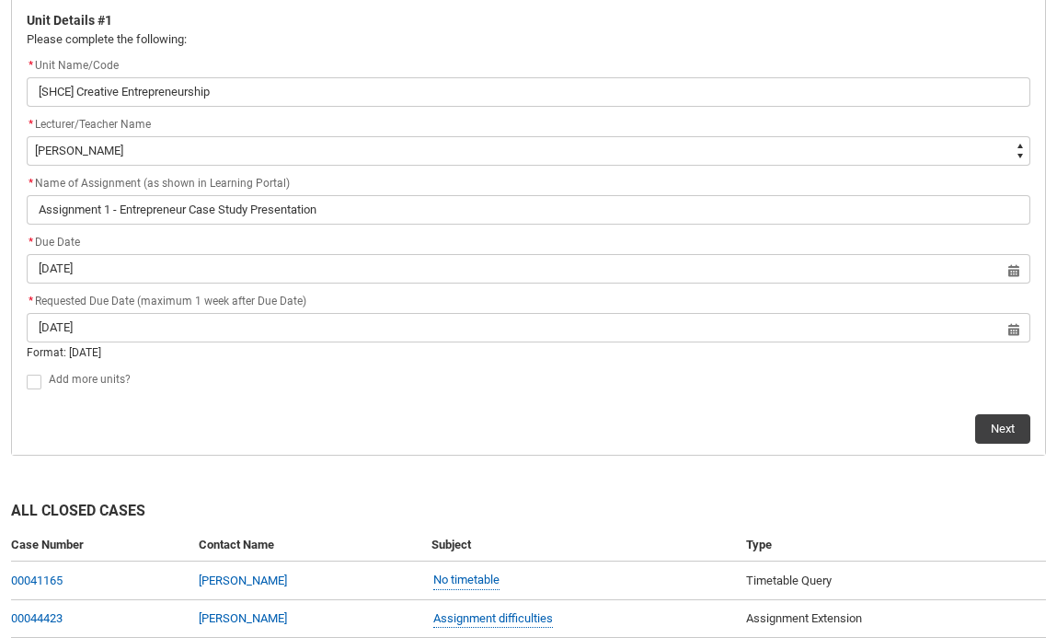
click at [506, 386] on div "Add more units?" at bounding box center [540, 380] width 982 height 22
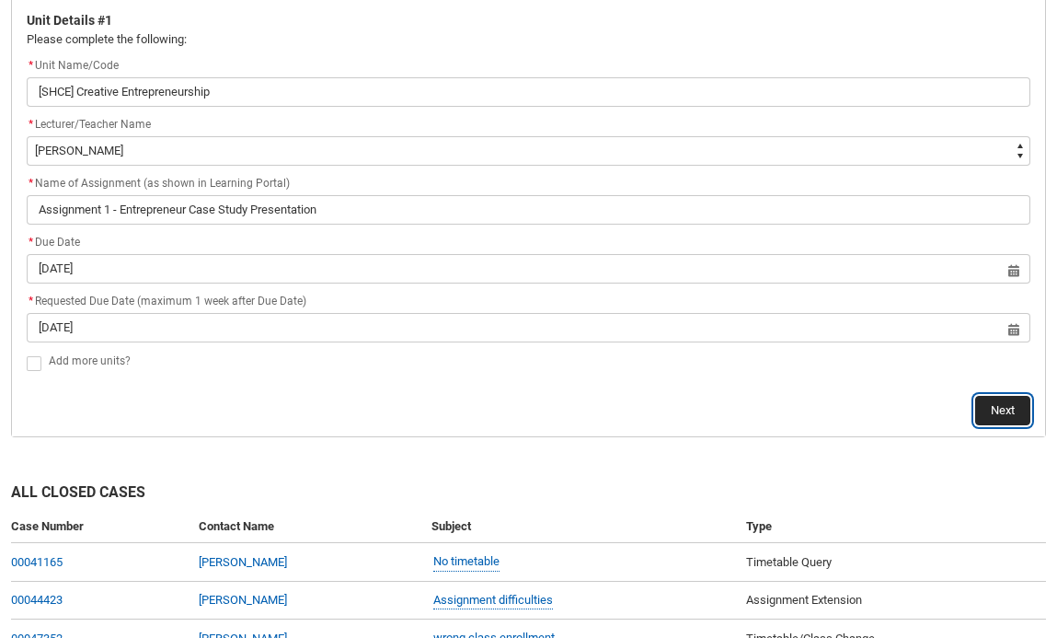
click at [1016, 405] on button "Next" at bounding box center [1002, 410] width 55 height 29
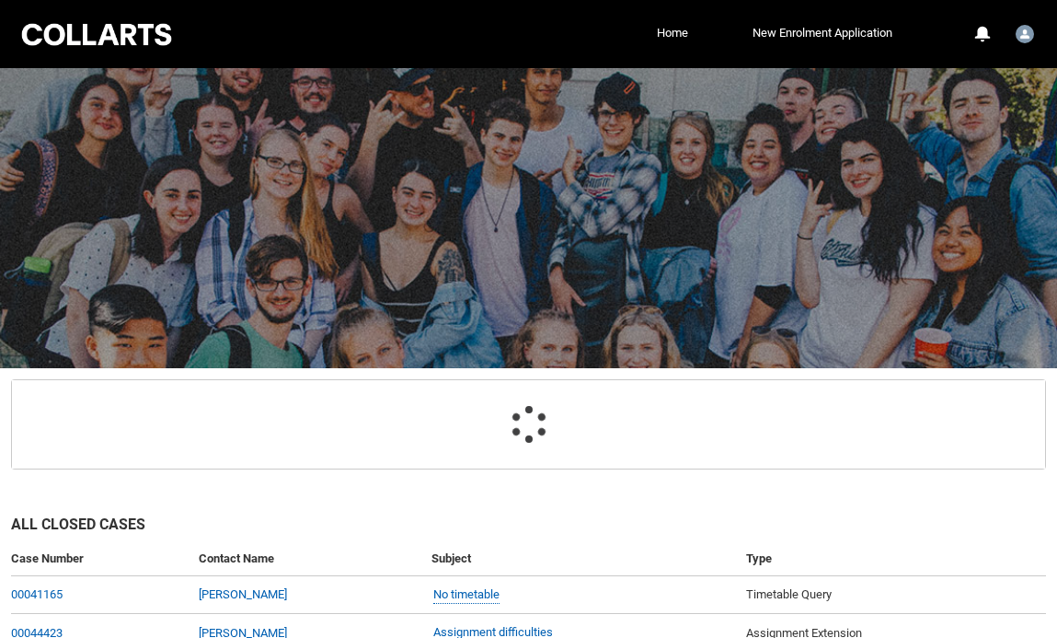
scroll to position [196, 0]
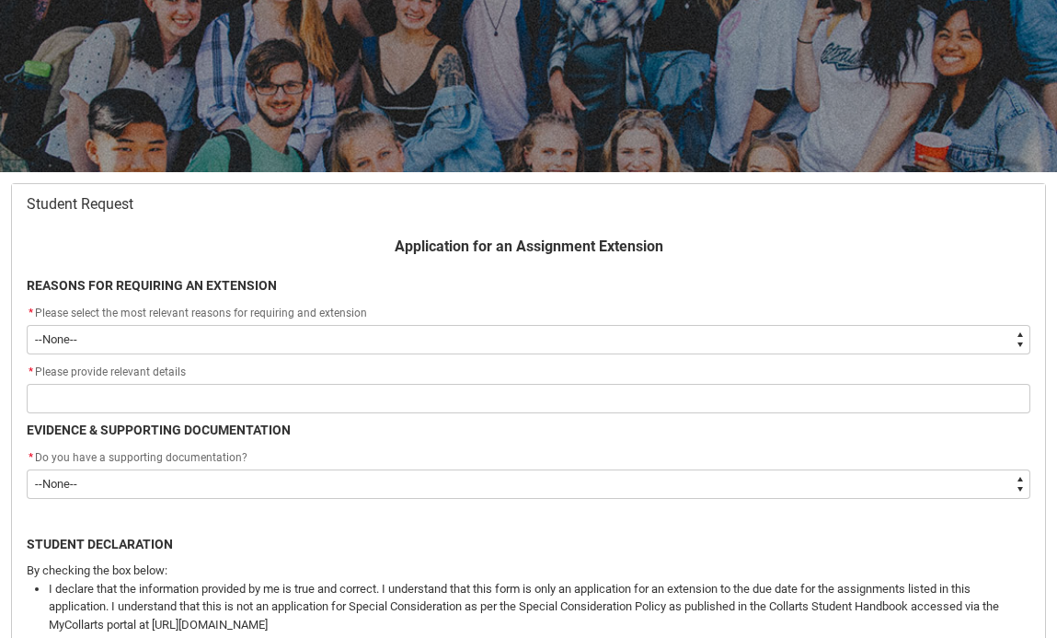
click at [615, 351] on select "--None-- Medical Reasons Work obligations Family obligations Academic Difficult…" at bounding box center [529, 339] width 1004 height 29
type lightning-select "choice_AssignmentExtension_Reason_Academic"
click at [27, 325] on select "--None-- Medical Reasons Work obligations Family obligations Academic Difficult…" at bounding box center [529, 339] width 1004 height 29
select select "choice_AssignmentExtension_Reason_Academic"
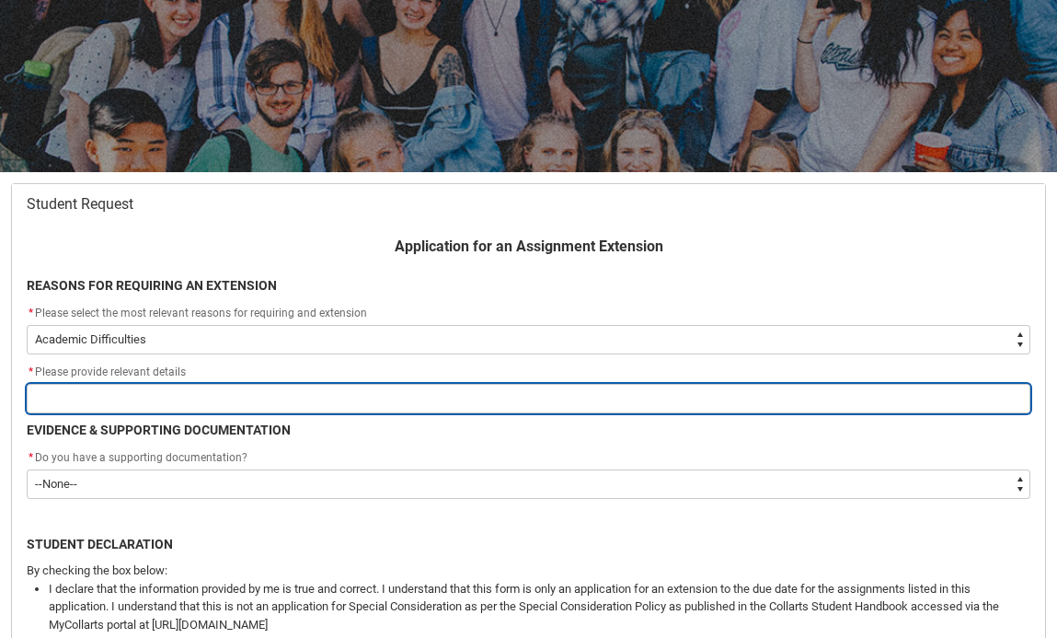
click at [250, 408] on input "Redu_Student_Request flow" at bounding box center [529, 398] width 1004 height 29
click at [383, 397] on input "Redu_Student_Request flow" at bounding box center [529, 398] width 1004 height 29
paste input "Assignment 1 - Entrepreneur Case Study Presentation"
type lightning-primitive-input-simple "Assignment 1 - Entrepreneur Case Study Presentation"
type input "Assignment 1 - Entrepreneur Case Study Presentation"
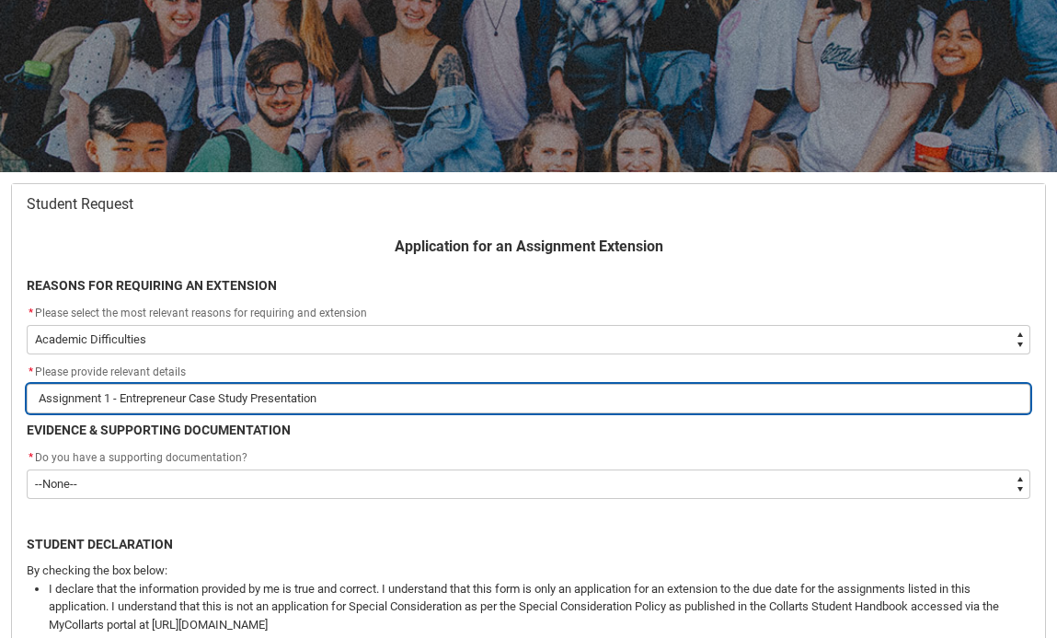
type lightning-primitive-input-simple "Assignment 1 - Entrepreneur Case Study Presentatio"
type input "Assignment 1 - Entrepreneur Case Study Presentatio"
type lightning-primitive-input-simple "Assignment 1 - Entrepreneur Case Study Presentati"
type input "Assignment 1 - Entrepreneur Case Study Presentati"
type lightning-primitive-input-simple "Assignment 1 - Entrepreneur Case Study Presentat"
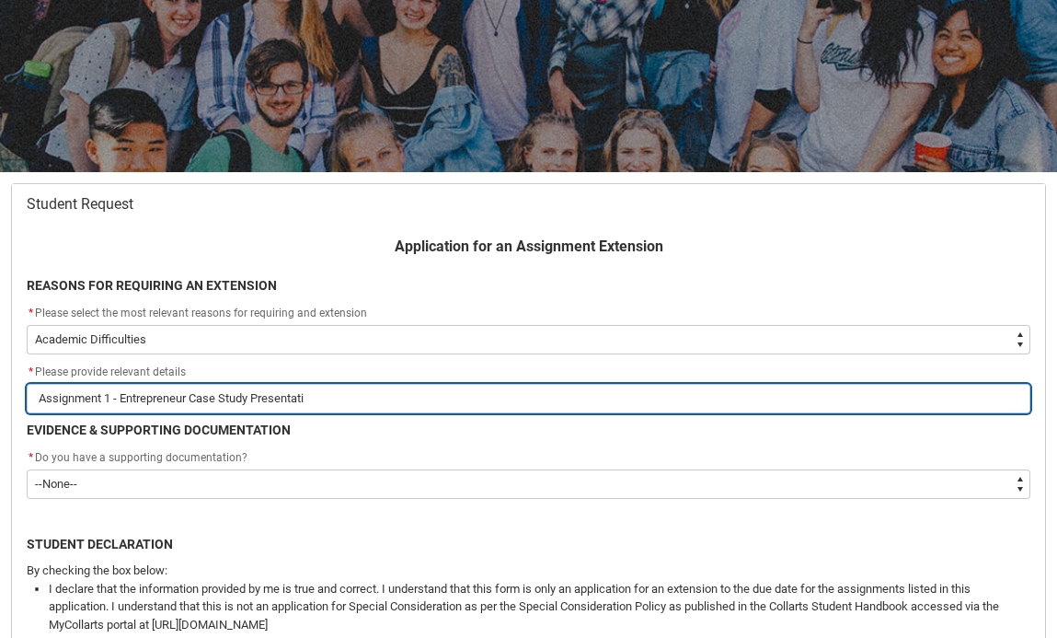
type input "Assignment 1 - Entrepreneur Case Study Presentat"
type lightning-primitive-input-simple "Assignment 1 - Entrepreneur Case Study Presenta"
type input "Assignment 1 - Entrepreneur Case Study Presenta"
type lightning-primitive-input-simple "Assignment 1 - Entrepreneur Case Study Present"
type input "Assignment 1 - Entrepreneur Case Study Present"
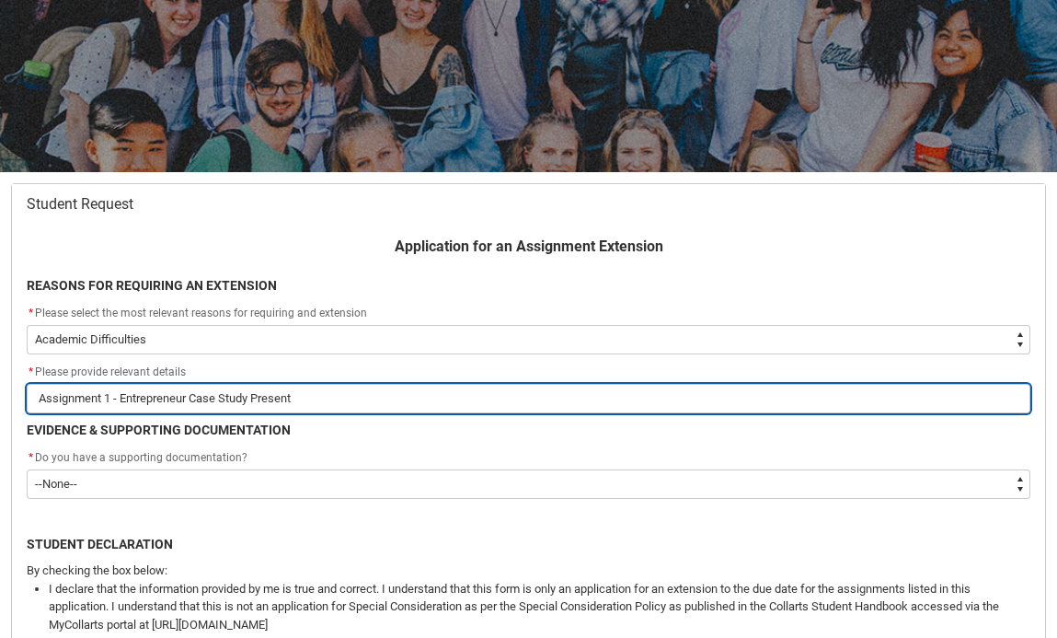
type lightning-primitive-input-simple "Assignment 1 - Entrepreneur Case Study Presen"
type input "Assignment 1 - Entrepreneur Case Study Presen"
type lightning-primitive-input-simple "Assignment 1 - Entrepreneur Case Study Prese"
type input "Assignment 1 - Entrepreneur Case Study Prese"
type lightning-primitive-input-simple "Assignment 1 - Entrepreneur Case Study Pres"
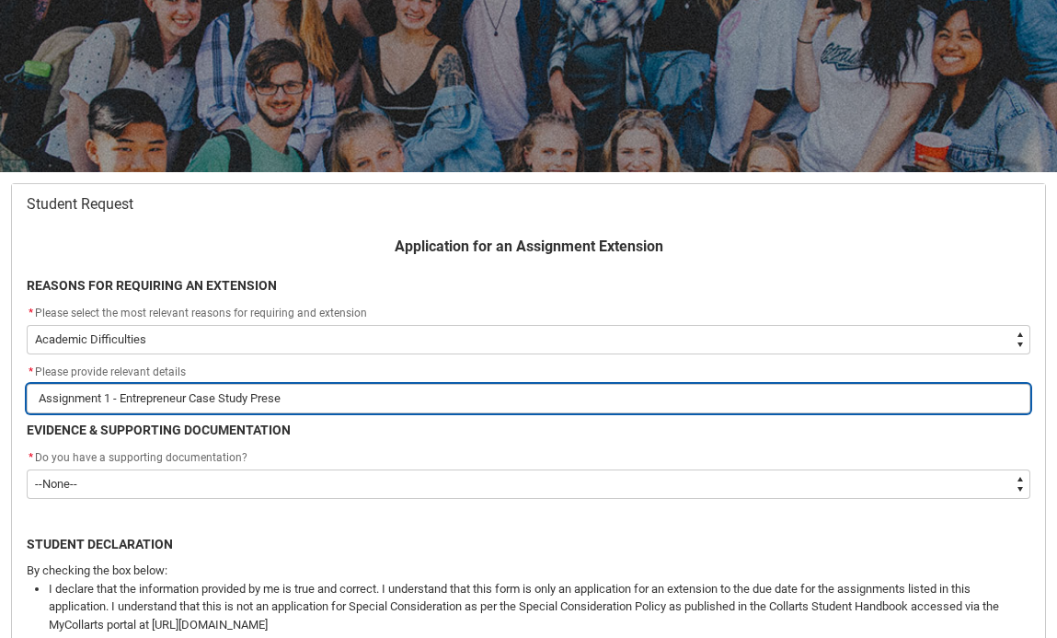
type input "Assignment 1 - Entrepreneur Case Study Pres"
type lightning-primitive-input-simple "Assignment 1 - Entrepreneur Case Study Pre"
type input "Assignment 1 - Entrepreneur Case Study Pre"
type lightning-primitive-input-simple "Assignment 1 - Entrepreneur Case Study Pr"
type input "Assignment 1 - Entrepreneur Case Study Pr"
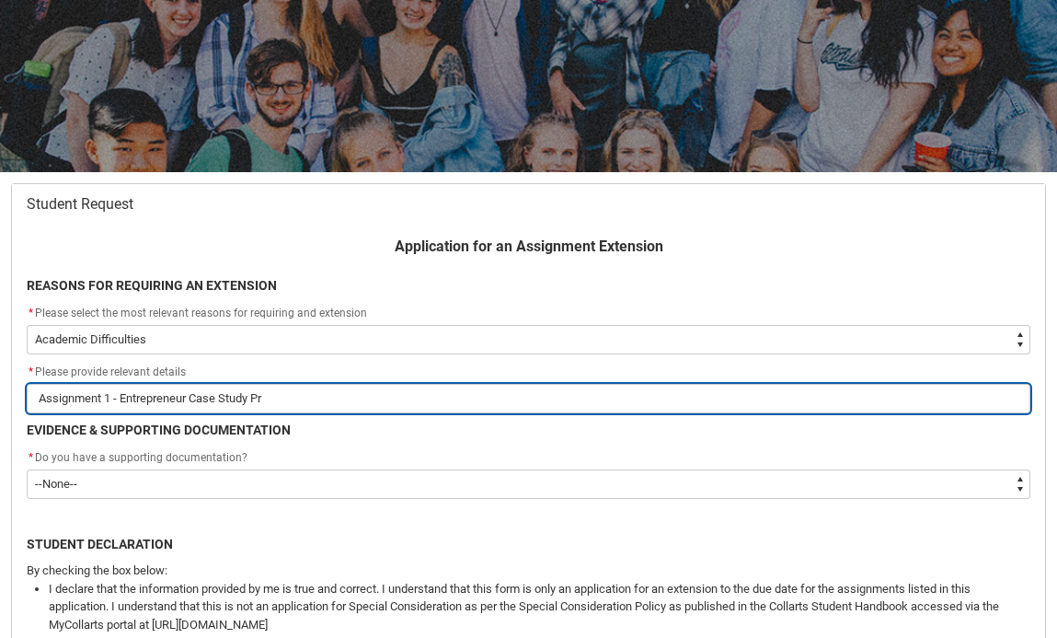
type lightning-primitive-input-simple "Assignment 1 - Entrepreneur Case Study P"
type input "Assignment 1 - Entrepreneur Case Study P"
type lightning-primitive-input-simple "Assignment 1 - Entrepreneur Case Study"
type input "Assignment 1 - Entrepreneur Case Study"
type lightning-primitive-input-simple "Assignment 1 - Entrepreneur Case Study"
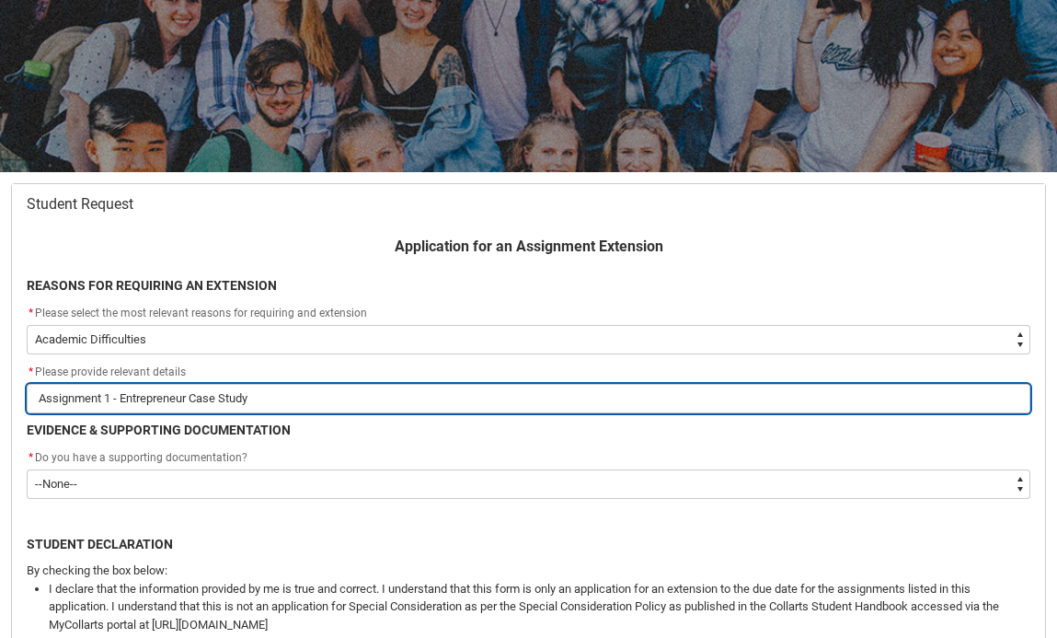
type input "Assignment 1 - Entrepreneur Case Study"
type lightning-primitive-input-simple "Assignment 1 - Entrepreneur Case Stud"
type input "Assignment 1 - Entrepreneur Case Stud"
type lightning-primitive-input-simple "Assignment 1 - Entrepreneur Case Stu"
type input "Assignment 1 - Entrepreneur Case Stu"
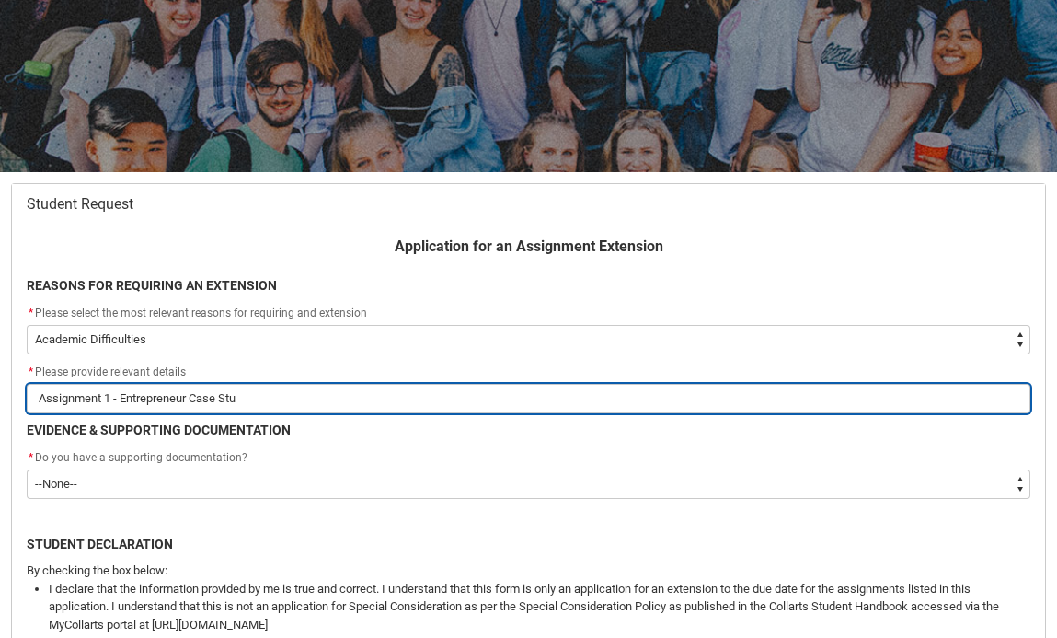
type lightning-primitive-input-simple "Assignment 1 - Entrepreneur Case St"
type input "Assignment 1 - Entrepreneur Case St"
type lightning-primitive-input-simple "Assignment 1 - Entrepreneur Case S"
type input "Assignment 1 - Entrepreneur Case S"
type lightning-primitive-input-simple "Assignment 1 - Entrepreneur Case"
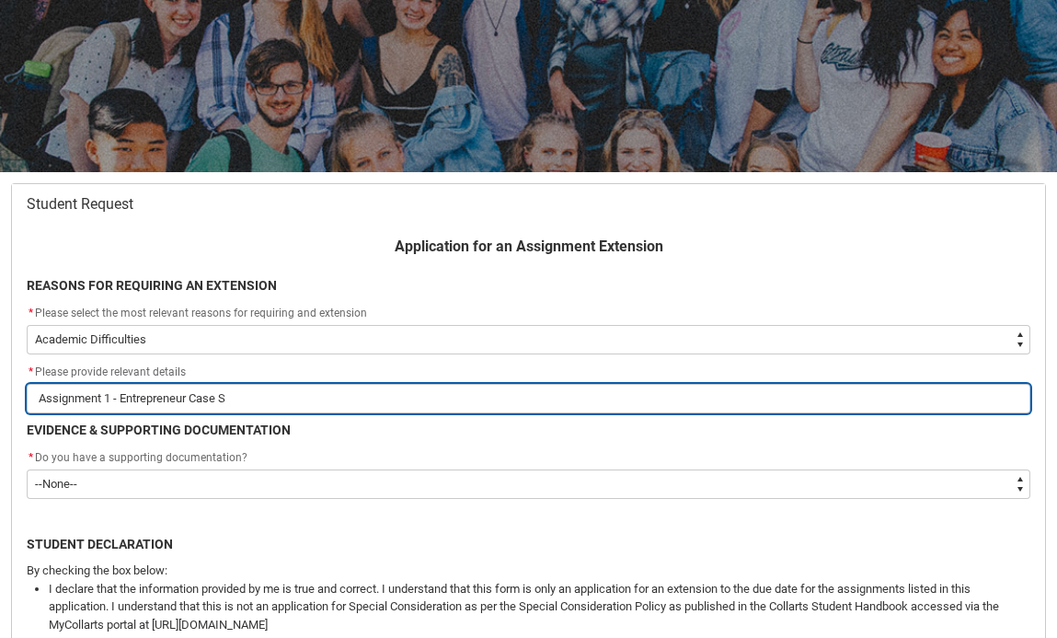
type input "Assignment 1 - Entrepreneur Case"
type lightning-primitive-input-simple "Assignment 1 - Entrepreneur Case"
type input "Assignment 1 - Entrepreneur Case"
type lightning-primitive-input-simple "Assignment 1 - Entrepreneur Cas"
type input "Assignment 1 - Entrepreneur Cas"
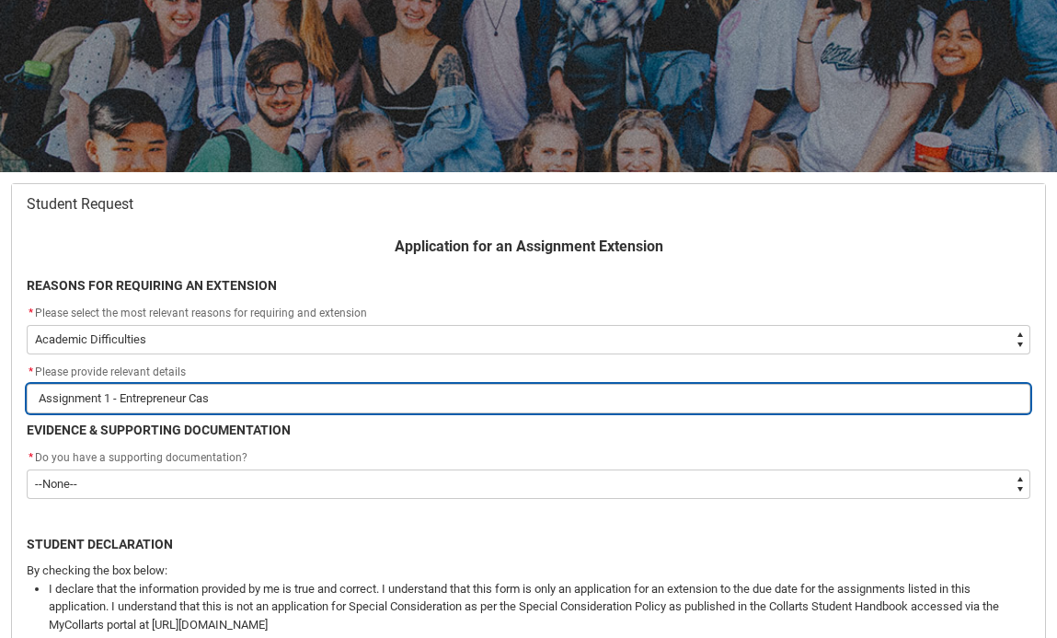
type lightning-primitive-input-simple "Assignment 1 - Entrepreneur Ca"
type input "Assignment 1 - Entrepreneur Ca"
type lightning-primitive-input-simple "Assignment 1 - Entrepreneur C"
type input "Assignment 1 - Entrepreneur C"
type lightning-primitive-input-simple "Assignment 1 - Entrepreneur"
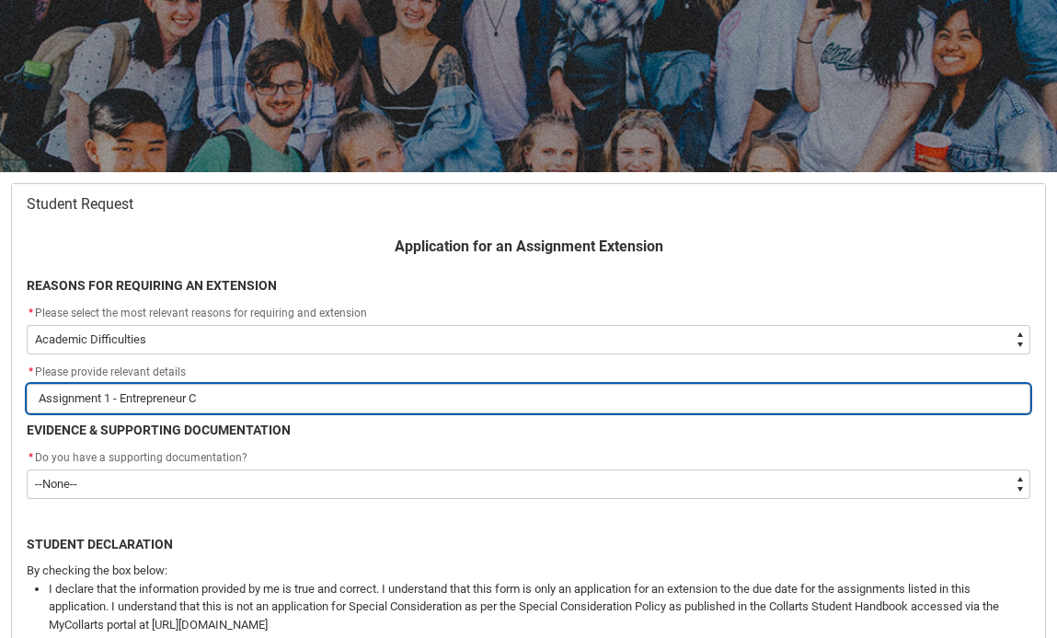
type input "Assignment 1 - Entrepreneur"
type lightning-primitive-input-simple "Assignment 1 - Entrepreneur"
type input "Assignment 1 - Entrepreneur"
type lightning-primitive-input-simple "Assignment 1 - Entrepreneu"
type input "Assignment 1 - Entrepreneu"
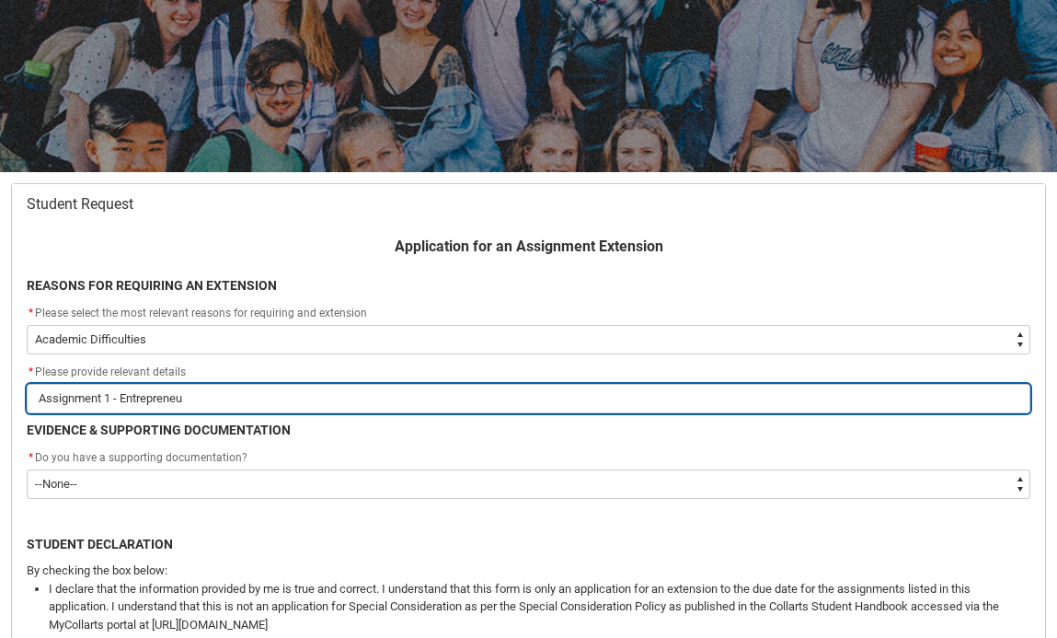
type lightning-primitive-input-simple "Assignment 1 - Entreprene"
type input "Assignment 1 - Entreprene"
type lightning-primitive-input-simple "Assignment 1 - Entrepren"
type input "Assignment 1 - Entrepren"
type lightning-primitive-input-simple "Assignment 1 - Entrepre"
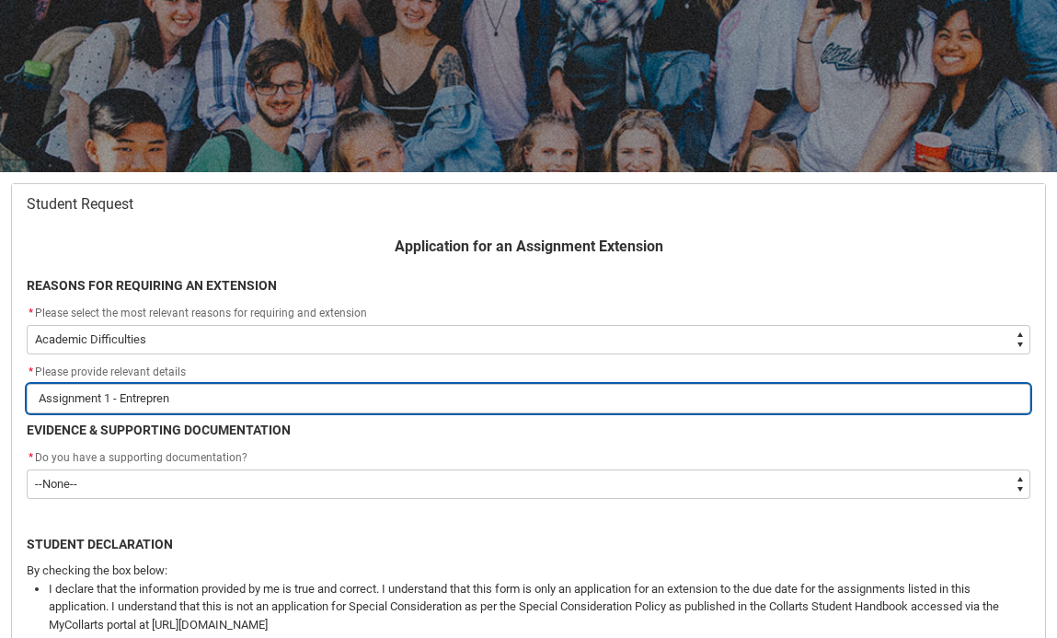
type input "Assignment 1 - Entrepre"
type lightning-primitive-input-simple "Assignment 1 - Entrepr"
type input "Assignment 1 - Entrepr"
type lightning-primitive-input-simple "Assignment 1 - Entrep"
type input "Assignment 1 - Entrep"
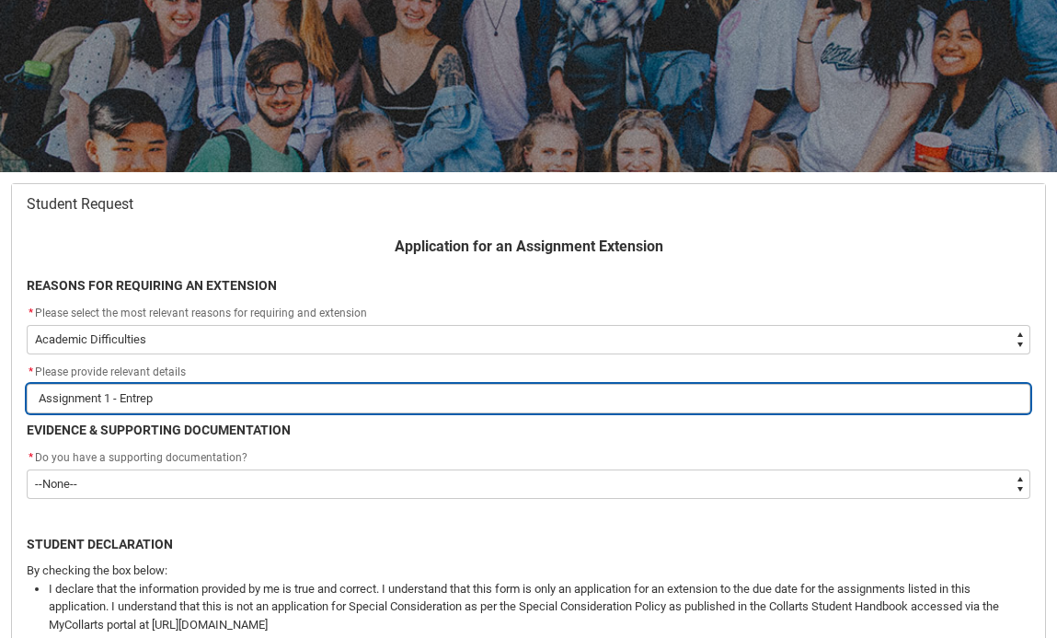
type lightning-primitive-input-simple "Assignment 1 - Entre"
type input "Assignment 1 - Entre"
type lightning-primitive-input-simple "Assignment 1 - Entr"
type input "Assignment 1 - Entr"
type lightning-primitive-input-simple "Assignment 1 - Ent"
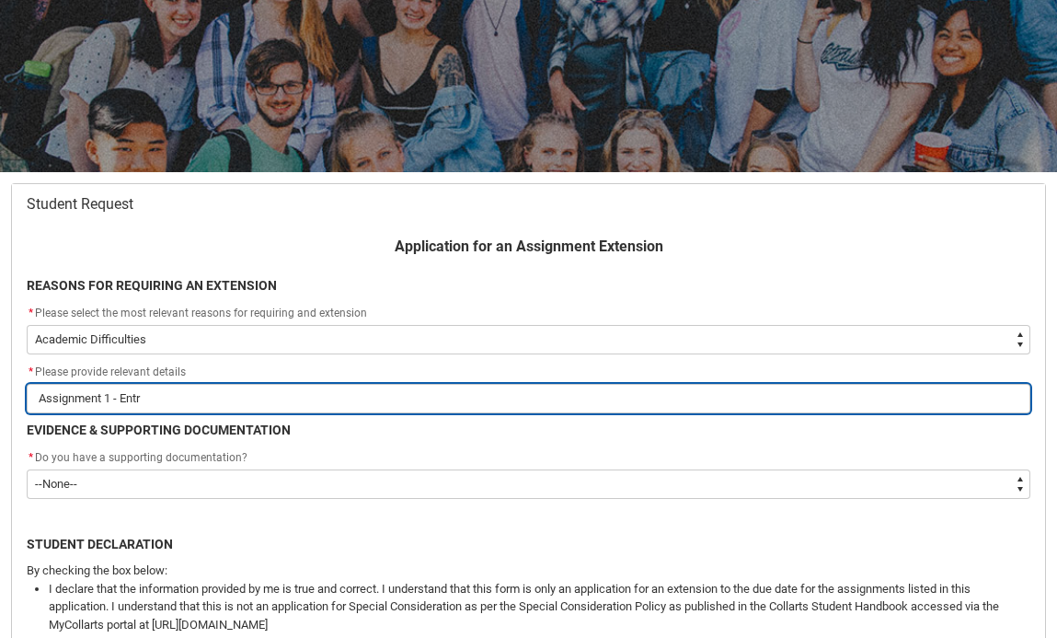
type input "Assignment 1 - Ent"
type lightning-primitive-input-simple "Assignment 1 - En"
type input "Assignment 1 - En"
type lightning-primitive-input-simple "Assignment 1 - E"
type input "Assignment 1 - E"
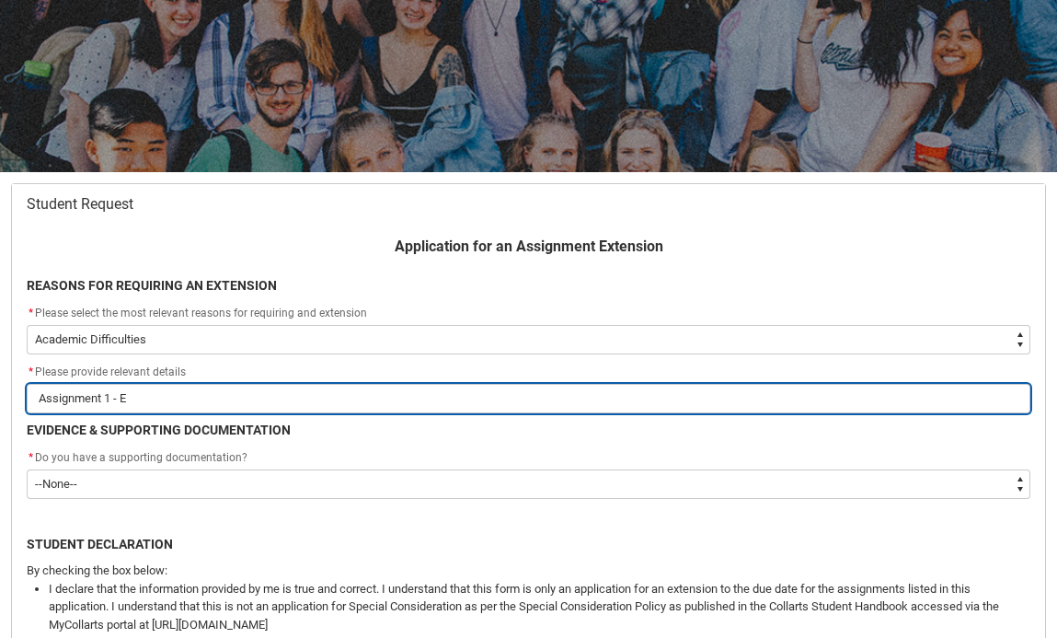
type lightning-primitive-input-simple "Assignment 1 -"
type input "Assignment 1 -"
type lightning-primitive-input-simple "Assignment 1 -"
type input "Assignment 1 -"
type lightning-primitive-input-simple "Assignment 1"
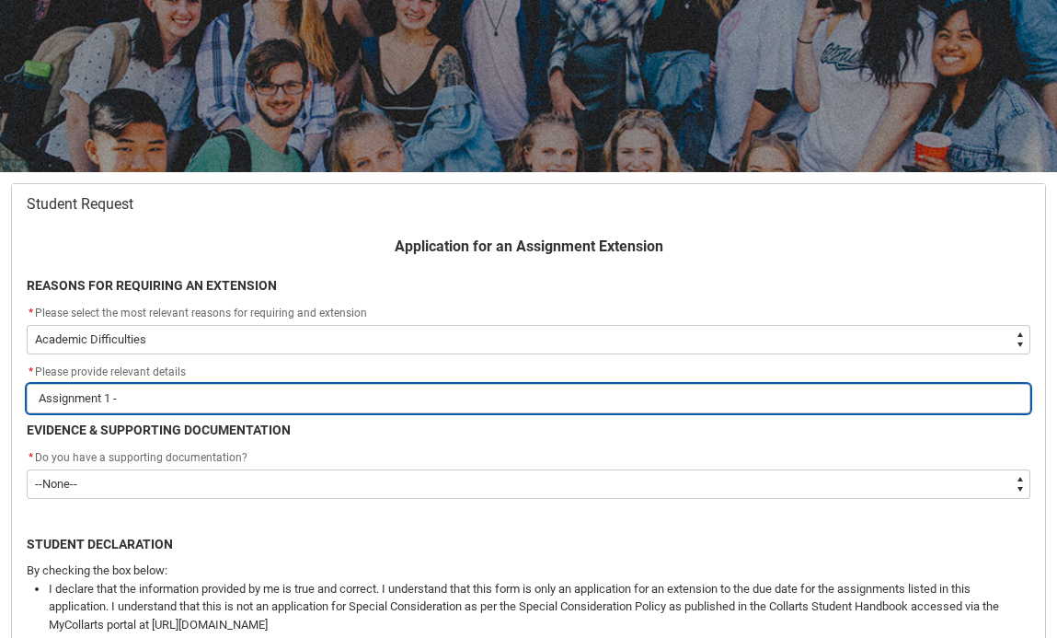
type input "Assignment 1"
type lightning-primitive-input-simple "Assignment 1"
type input "Assignment 1"
type lightning-primitive-input-simple "Assignment"
type input "Assignment"
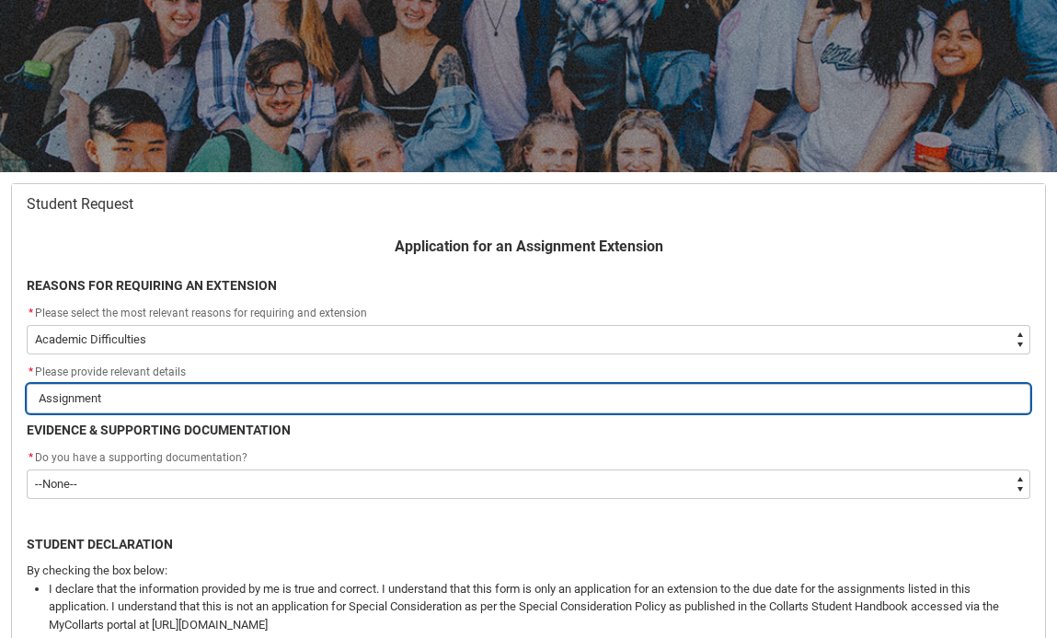
type lightning-primitive-input-simple "Assignment"
type input "Assignment"
type lightning-primitive-input-simple "Assignmen"
type input "Assignmen"
type lightning-primitive-input-simple "Assignme"
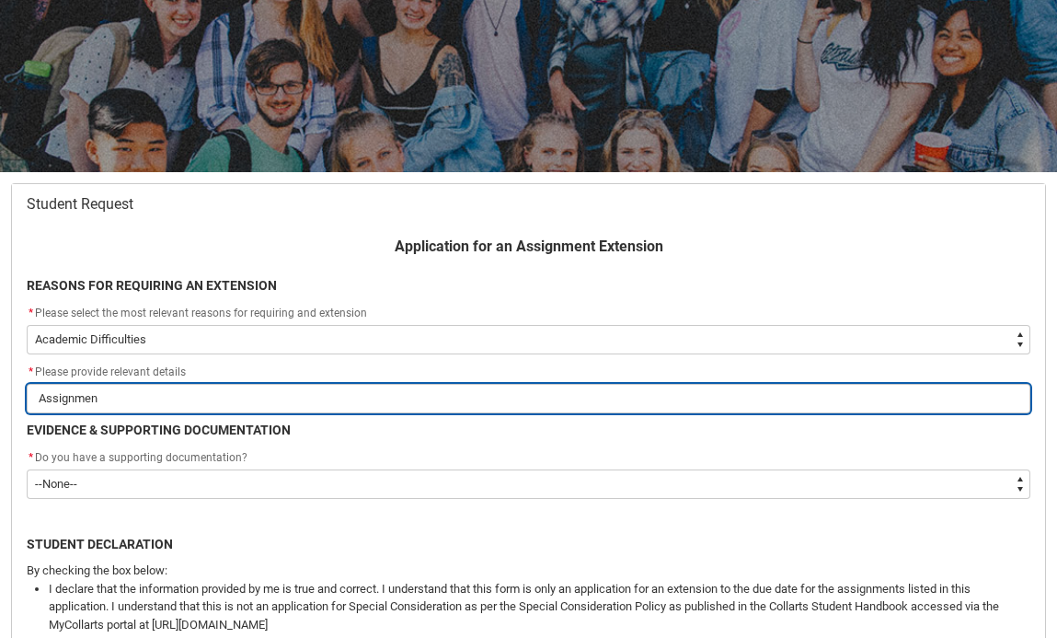
type input "Assignme"
type lightning-primitive-input-simple "Assignm"
type input "Assignm"
type lightning-primitive-input-simple "Assign"
type input "Assign"
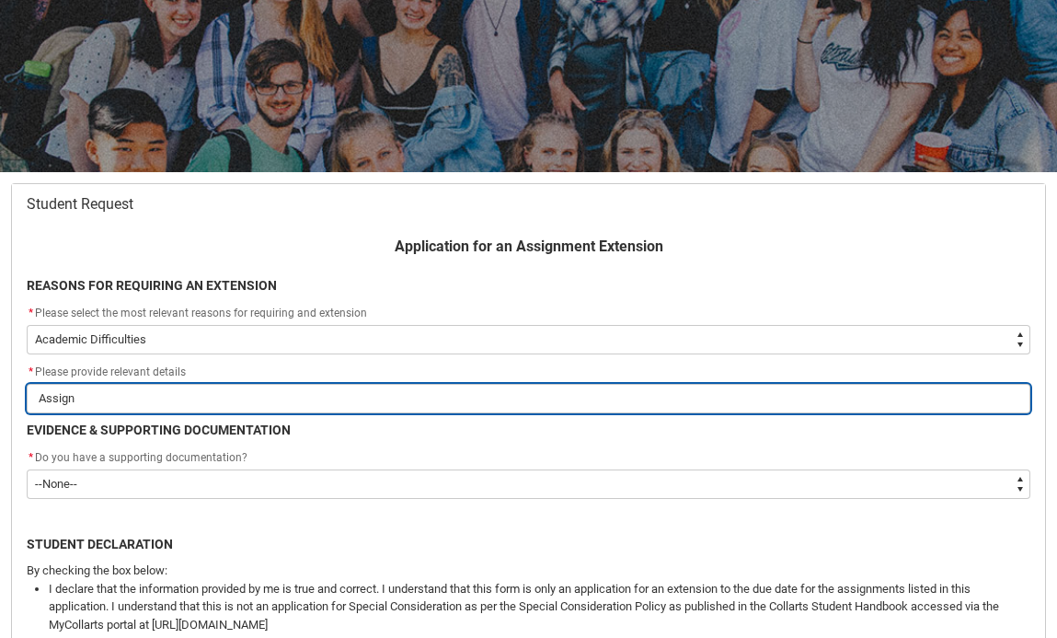
type lightning-primitive-input-simple "Assig"
type input "Assig"
type lightning-primitive-input-simple "Assi"
type input "Assi"
type lightning-primitive-input-simple "Ass"
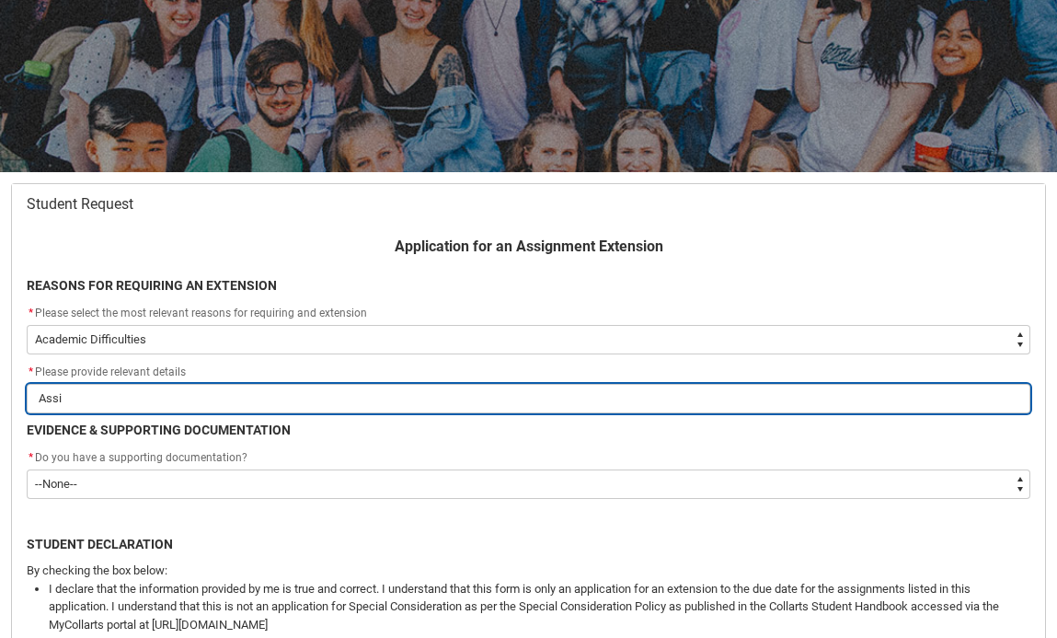
type input "Ass"
type lightning-primitive-input-simple "As"
type input "As"
type lightning-primitive-input-simple "A"
type input "A"
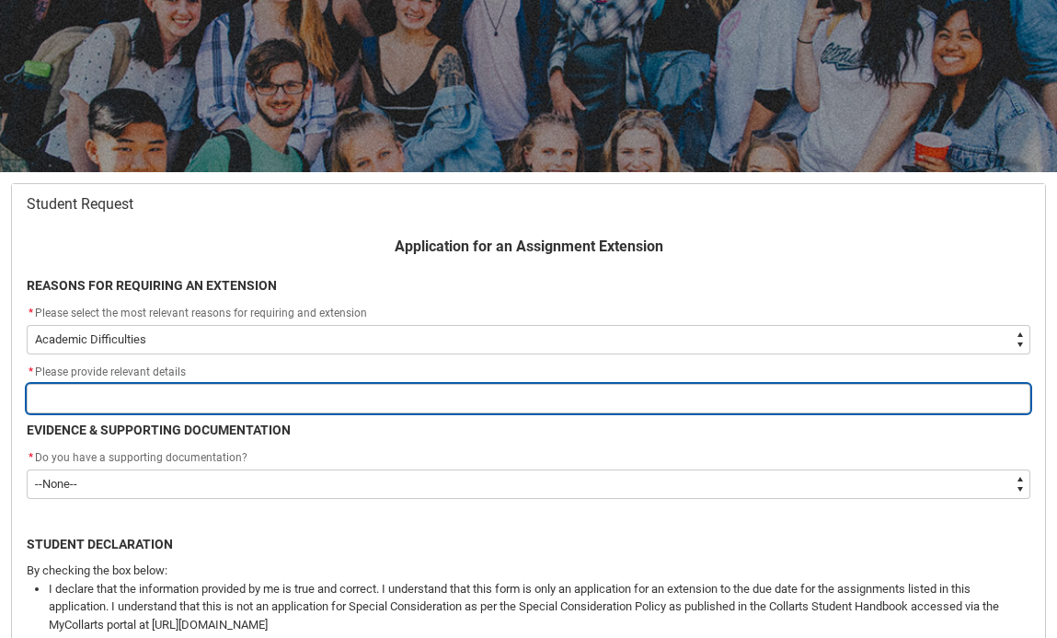
type lightning-primitive-input-simple "P"
type input "P"
type lightning-primitive-input-simple "Personal issue has come up that has impacted mental health and ability to work"
type input "Personal issue has come up that has impacted mental health and ability to work"
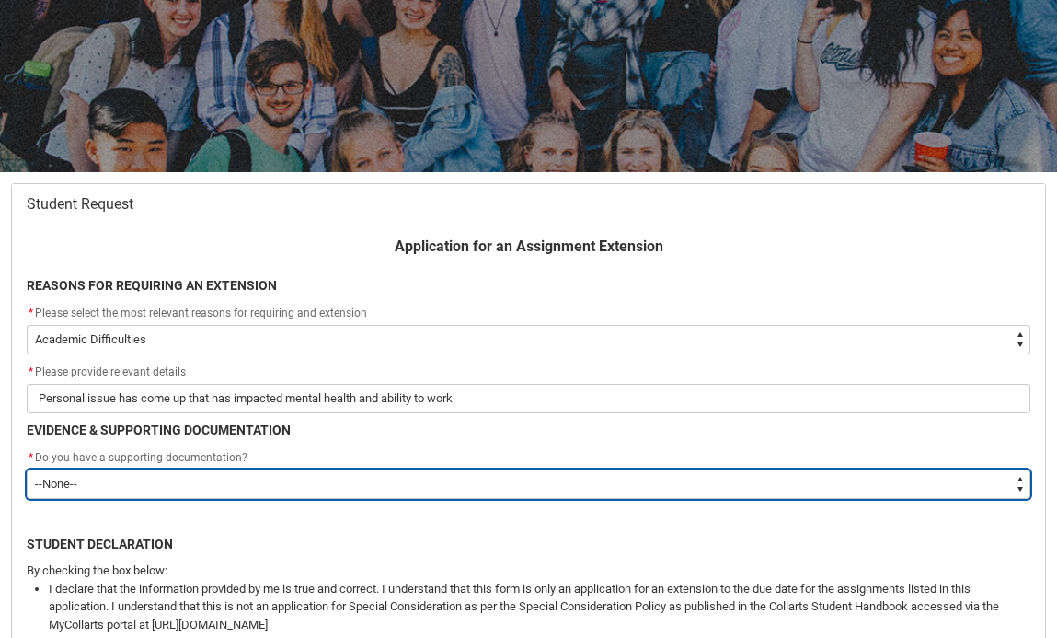
click at [293, 482] on select "--None-- Yes No" at bounding box center [529, 483] width 1004 height 29
type lightning-select "Yes"
click at [27, 469] on select "--None-- Yes No" at bounding box center [529, 483] width 1004 height 29
select select "Yes"
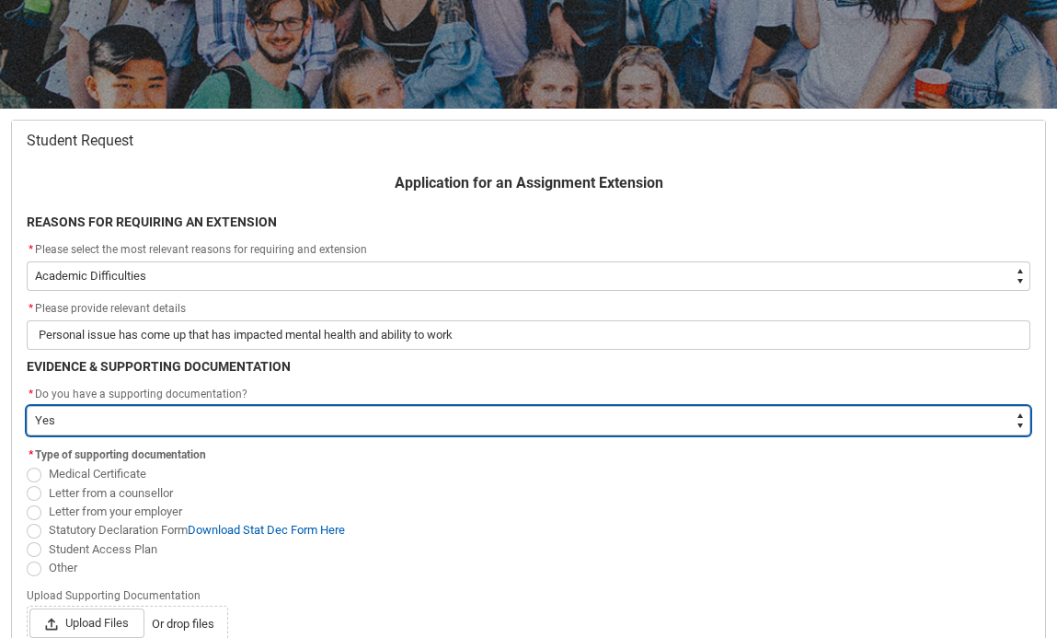
scroll to position [270, 0]
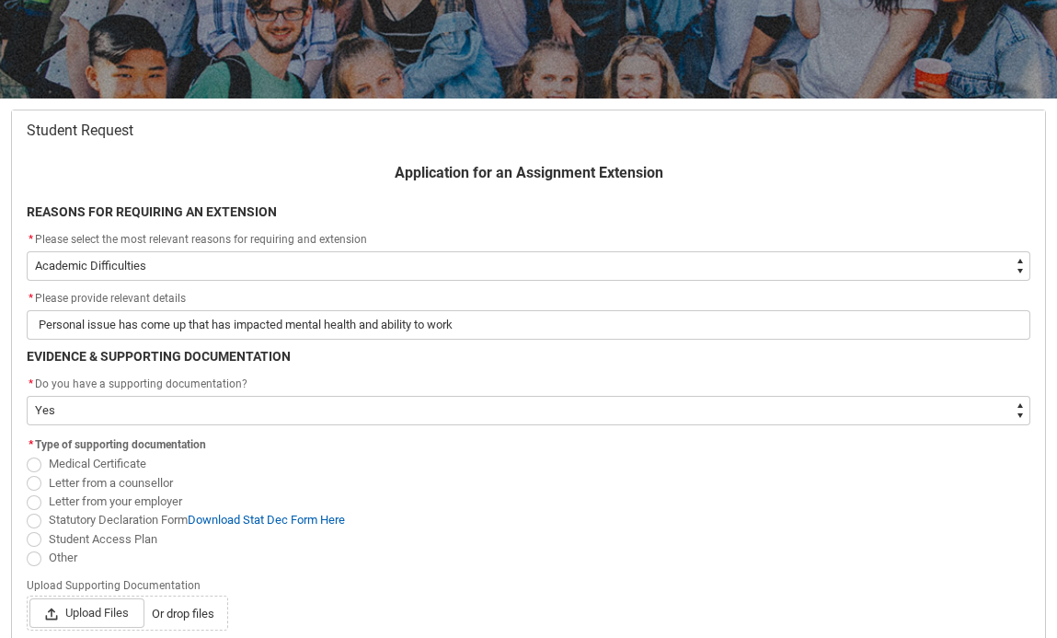
click at [30, 539] on span "Redu_Student_Request flow" at bounding box center [34, 539] width 15 height 15
click at [27, 529] on input "Student Access Plan" at bounding box center [26, 528] width 1 height 1
radio input "true"
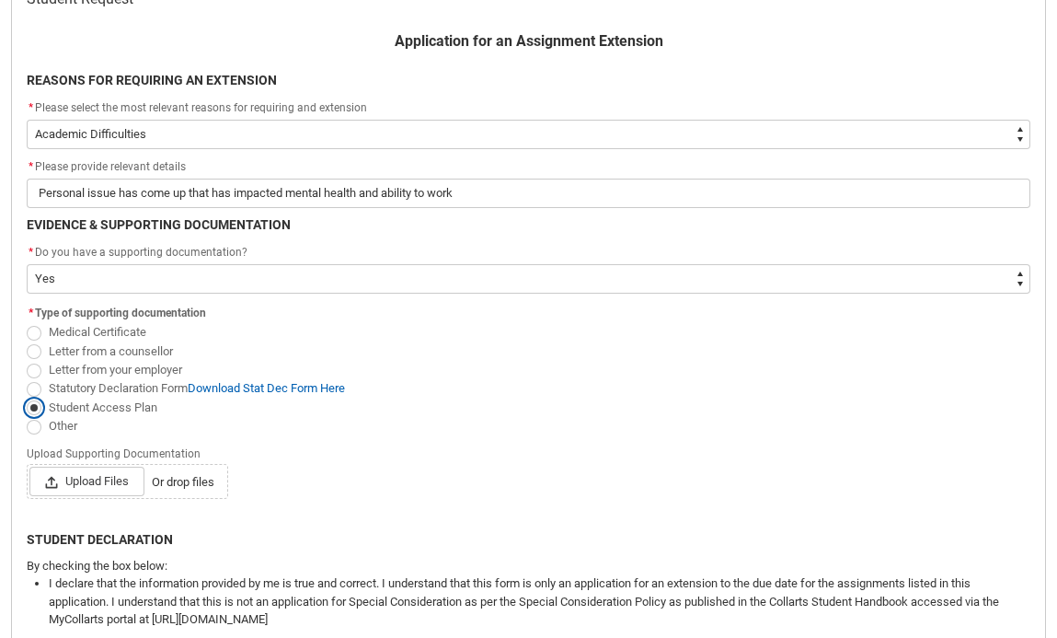
scroll to position [429, 0]
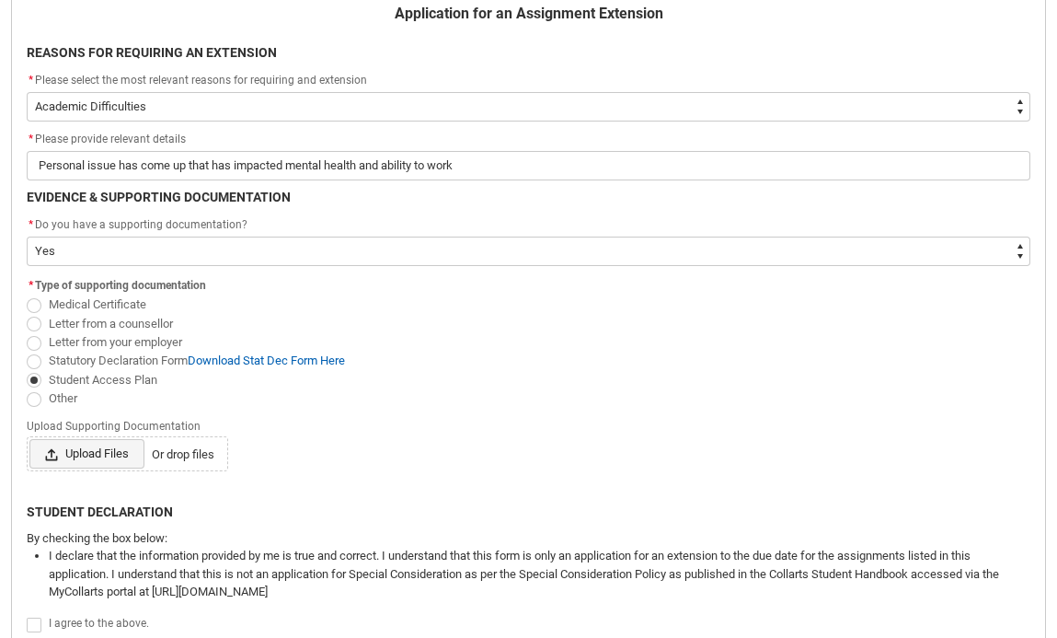
click at [100, 455] on span "Upload Files" at bounding box center [86, 453] width 115 height 29
click at [29, 439] on input "Upload Files Or drop files" at bounding box center [29, 438] width 1 height 1
type lightning-input "C:\fakepath\Zoe Dunnmoore - Student Access Plan (1).docx.pdf"
type input "C:\fakepath\Zoe Dunnmoore - Student Access Plan (1).docx.pdf"
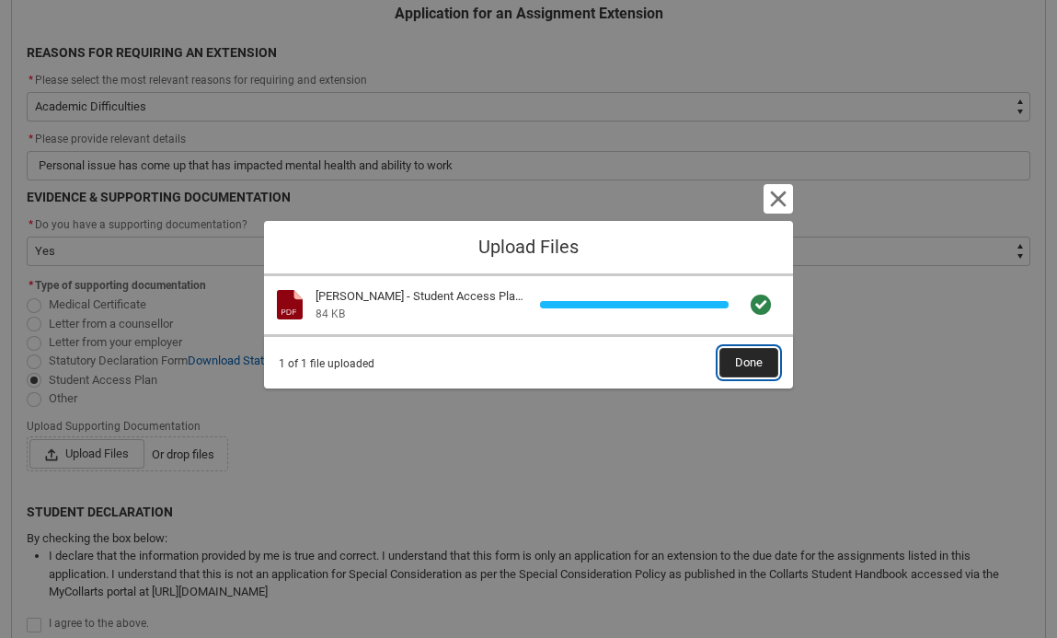
click at [776, 371] on button "Done" at bounding box center [748, 362] width 59 height 29
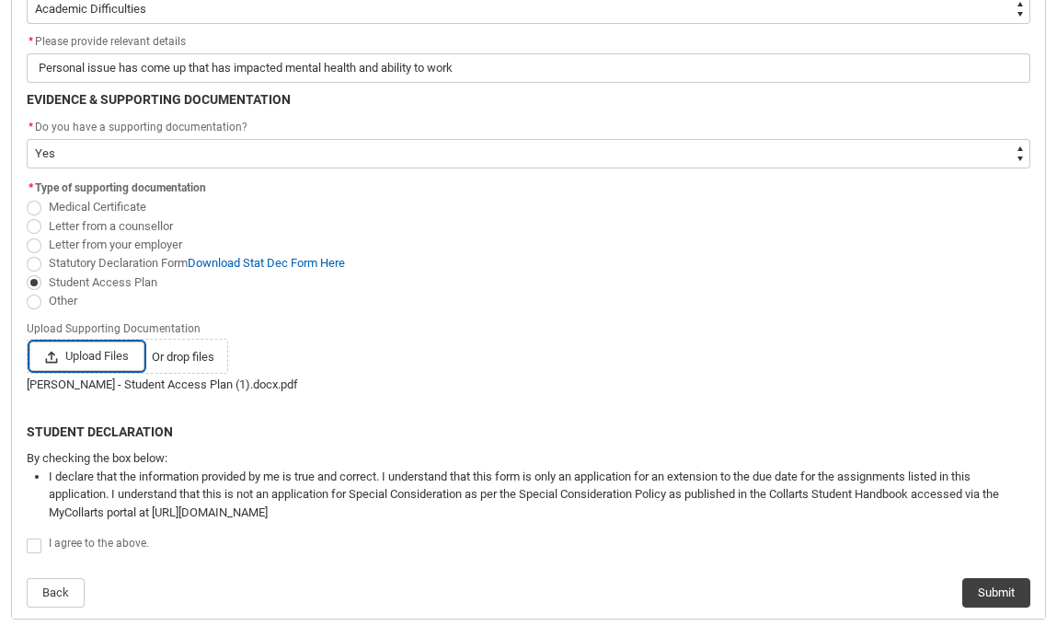
scroll to position [536, 0]
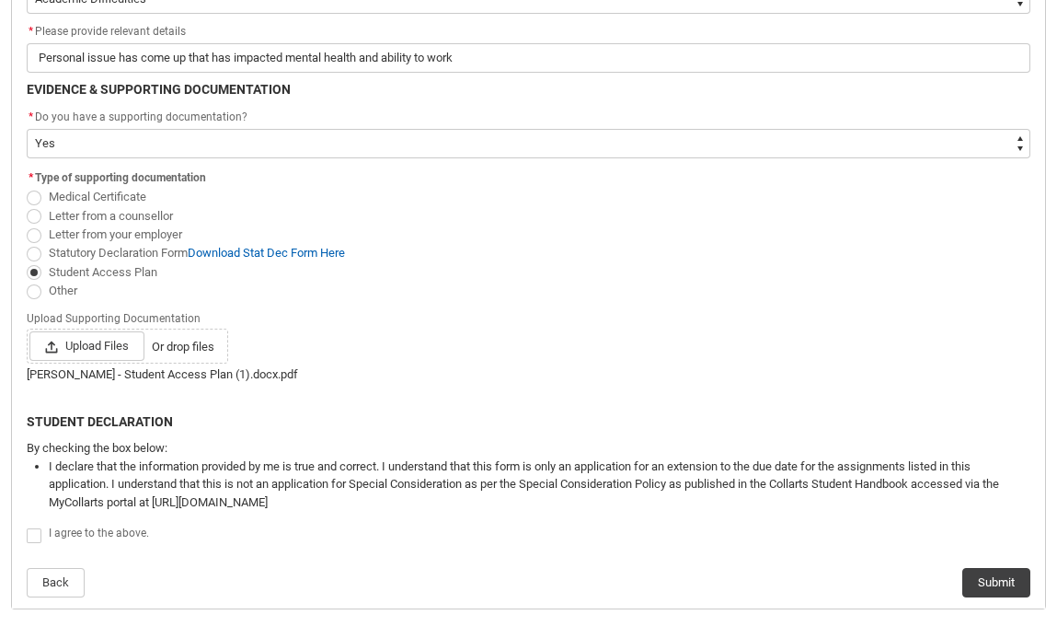
click at [30, 532] on span "Redu_Student_Request flow" at bounding box center [34, 535] width 15 height 15
click at [27, 525] on input "Redu_Student_Request flow" at bounding box center [26, 524] width 1 height 1
type lightning-input "true"
checkbox input "true"
click at [1013, 586] on button "Submit" at bounding box center [996, 582] width 68 height 29
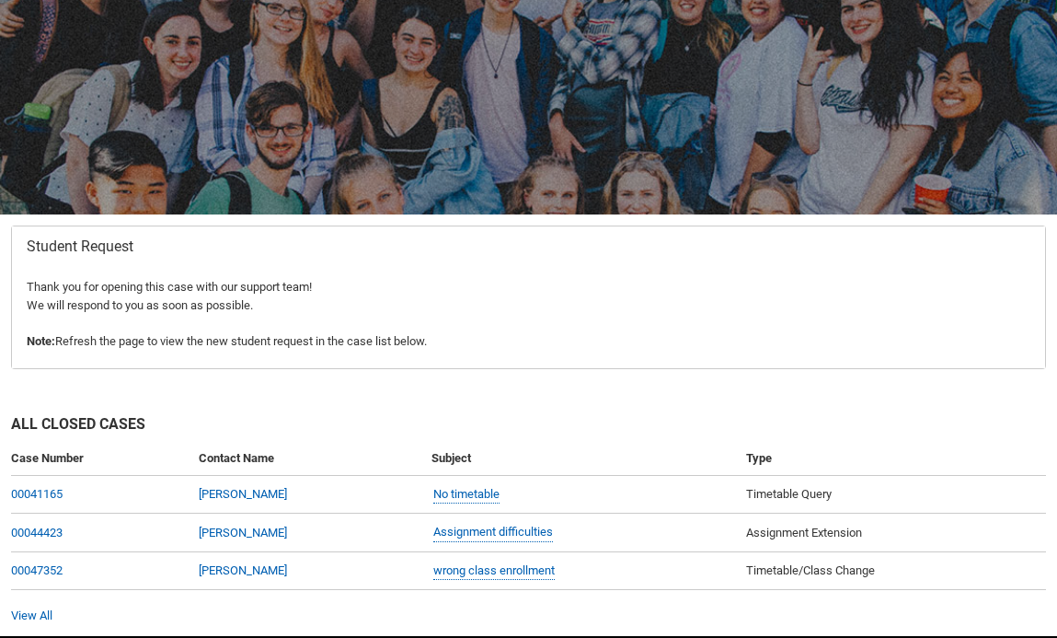
scroll to position [196, 0]
